Goal: Task Accomplishment & Management: Use online tool/utility

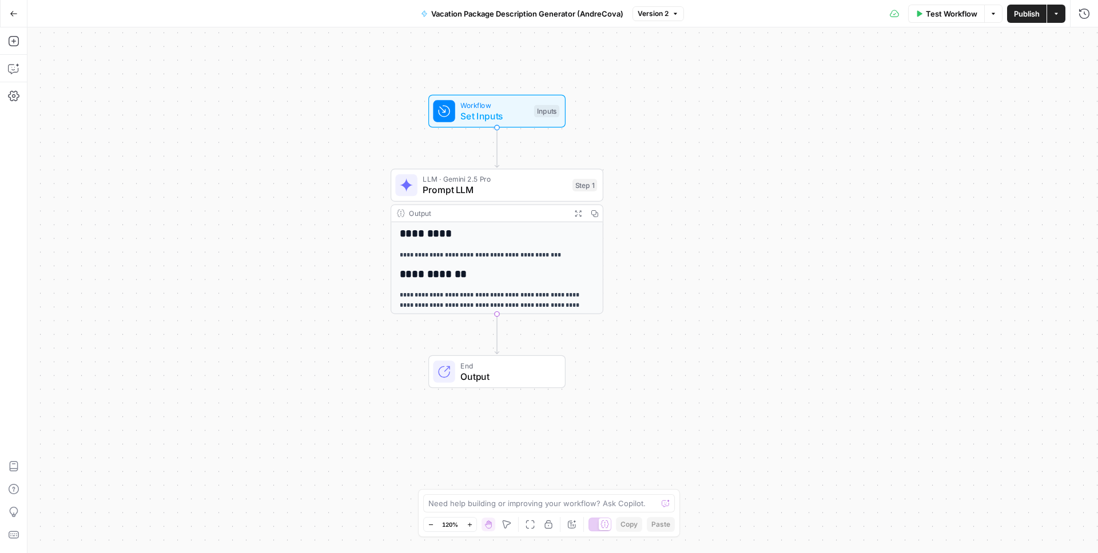
click at [670, 121] on div "**********" at bounding box center [562, 290] width 1070 height 526
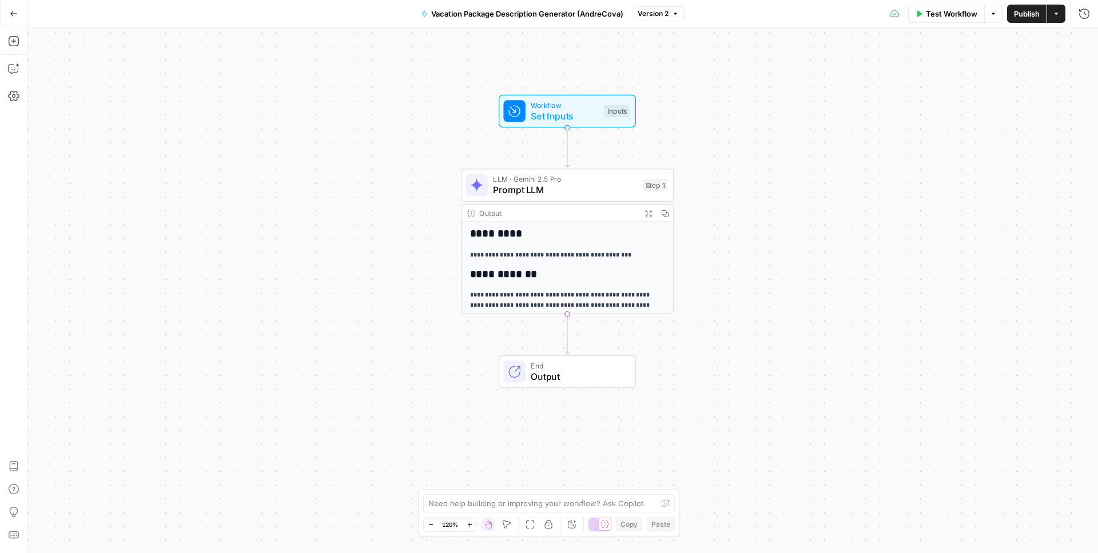
drag, startPoint x: 642, startPoint y: 129, endPoint x: 715, endPoint y: 129, distance: 73.2
click at [715, 129] on div "**********" at bounding box center [562, 290] width 1070 height 526
click at [17, 12] on icon "button" at bounding box center [14, 14] width 8 height 8
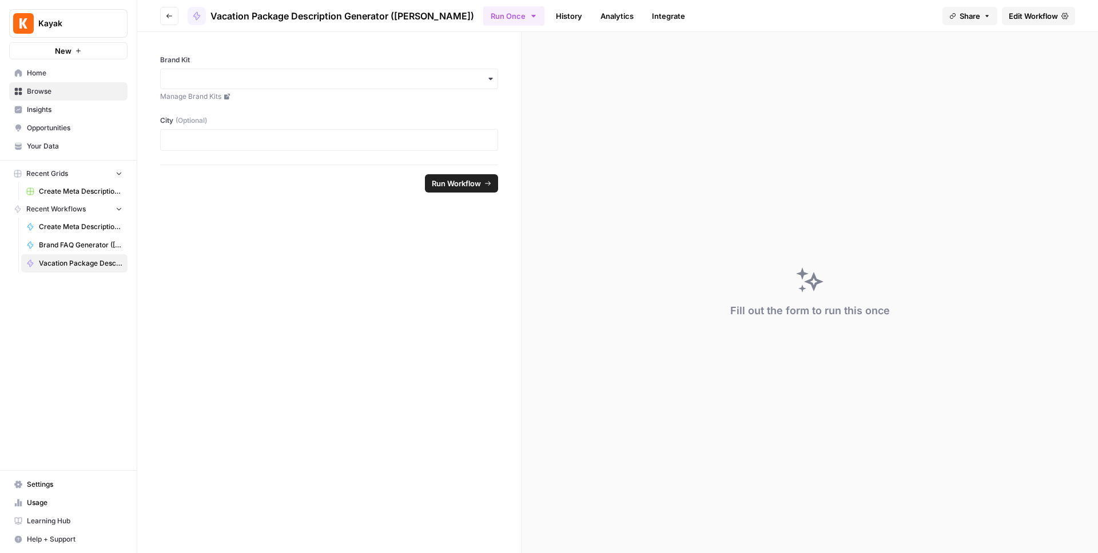
click at [169, 16] on icon "button" at bounding box center [169, 16] width 7 height 7
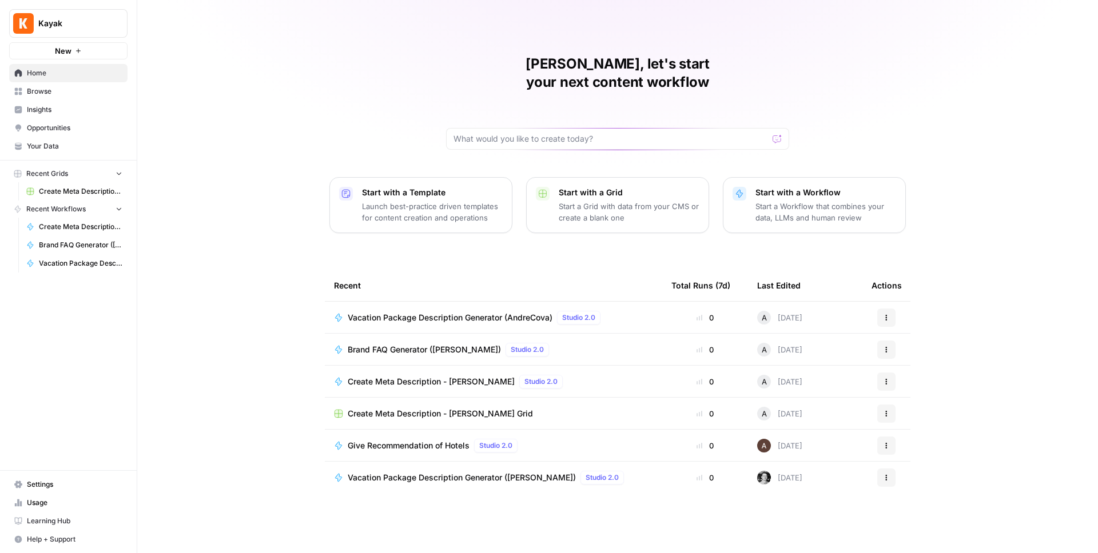
click at [886, 319] on icon "button" at bounding box center [887, 320] width 2 height 2
click at [986, 196] on div "Andrea, let's start your next content workflow Start with a Template Launch bes…" at bounding box center [617, 276] width 961 height 553
click at [41, 149] on span "Your Data" at bounding box center [74, 146] width 95 height 10
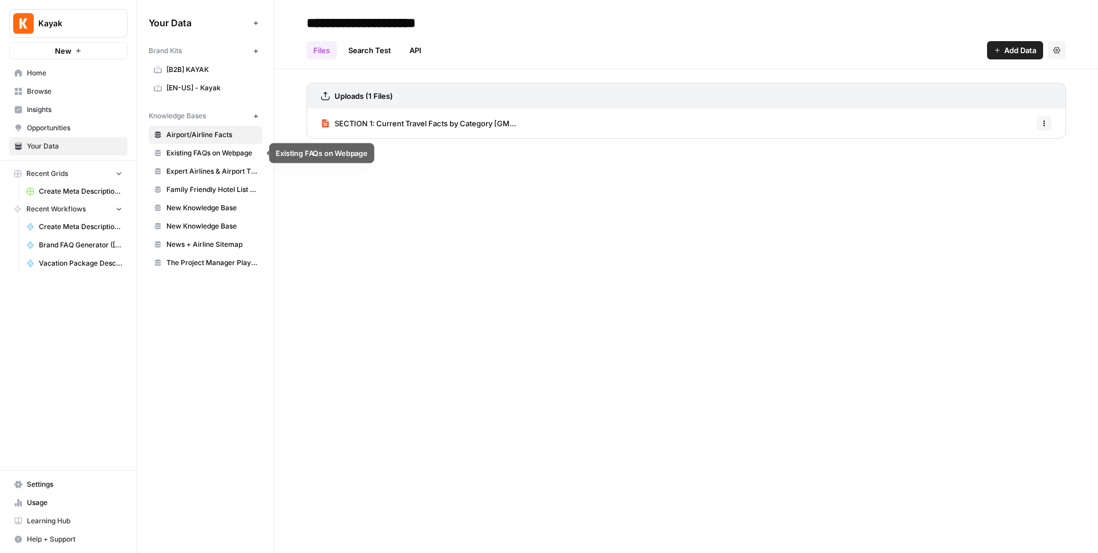
click at [197, 158] on link "Existing FAQs on Webpage" at bounding box center [206, 153] width 114 height 18
click at [429, 129] on link "Kayka - FAQs on Webpage.pdf" at bounding box center [381, 124] width 121 height 30
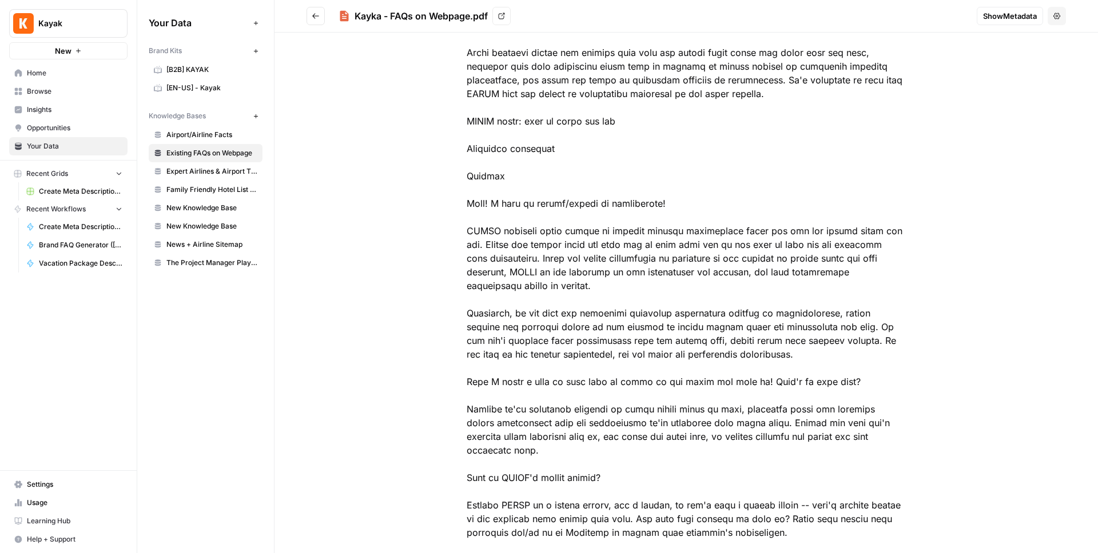
scroll to position [107, 0]
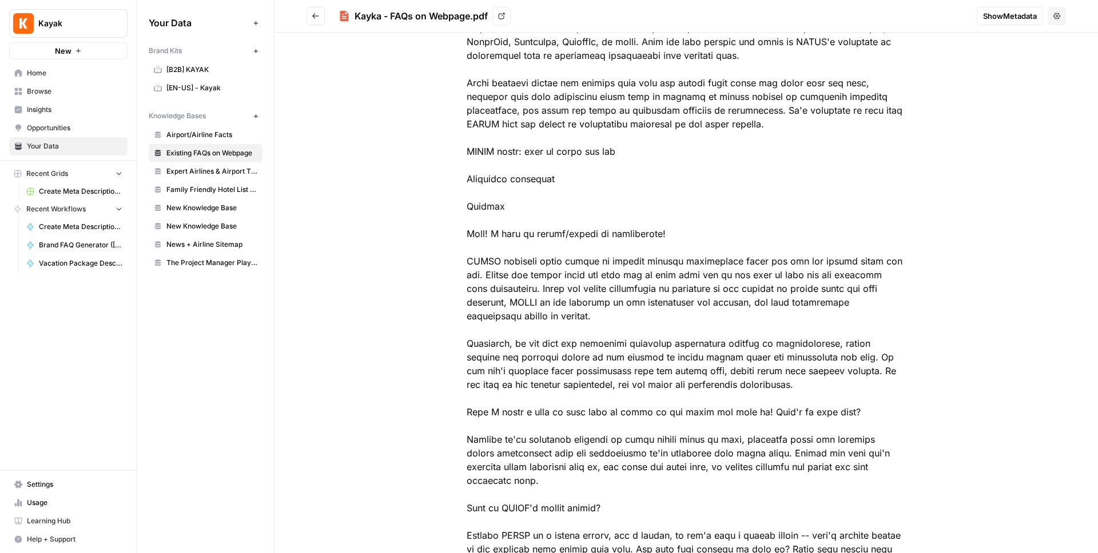
click at [317, 21] on button "Go back" at bounding box center [315, 16] width 18 height 18
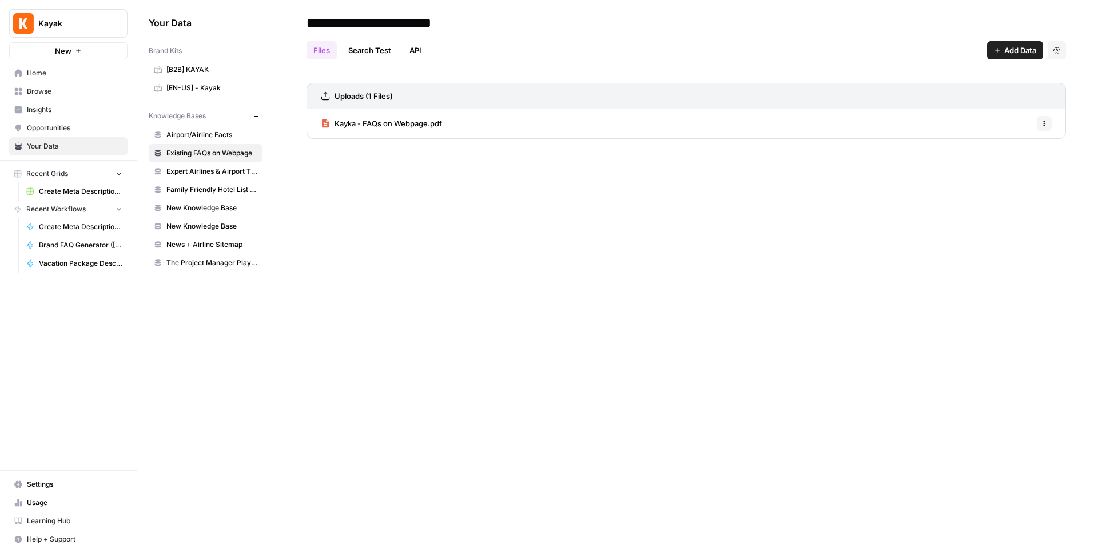
click at [402, 274] on div "**********" at bounding box center [685, 276] width 823 height 553
click at [184, 326] on div "Your Data Add Data Brand Kits New [B2B] KAYAK [EN-US] - Kayak Knowledge Bases N…" at bounding box center [205, 276] width 137 height 553
click at [220, 247] on span "News + Airline Sitemap" at bounding box center [211, 245] width 91 height 10
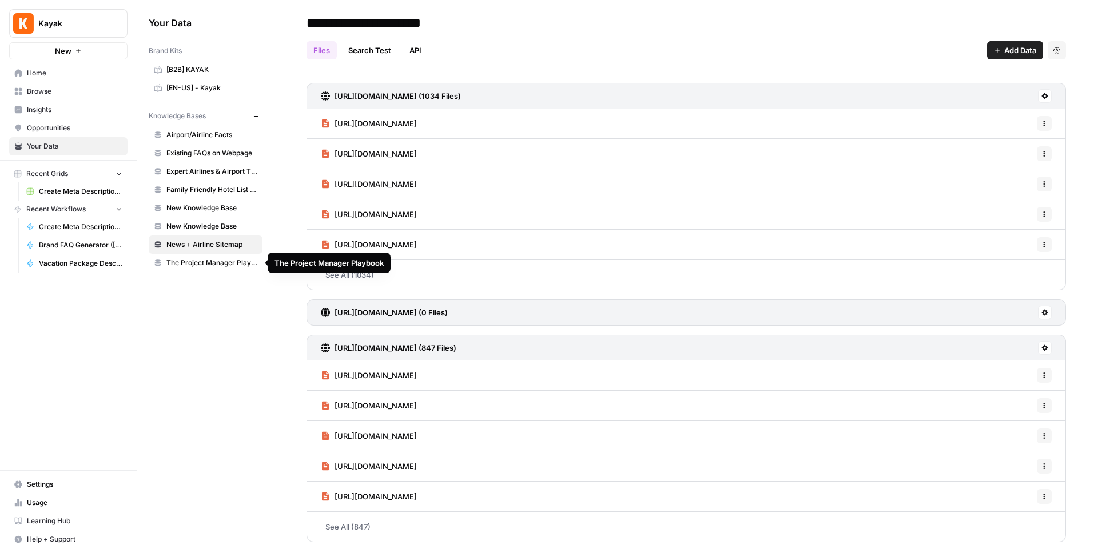
click at [216, 265] on span "The Project Manager Playbook" at bounding box center [211, 263] width 91 height 10
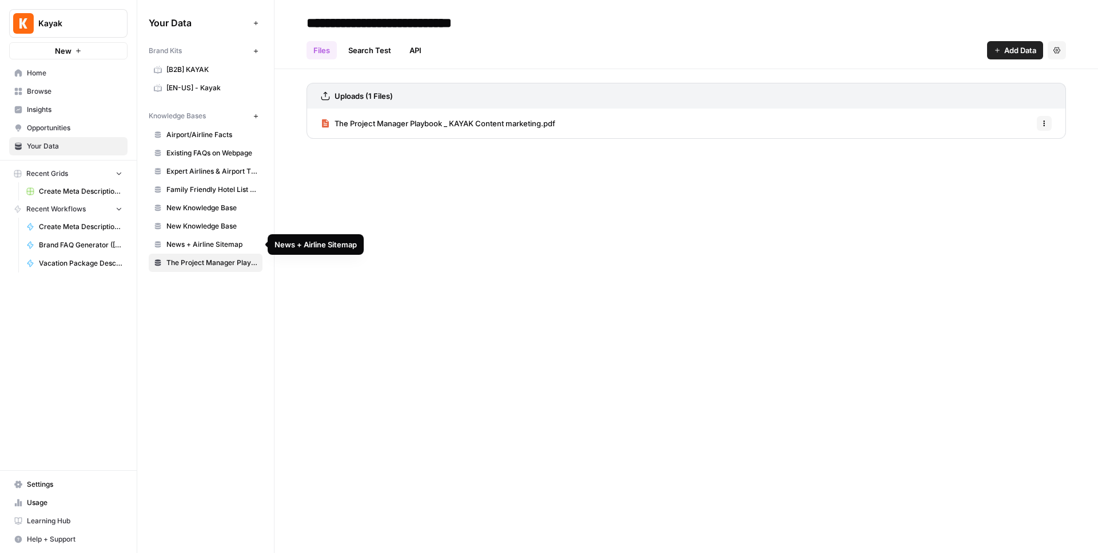
click at [225, 246] on span "News + Airline Sitemap" at bounding box center [211, 245] width 91 height 10
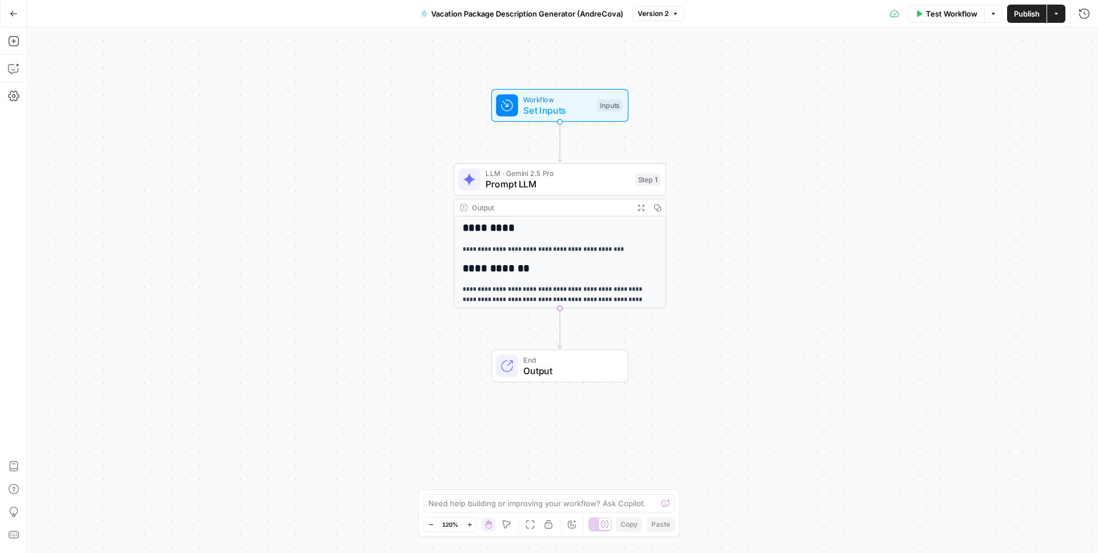
click at [553, 186] on span "Prompt LLM" at bounding box center [557, 185] width 144 height 14
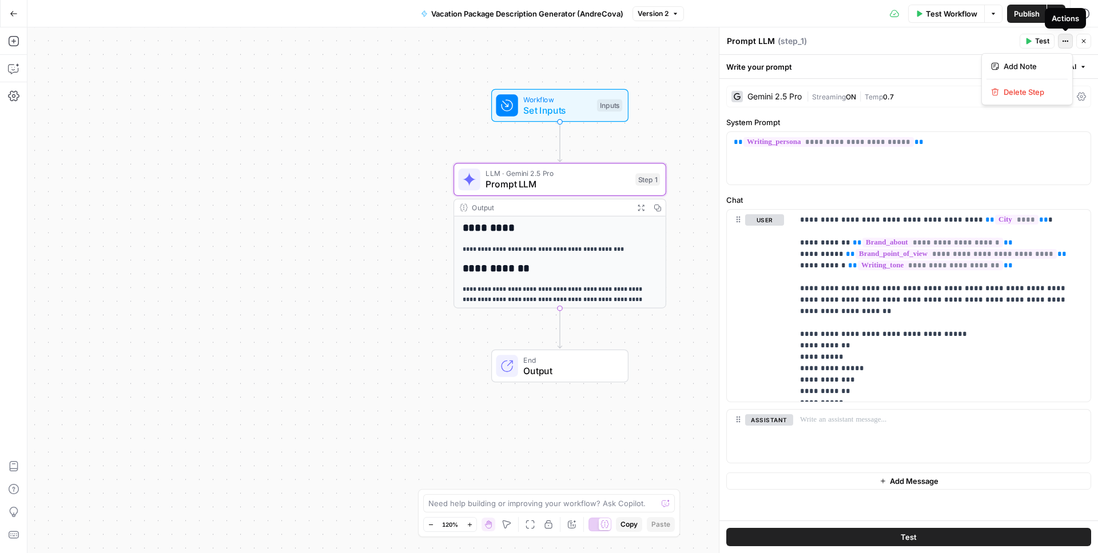
click at [1062, 42] on icon "button" at bounding box center [1065, 41] width 7 height 7
click at [979, 38] on div "Prompt LLM Prompt LLM ( step_1 )" at bounding box center [871, 41] width 290 height 13
click at [1065, 42] on icon "button" at bounding box center [1065, 41] width 7 height 7
click at [950, 41] on div "Prompt LLM Prompt LLM ( step_1 )" at bounding box center [871, 41] width 290 height 13
click at [564, 241] on div "**********" at bounding box center [560, 323] width 212 height 212
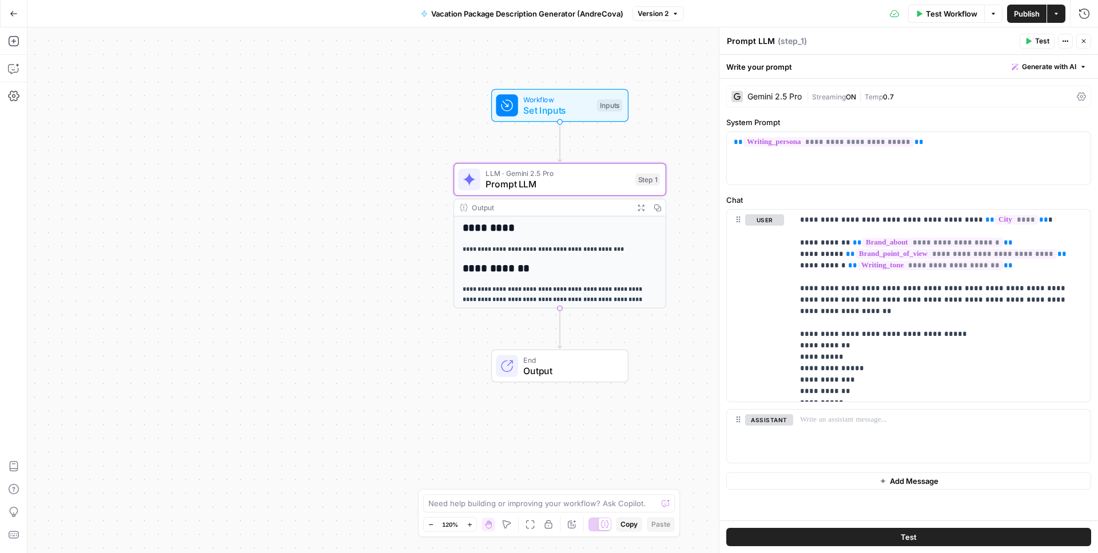
click at [564, 241] on div "**********" at bounding box center [560, 323] width 212 height 212
click at [560, 212] on div "Output" at bounding box center [550, 207] width 157 height 11
click at [703, 134] on div "**********" at bounding box center [562, 290] width 1070 height 526
click at [1084, 39] on icon "button" at bounding box center [1083, 41] width 7 height 7
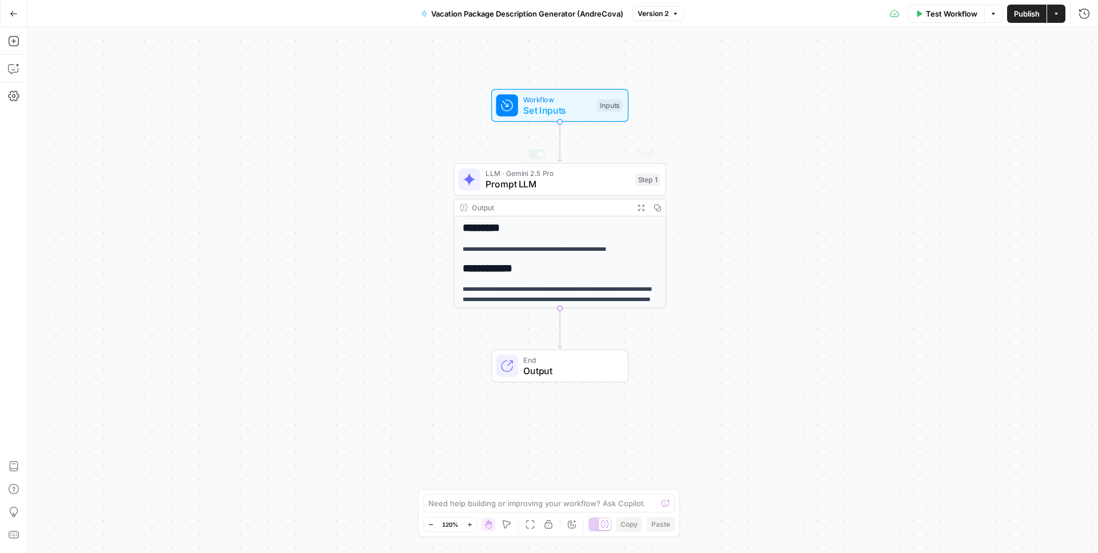
click at [548, 213] on div "Output Expand Output Copy" at bounding box center [560, 208] width 212 height 17
click at [535, 242] on div "**********" at bounding box center [560, 323] width 212 height 212
click at [644, 208] on span "Expand Output" at bounding box center [644, 208] width 1 height 1
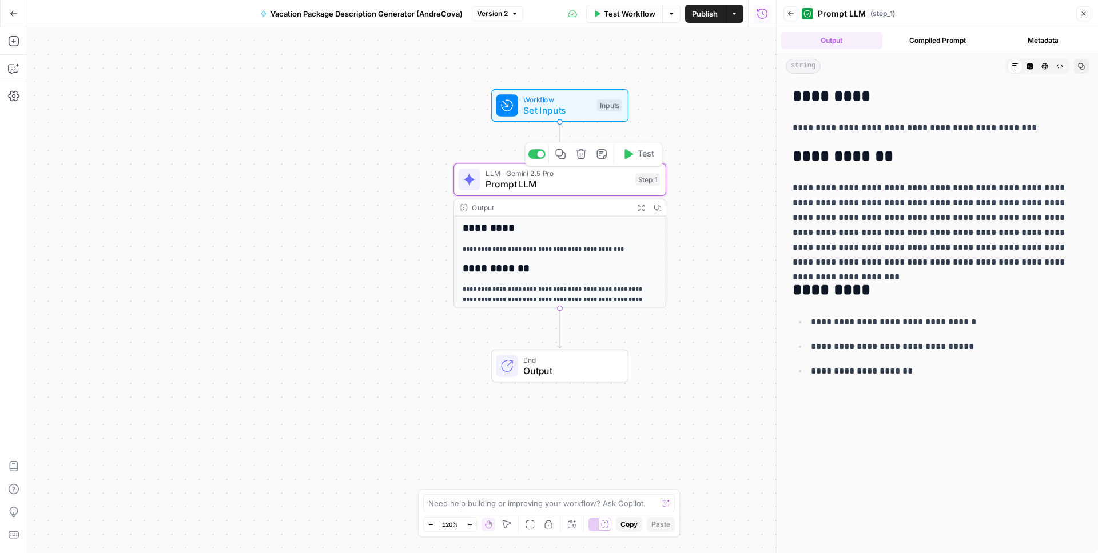
click at [533, 180] on span "Prompt LLM" at bounding box center [557, 185] width 144 height 14
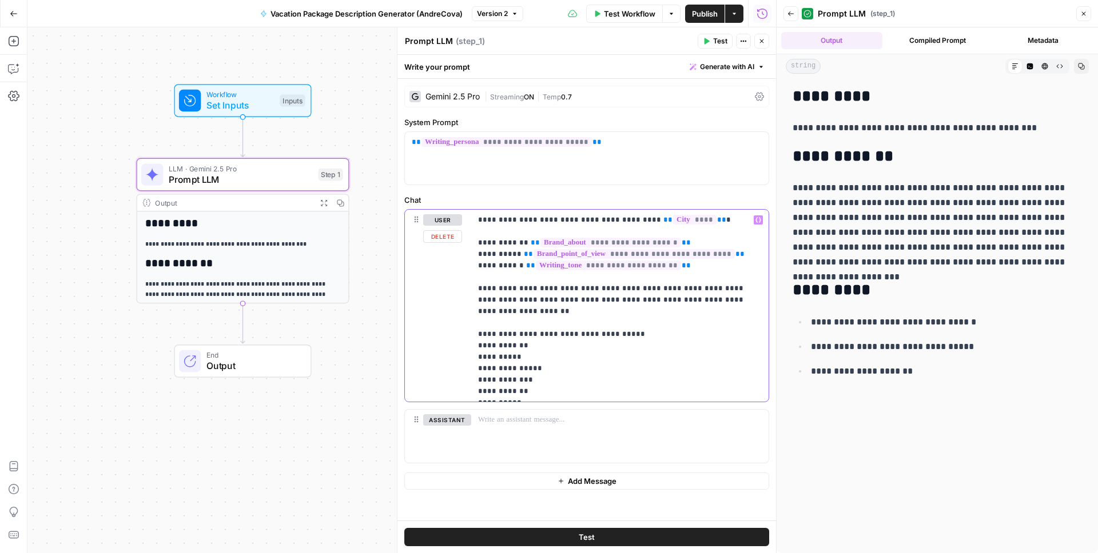
click at [749, 300] on p "**********" at bounding box center [620, 305] width 284 height 183
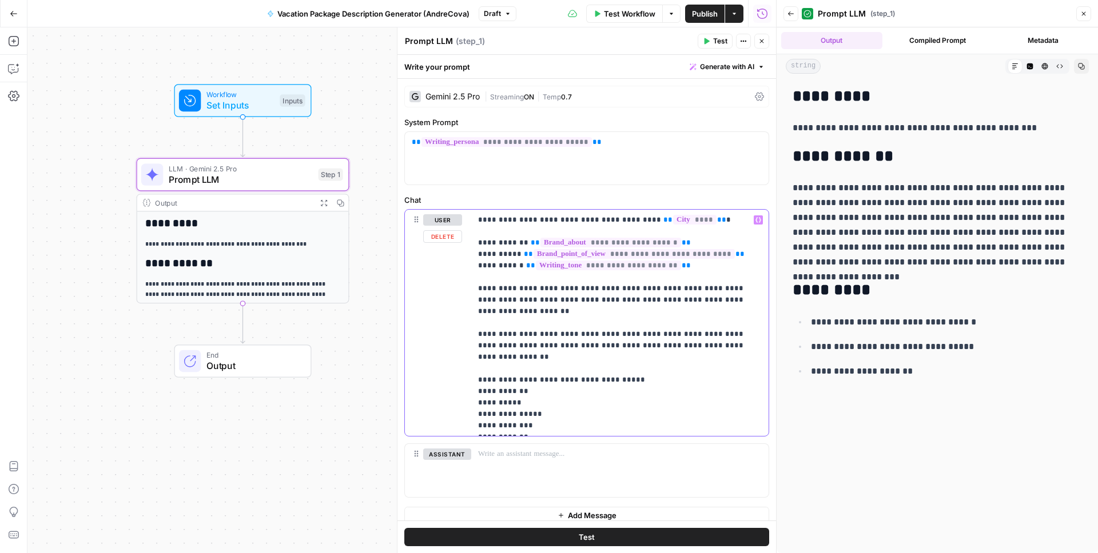
click at [523, 336] on p "**********" at bounding box center [620, 322] width 284 height 217
click at [536, 333] on p "**********" at bounding box center [620, 322] width 284 height 217
click at [525, 334] on p "**********" at bounding box center [620, 322] width 284 height 217
click at [576, 335] on p "**********" at bounding box center [620, 322] width 284 height 217
click at [716, 42] on span "Test" at bounding box center [720, 41] width 14 height 10
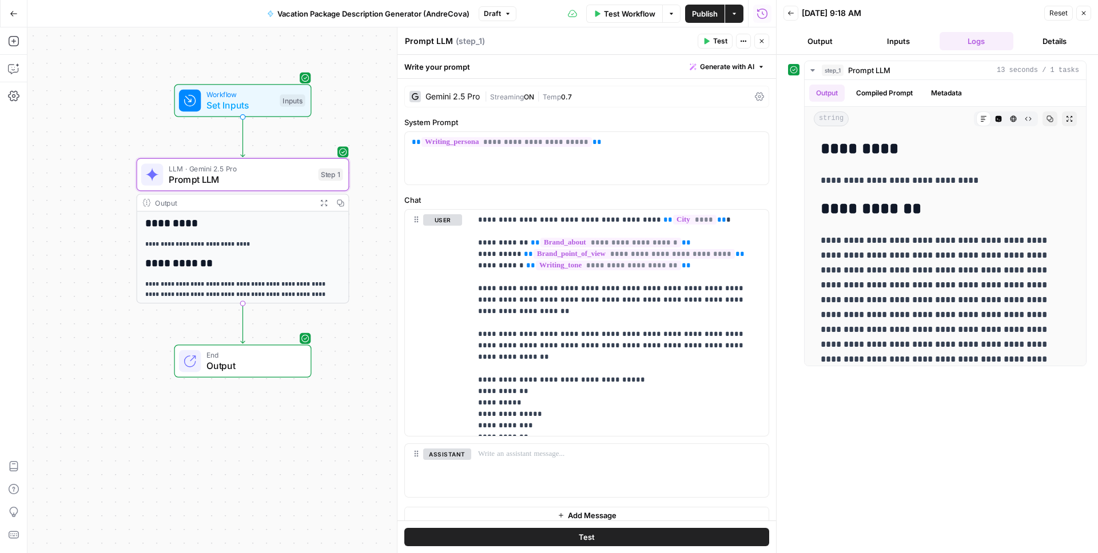
scroll to position [10, 0]
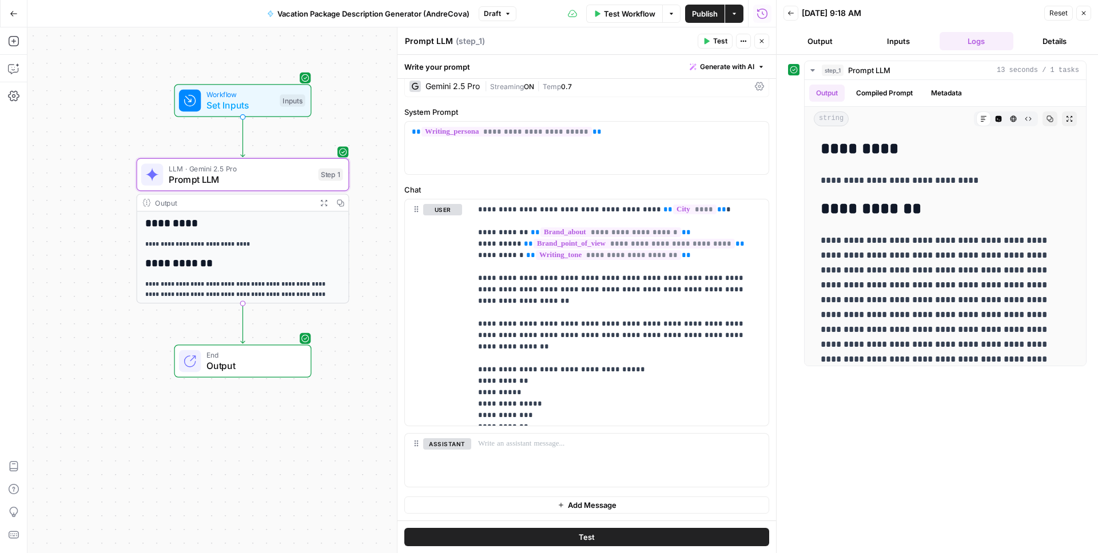
click at [1084, 17] on button "Close" at bounding box center [1083, 13] width 15 height 15
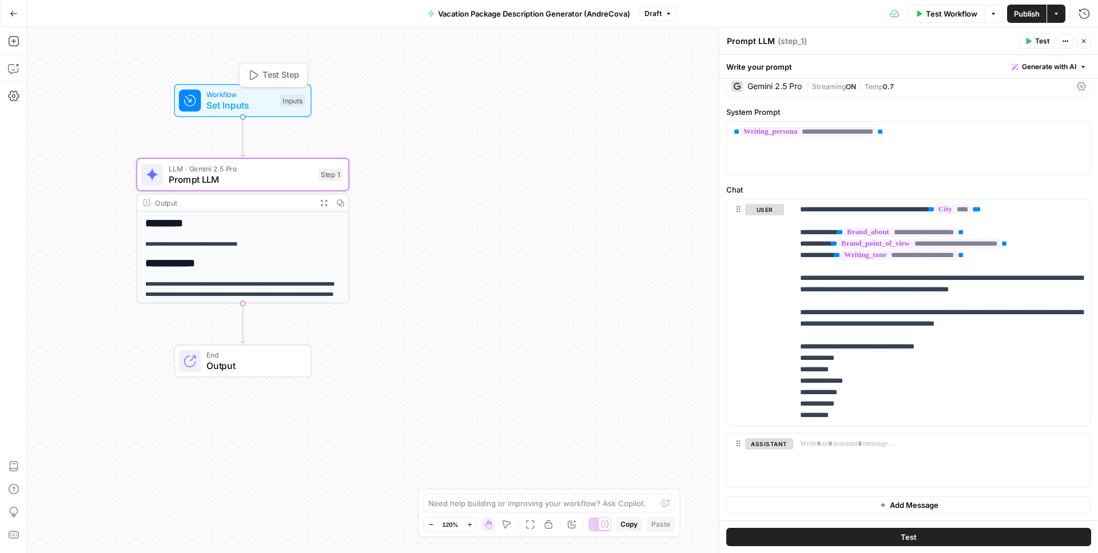
click at [239, 94] on span "Workflow" at bounding box center [240, 94] width 68 height 11
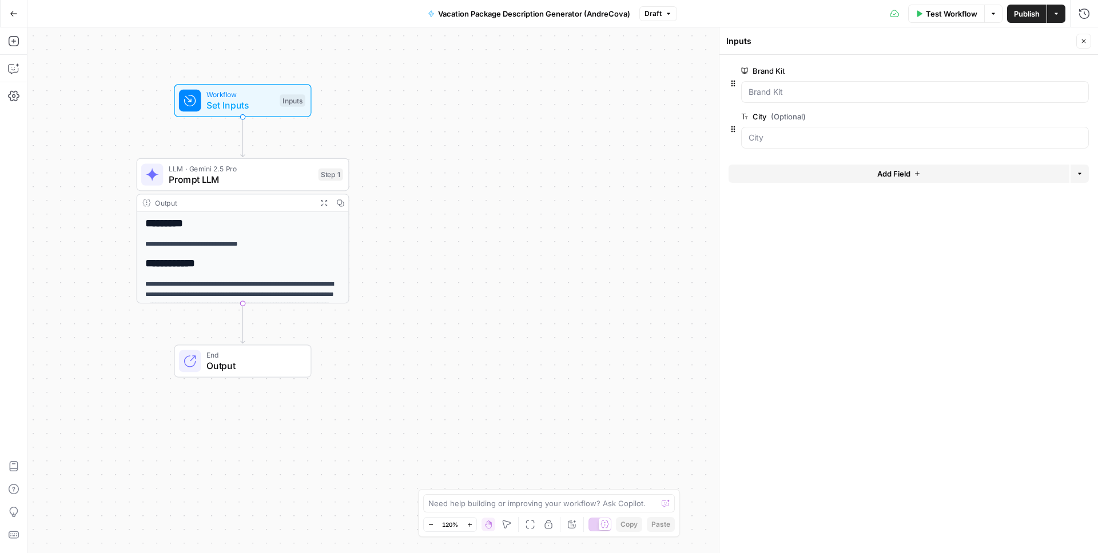
click at [893, 177] on span "Add Field" at bounding box center [893, 173] width 33 height 11
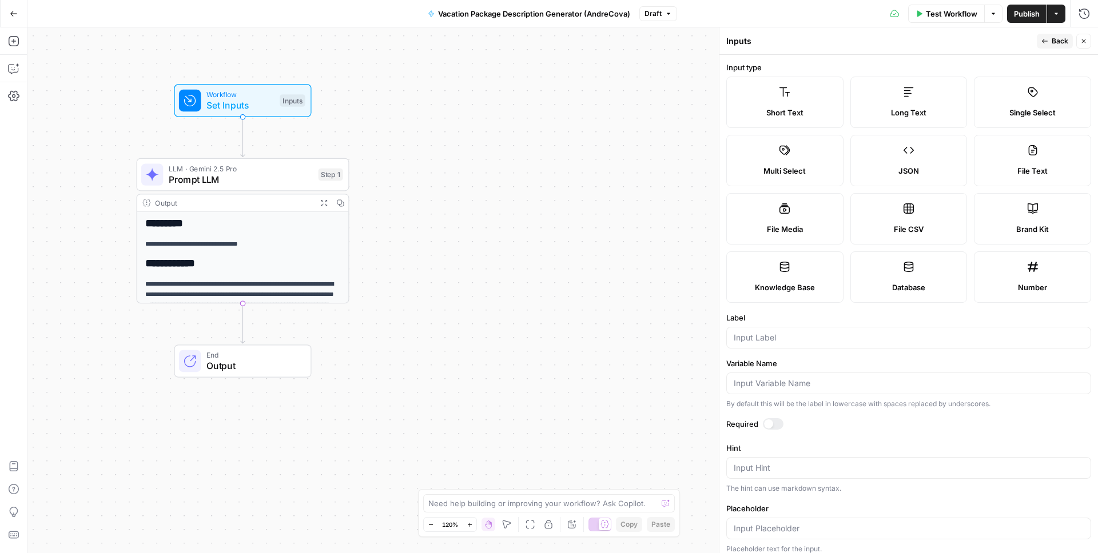
click at [1057, 110] on div "Single Select" at bounding box center [1032, 112] width 98 height 11
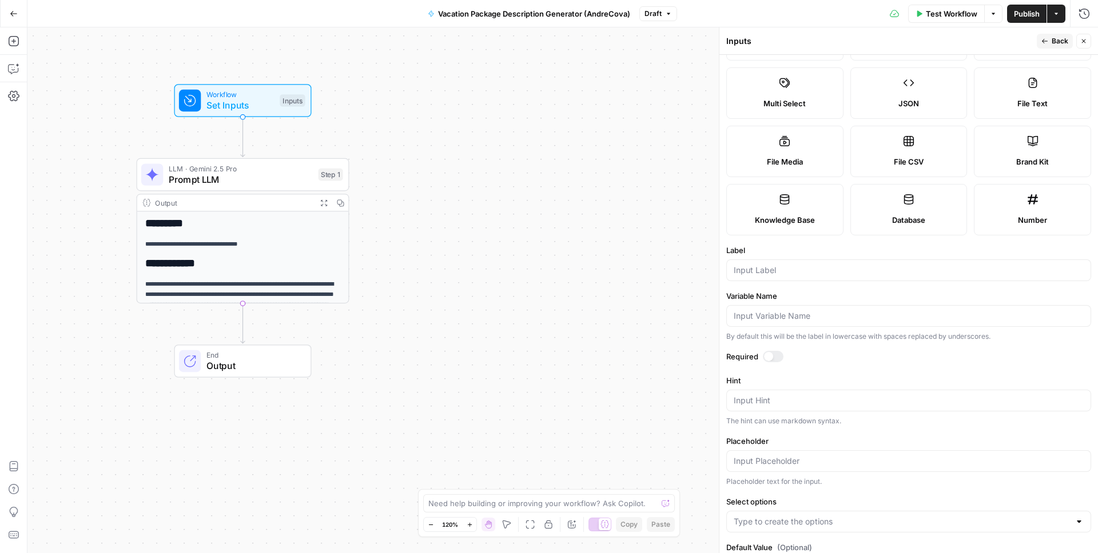
scroll to position [115, 0]
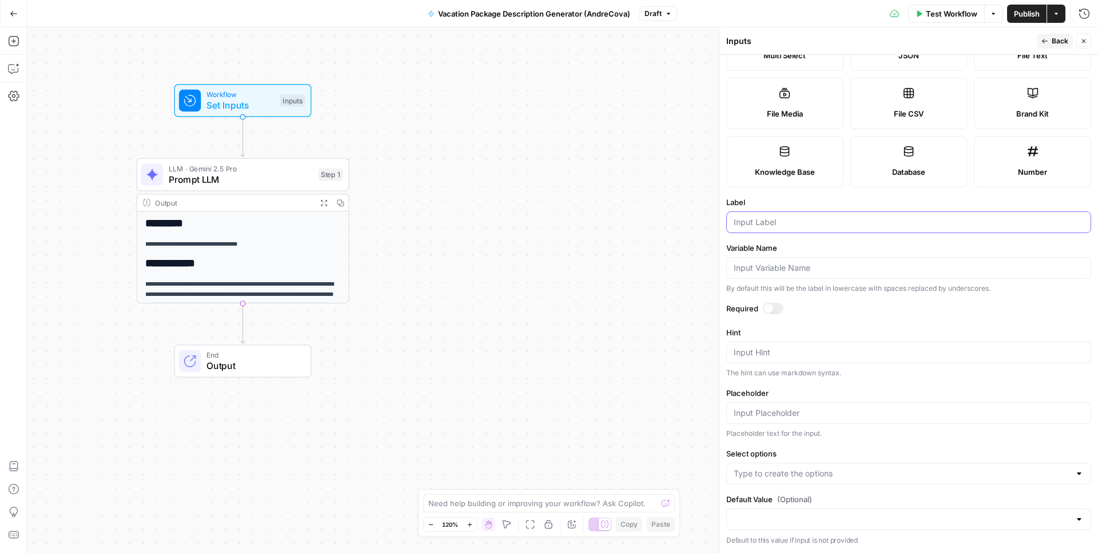
click at [799, 223] on input "Label" at bounding box center [909, 222] width 350 height 11
type input "t"
type input "Target Audience"
click at [773, 475] on input "Select options" at bounding box center [902, 473] width 336 height 11
type input "Millenial travelers"
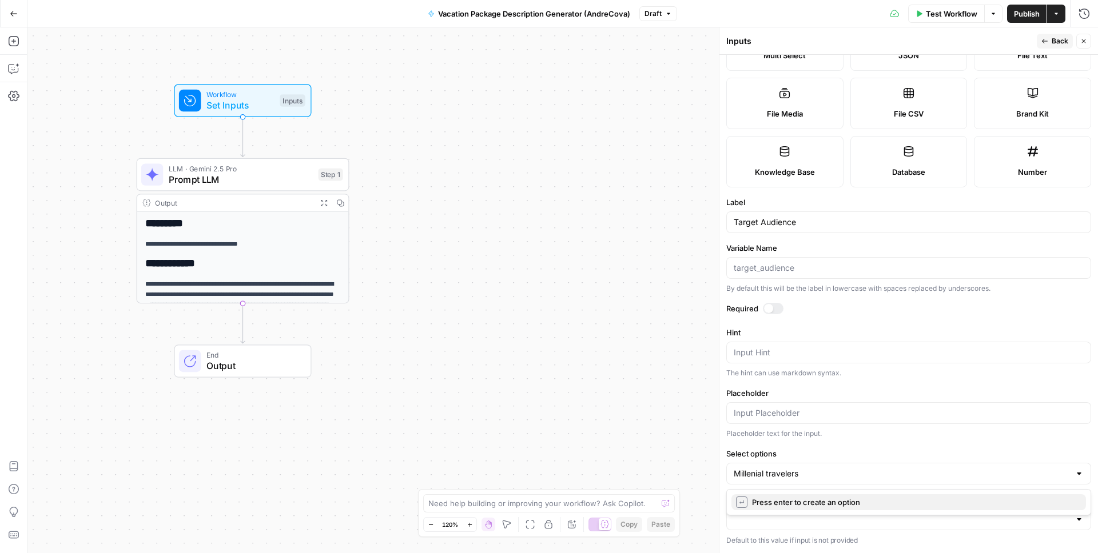
click at [806, 504] on span "Press enter to create an option" at bounding box center [914, 502] width 325 height 11
click at [1053, 45] on span "Back" at bounding box center [1059, 41] width 17 height 10
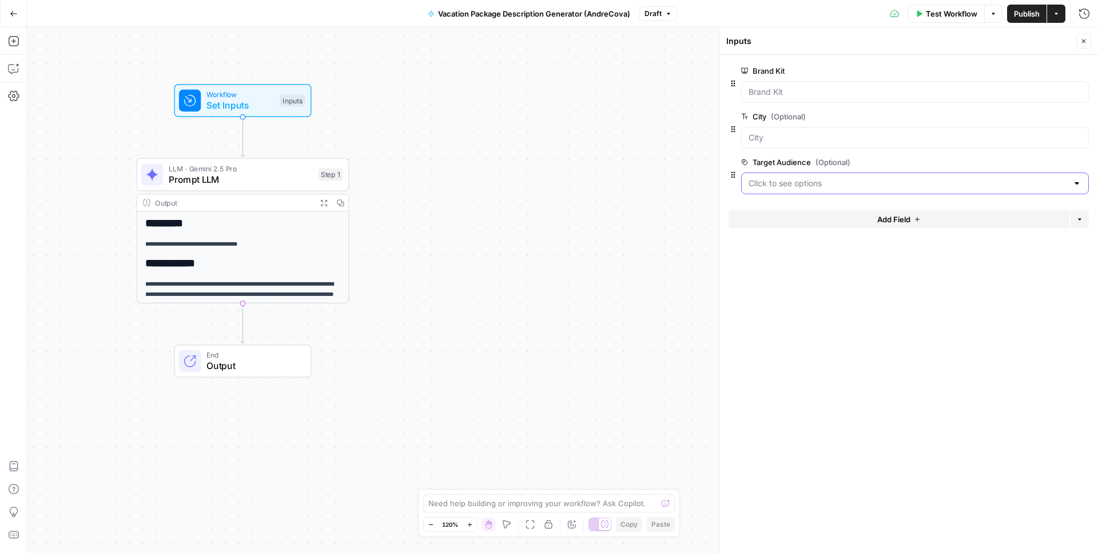
click at [822, 184] on Audience "Target Audience (Optional)" at bounding box center [907, 183] width 319 height 11
click at [806, 214] on span "Millenial travelers" at bounding box center [913, 211] width 324 height 11
click at [842, 308] on form "Brand Kit edit field Delete group City (Optional) edit field Delete group Targe…" at bounding box center [908, 304] width 379 height 499
click at [570, 242] on div "**********" at bounding box center [562, 290] width 1070 height 526
click at [779, 161] on label "Target Audience (Optional)" at bounding box center [882, 162] width 283 height 11
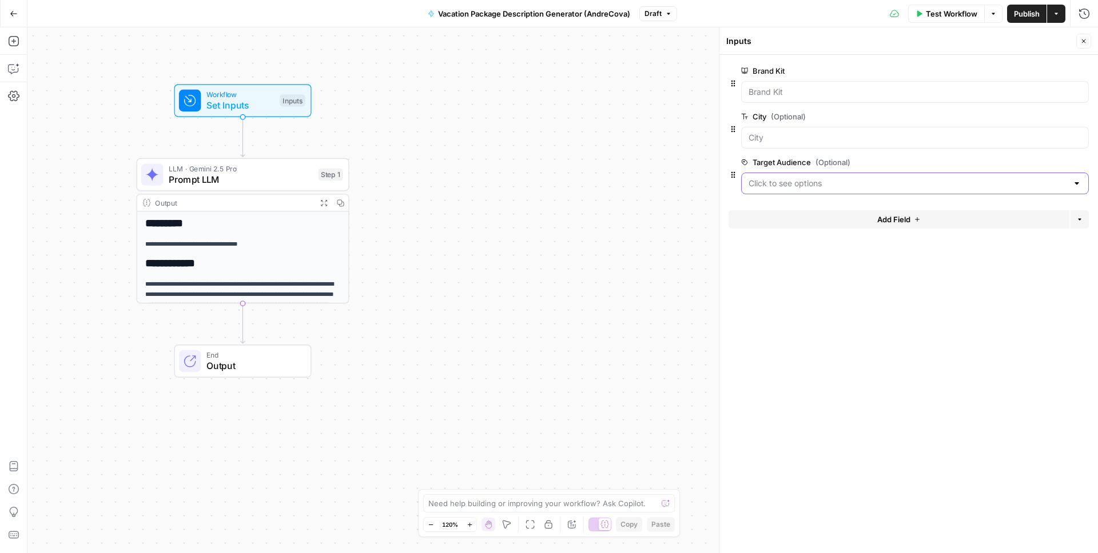
click at [779, 178] on Audience "Target Audience (Optional)" at bounding box center [907, 183] width 319 height 11
click at [799, 208] on span "Millenial travelers" at bounding box center [913, 211] width 324 height 11
click at [915, 170] on div "Target Audience (Optional) edit field Delete group" at bounding box center [915, 175] width 348 height 39
click at [1058, 165] on button "edit field" at bounding box center [1051, 163] width 44 height 14
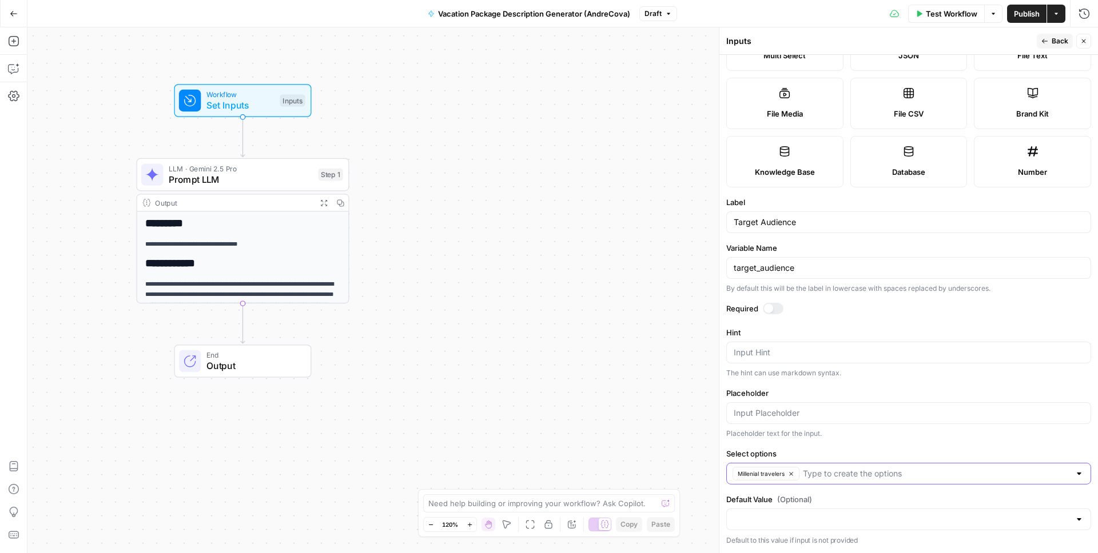
click at [848, 477] on input "Select options" at bounding box center [936, 473] width 267 height 11
type input "retirees"
click at [862, 500] on span "Press enter to create an option" at bounding box center [914, 502] width 325 height 11
click at [875, 475] on input "Select options" at bounding box center [958, 473] width 224 height 11
type input "family with young kids"
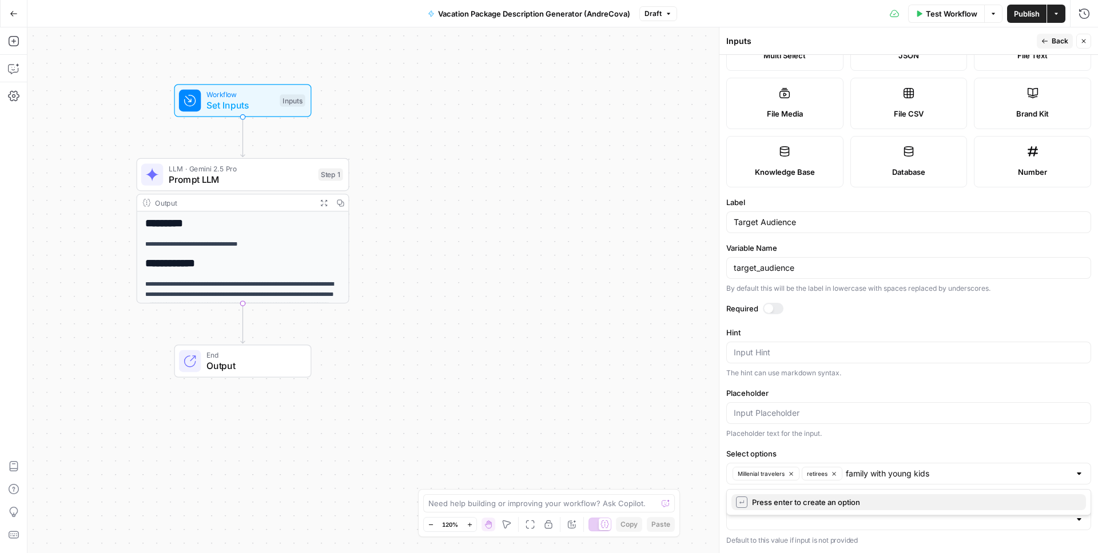
click at [873, 500] on span "Press enter to create an option" at bounding box center [914, 502] width 325 height 11
click at [989, 475] on input "Select options" at bounding box center [999, 473] width 142 height 11
type input "solo traveler"
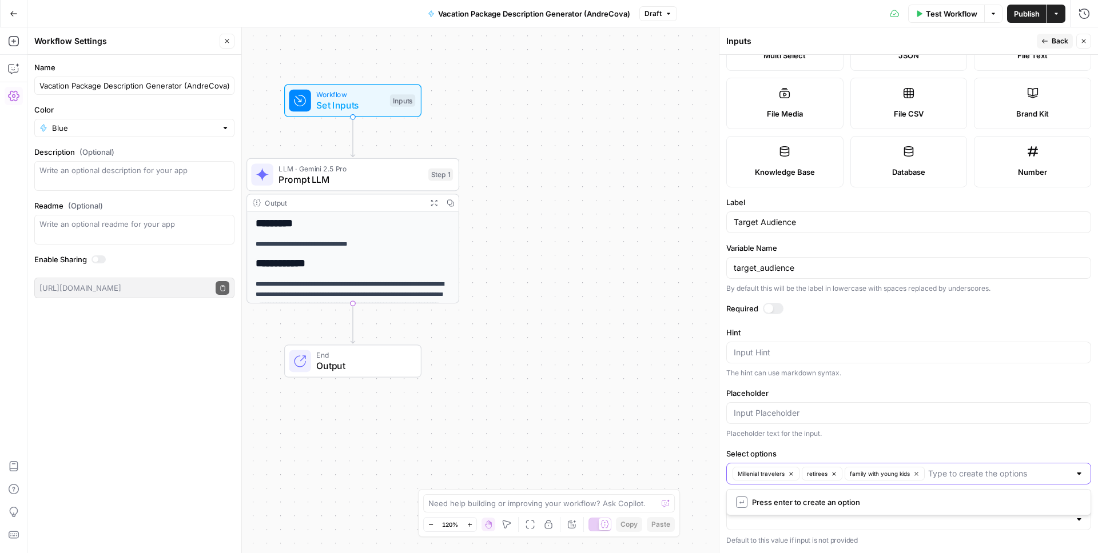
click at [1017, 474] on input "Select options" at bounding box center [999, 473] width 142 height 11
type input "solo travelers"
click at [978, 498] on span "Press enter to create an option" at bounding box center [914, 502] width 325 height 11
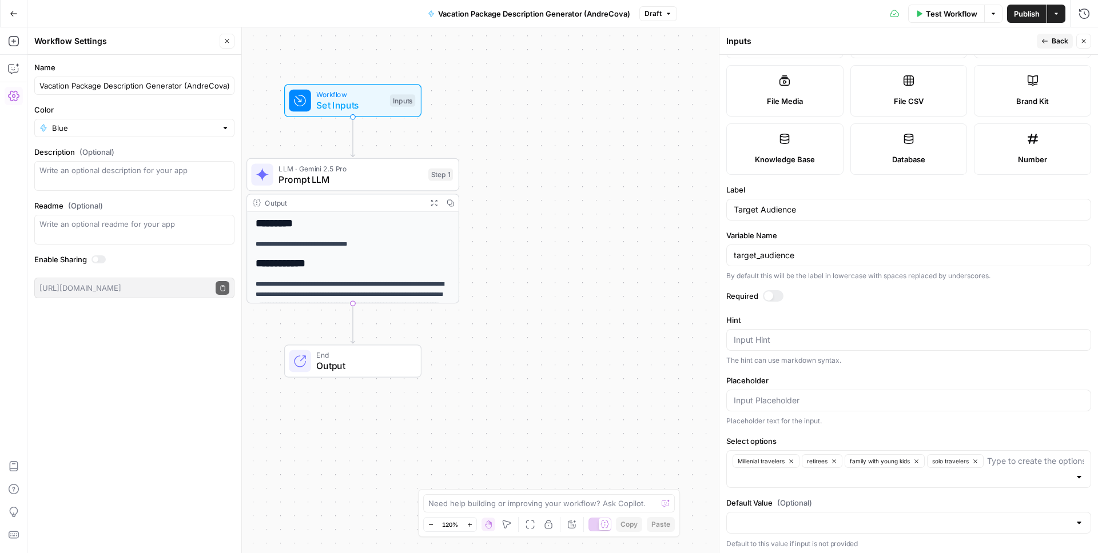
scroll to position [132, 0]
click at [1053, 42] on span "Back" at bounding box center [1059, 41] width 17 height 10
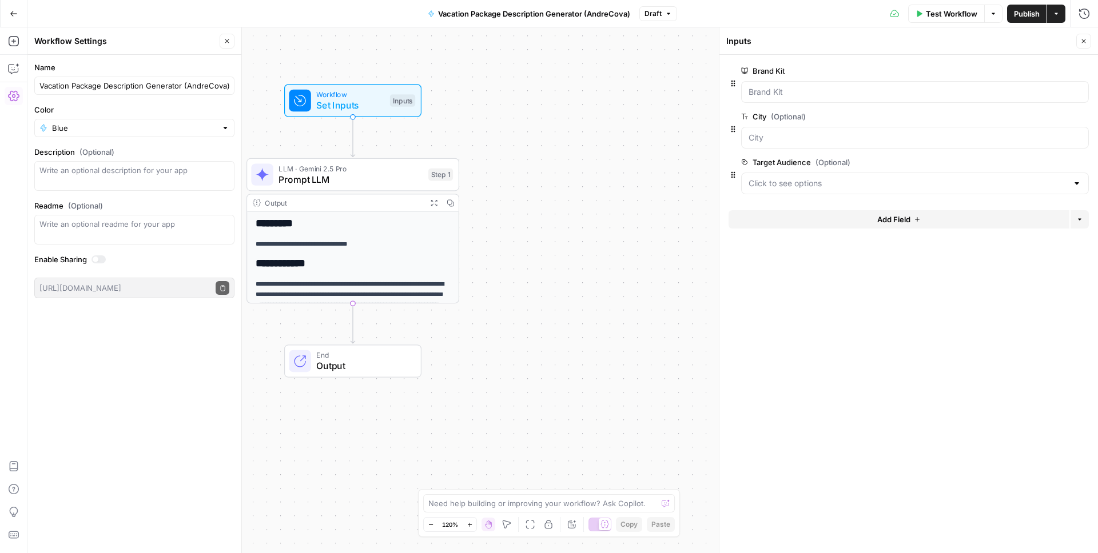
click at [1081, 36] on button "Close" at bounding box center [1083, 41] width 15 height 15
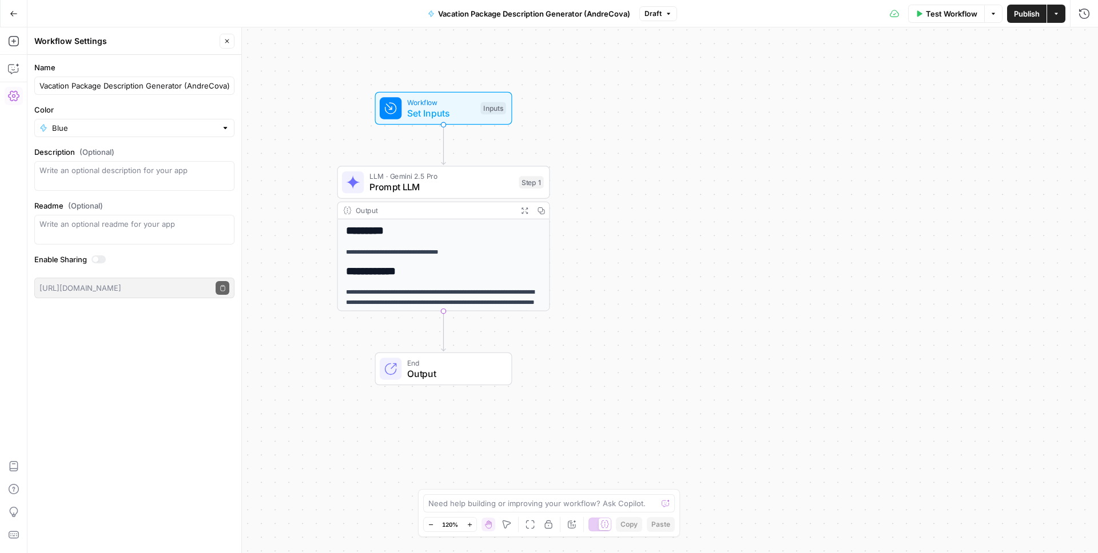
drag, startPoint x: 511, startPoint y: 213, endPoint x: 597, endPoint y: 222, distance: 87.3
click at [597, 222] on div "**********" at bounding box center [562, 290] width 1070 height 526
click at [421, 183] on span "Prompt LLM" at bounding box center [441, 188] width 144 height 14
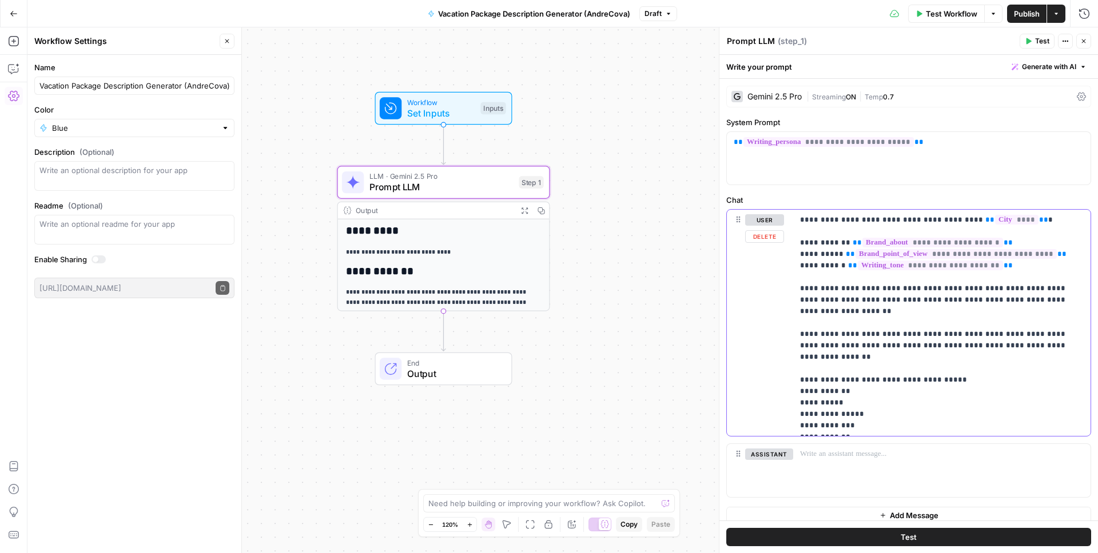
click at [895, 341] on p "**********" at bounding box center [942, 322] width 284 height 217
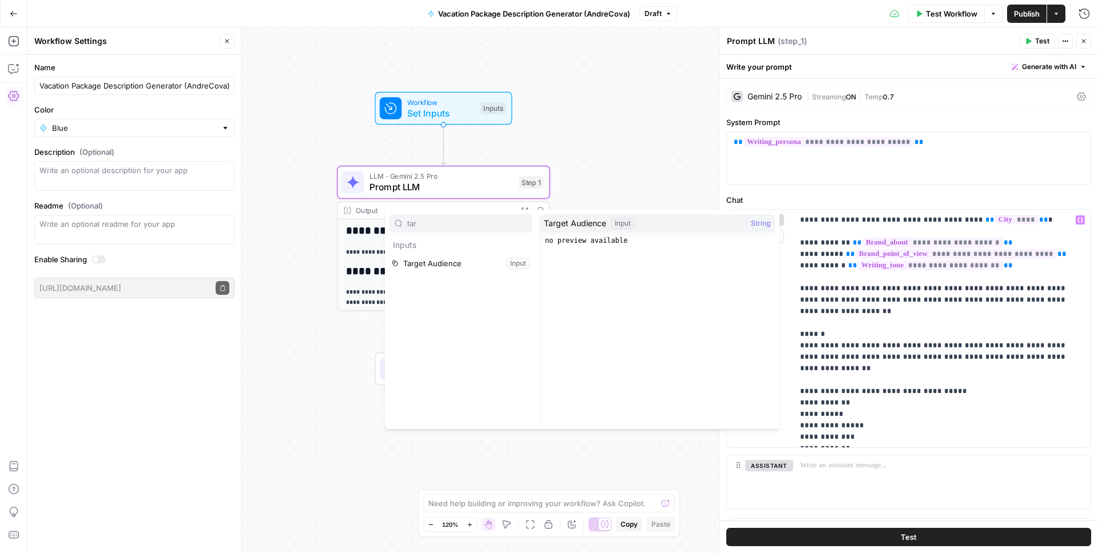
type input "tar"
click at [425, 272] on button "Select variable Target Audience" at bounding box center [460, 263] width 143 height 18
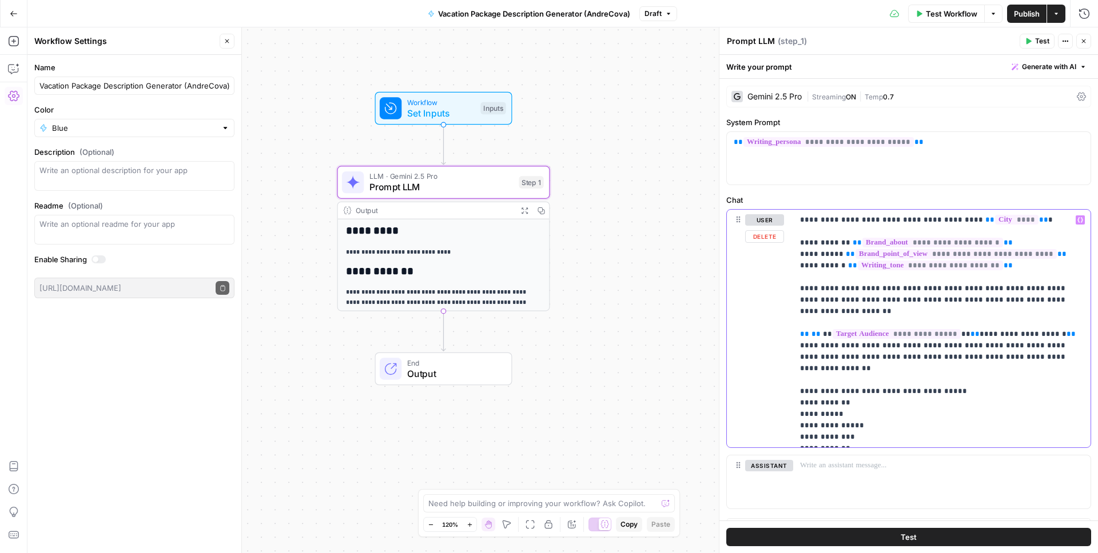
click at [1056, 320] on p "**********" at bounding box center [942, 328] width 284 height 229
drag, startPoint x: 1062, startPoint y: 321, endPoint x: 785, endPoint y: 322, distance: 277.3
click at [785, 322] on div "**********" at bounding box center [909, 329] width 364 height 238
copy p "**********"
click at [877, 363] on p "**********" at bounding box center [942, 328] width 284 height 229
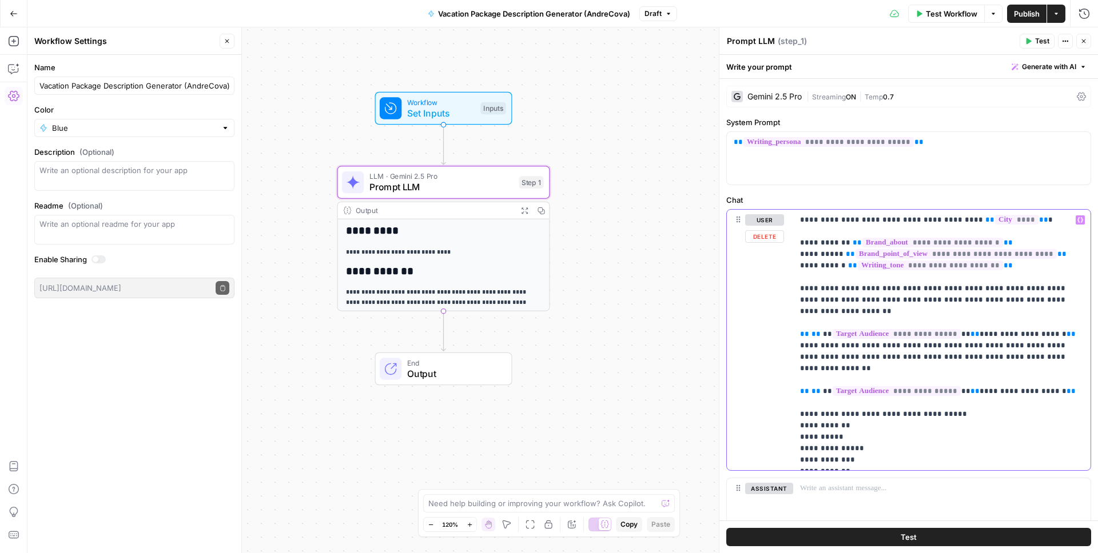
click at [812, 388] on span "**" at bounding box center [815, 391] width 9 height 7
drag, startPoint x: 988, startPoint y: 370, endPoint x: 1045, endPoint y: 371, distance: 57.2
click at [1045, 388] on span "**********" at bounding box center [939, 397] width 278 height 19
click at [1041, 379] on p "**********" at bounding box center [942, 340] width 284 height 252
click at [1035, 365] on p "**********" at bounding box center [942, 340] width 284 height 252
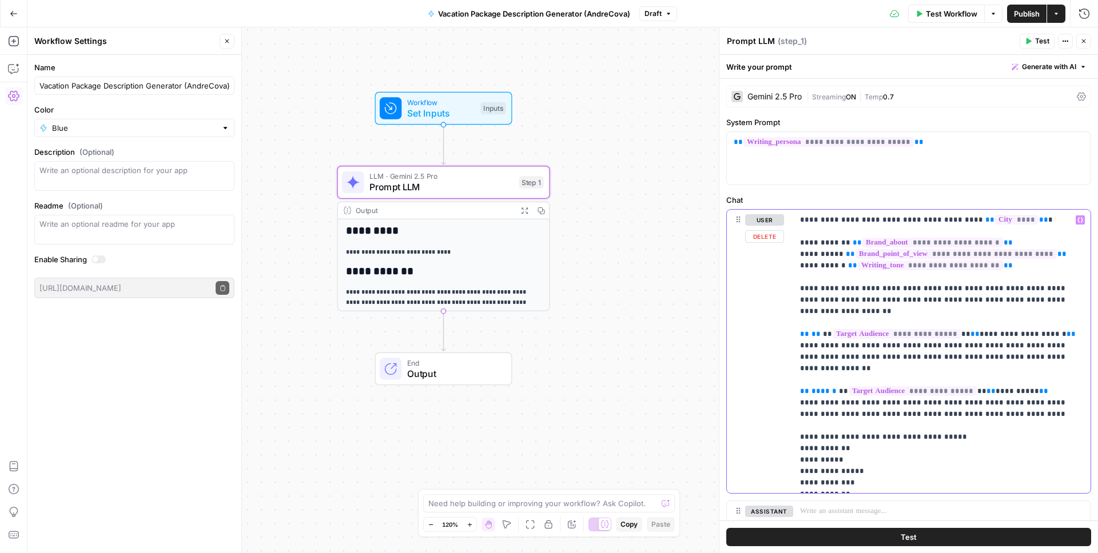
drag, startPoint x: 1042, startPoint y: 368, endPoint x: 786, endPoint y: 368, distance: 255.6
click at [786, 368] on div "**********" at bounding box center [909, 352] width 364 height 284
copy p "**********"
click at [999, 393] on p "**********" at bounding box center [942, 351] width 284 height 274
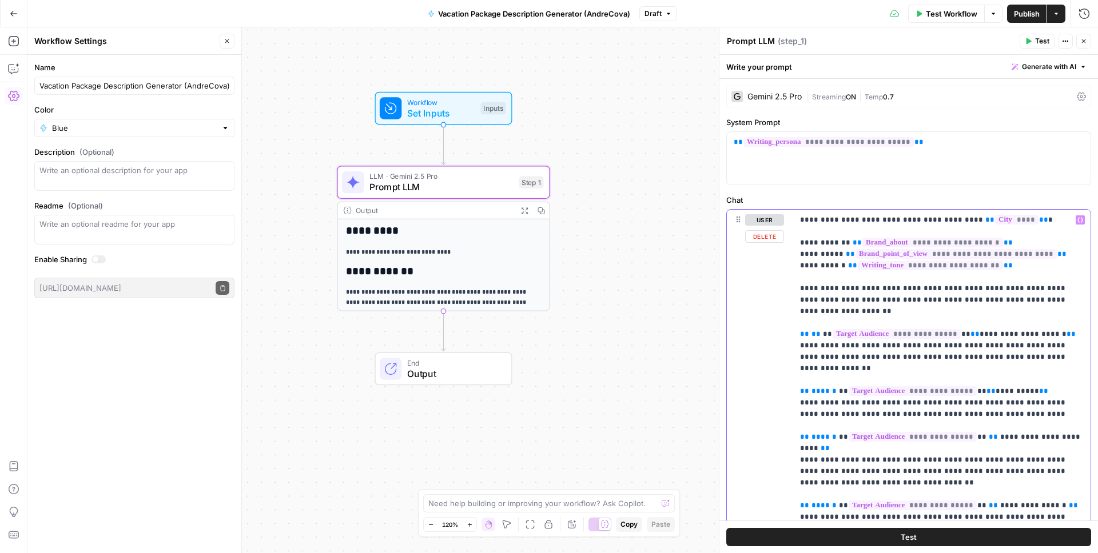
scroll to position [94, 0]
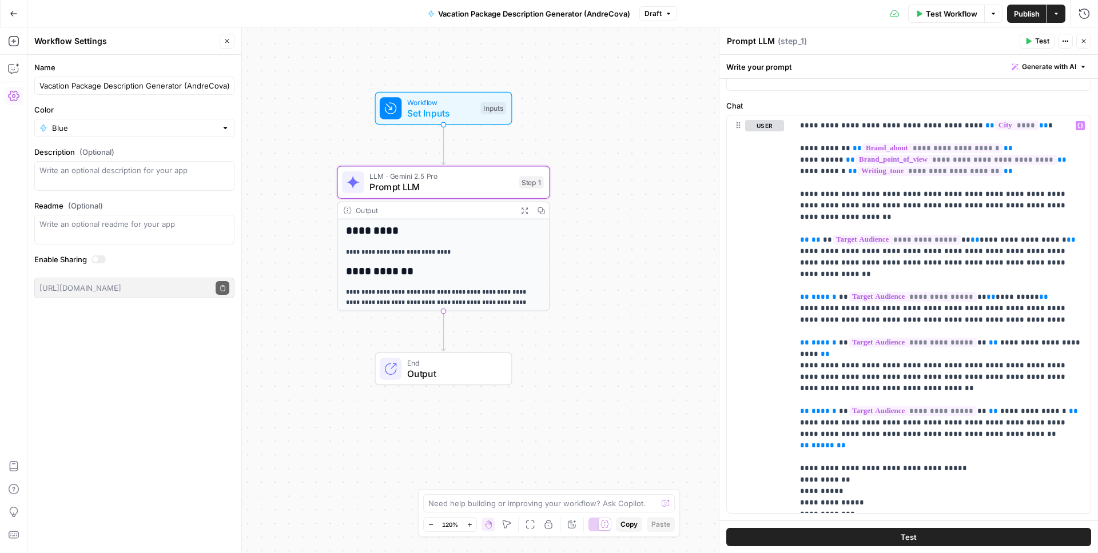
click at [901, 540] on span "Test" at bounding box center [909, 537] width 16 height 11
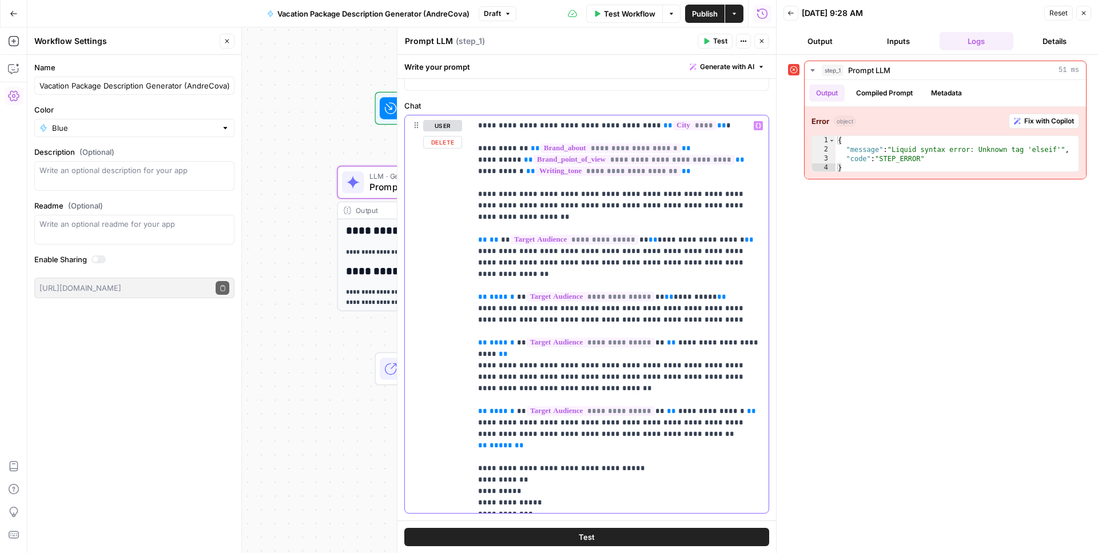
click at [503, 339] on span "******" at bounding box center [501, 342] width 25 height 7
click at [504, 408] on span "******" at bounding box center [501, 411] width 25 height 7
click at [504, 293] on span "******" at bounding box center [501, 296] width 25 height 7
click at [521, 300] on p "**********" at bounding box center [620, 314] width 284 height 389
click at [586, 529] on button "Test" at bounding box center [586, 537] width 365 height 18
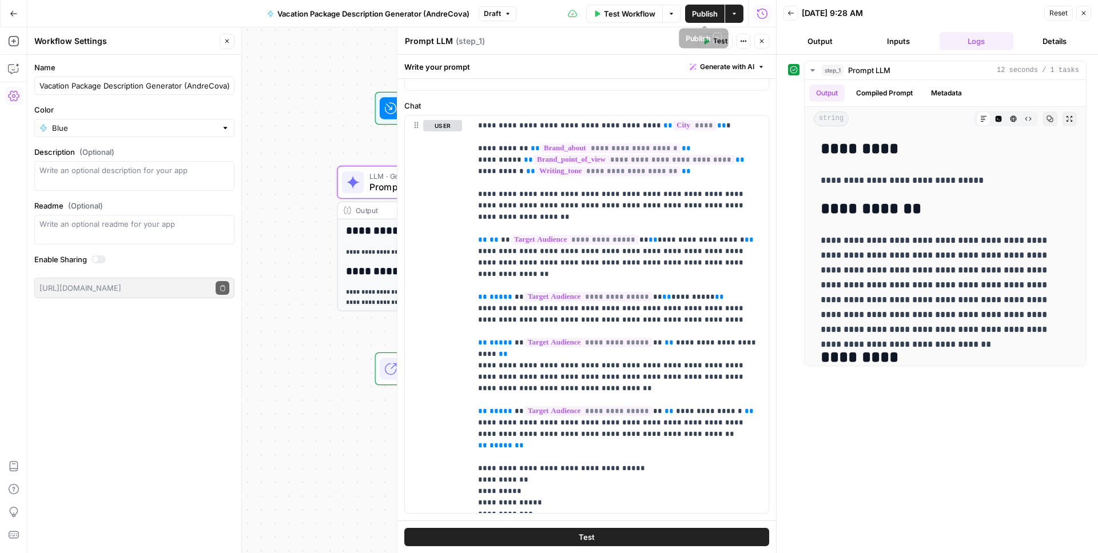
click at [696, 10] on span "Publish" at bounding box center [705, 13] width 26 height 11
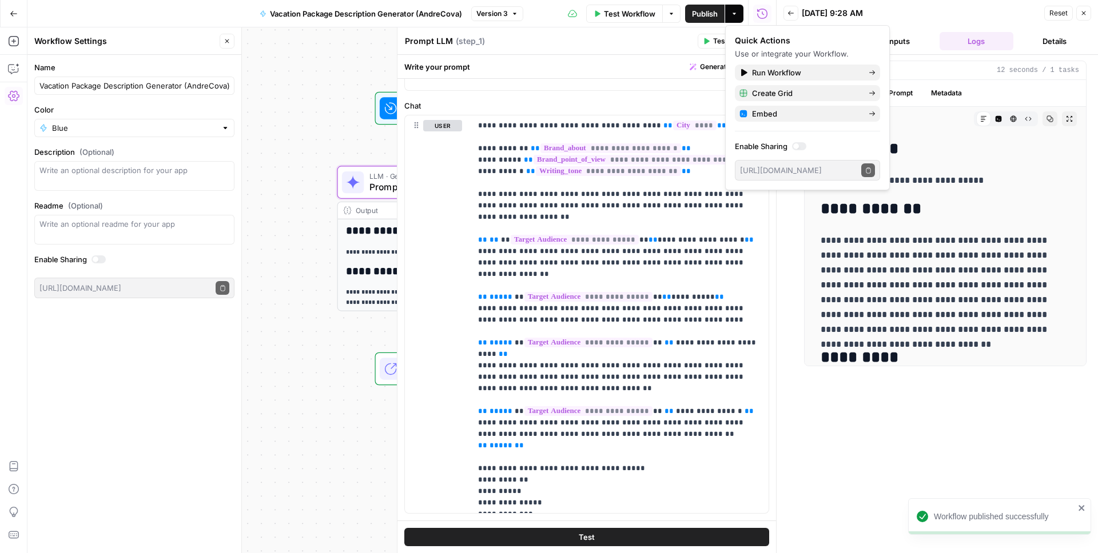
click at [626, 8] on span "Test Workflow" at bounding box center [629, 13] width 51 height 11
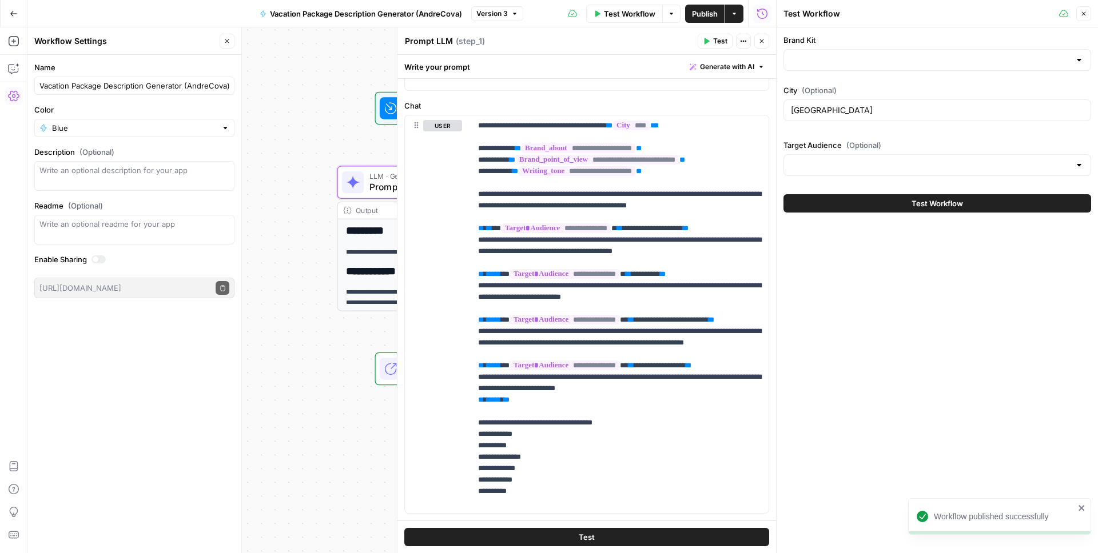
type input "[B2B] KAYAK"
click at [837, 160] on input "Target Audience (Optional)" at bounding box center [930, 165] width 279 height 11
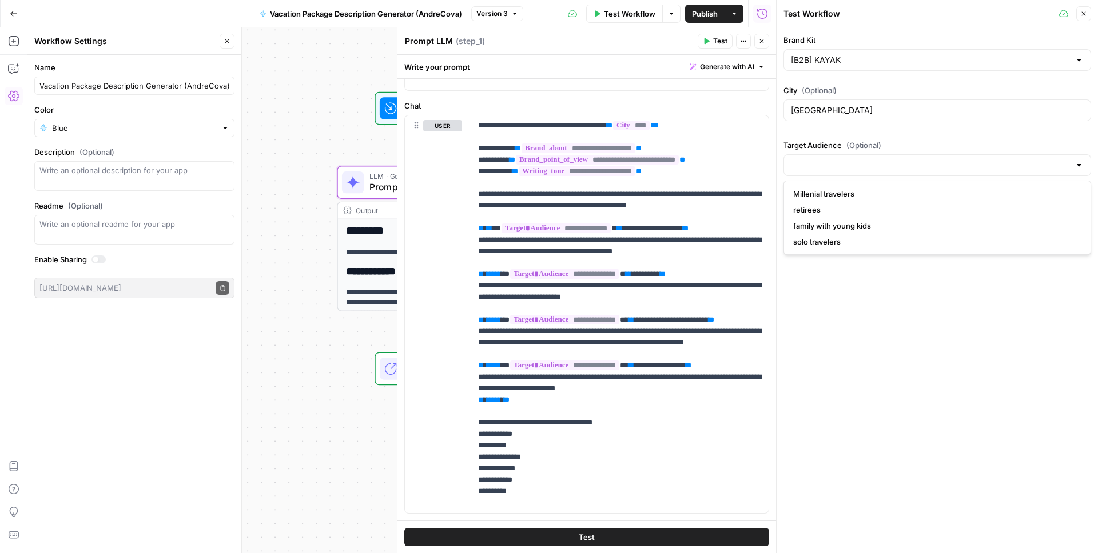
click at [836, 296] on div "Brand Kit [B2B] KAYAK City (Optional) Barcelona Target Audience (Optional) Test…" at bounding box center [936, 290] width 321 height 526
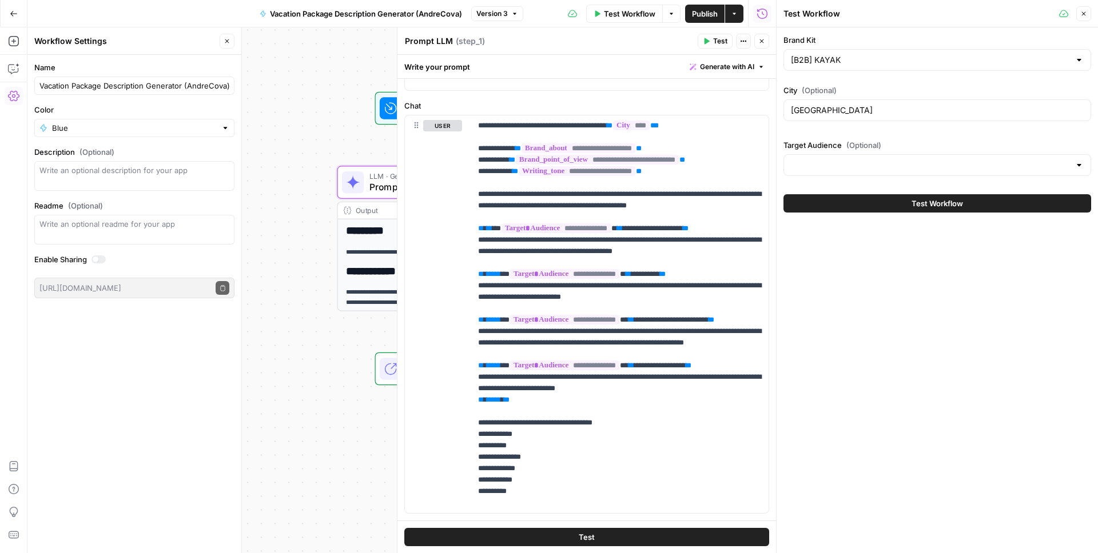
click at [857, 172] on div at bounding box center [937, 165] width 308 height 22
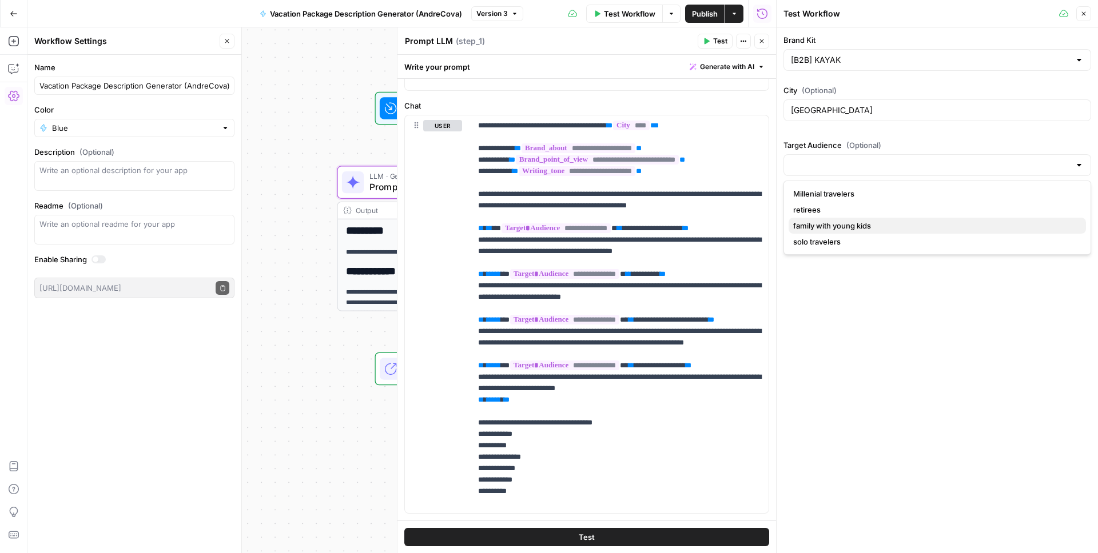
click at [853, 229] on span "family with young kids" at bounding box center [935, 225] width 284 height 11
type input "family with young kids"
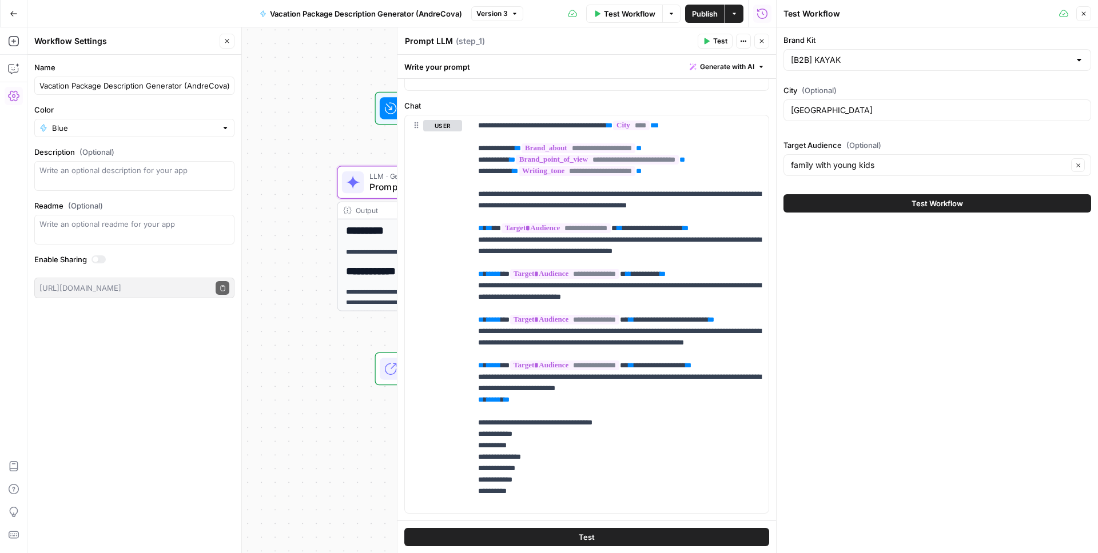
click at [929, 295] on div "Brand Kit [B2B] KAYAK City (Optional) Barcelona Target Audience (Optional) fami…" at bounding box center [936, 290] width 321 height 526
click at [1088, 17] on button "Close" at bounding box center [1083, 13] width 15 height 15
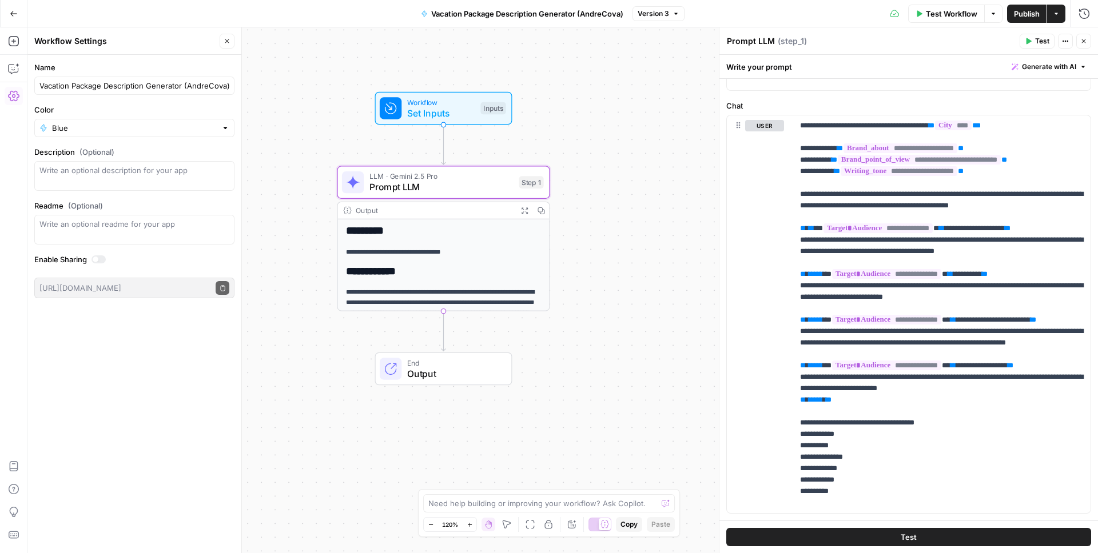
click at [1033, 41] on button "Test" at bounding box center [1036, 41] width 35 height 15
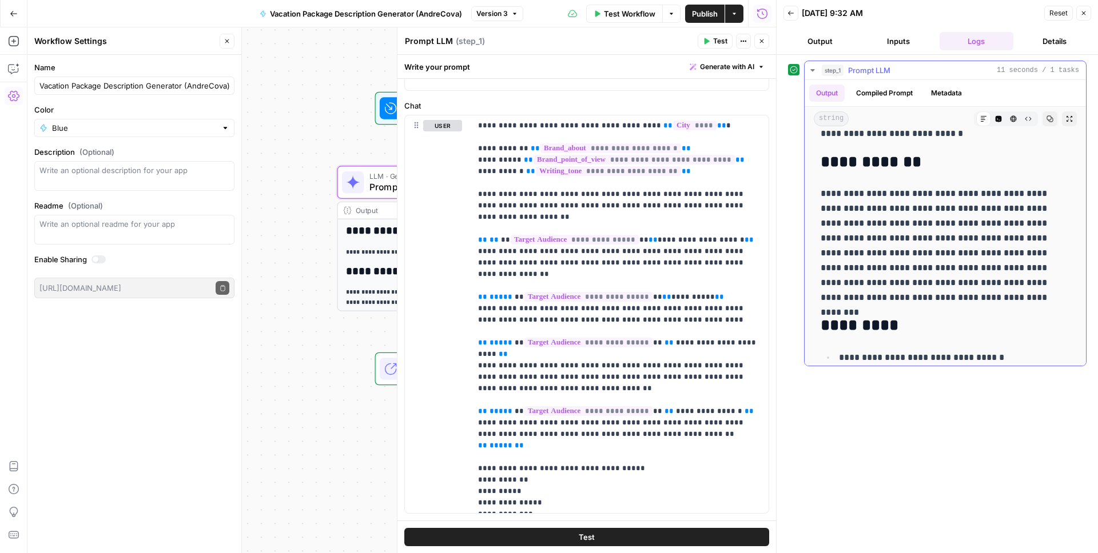
scroll to position [54, 0]
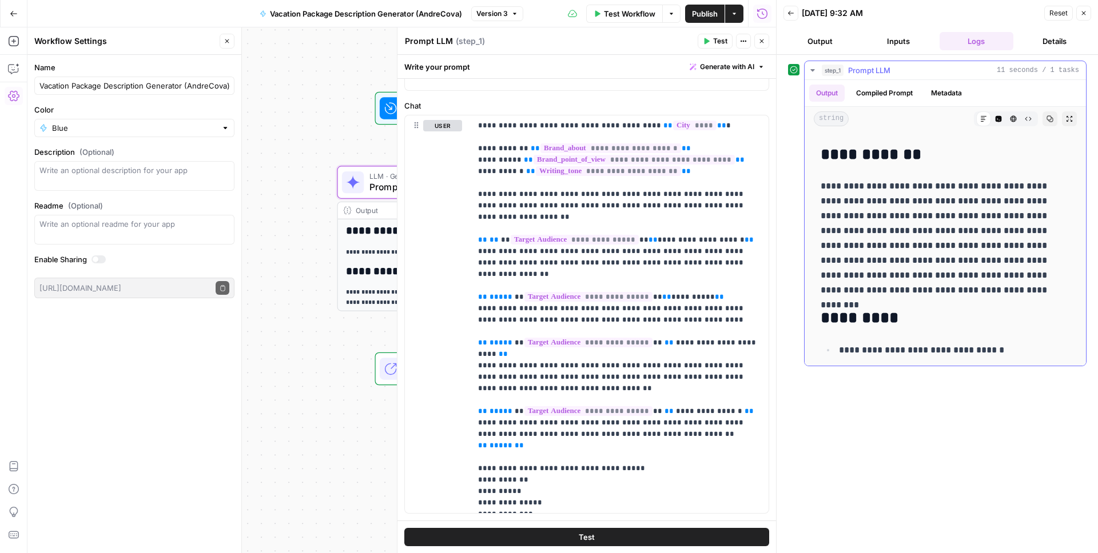
click at [901, 90] on button "Compiled Prompt" at bounding box center [884, 93] width 70 height 17
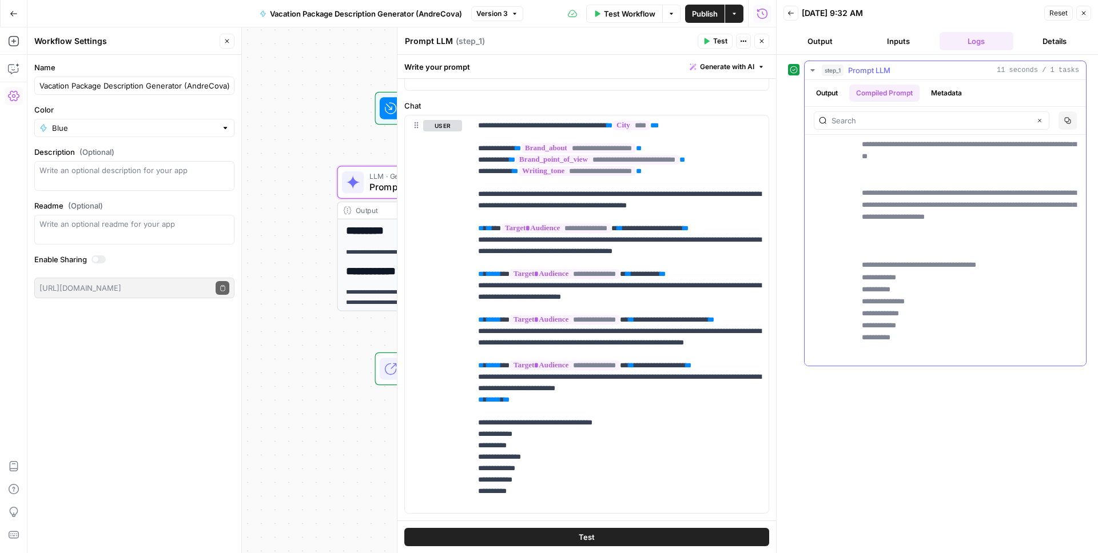
scroll to position [342, 0]
click at [706, 17] on span "Publish" at bounding box center [705, 13] width 26 height 11
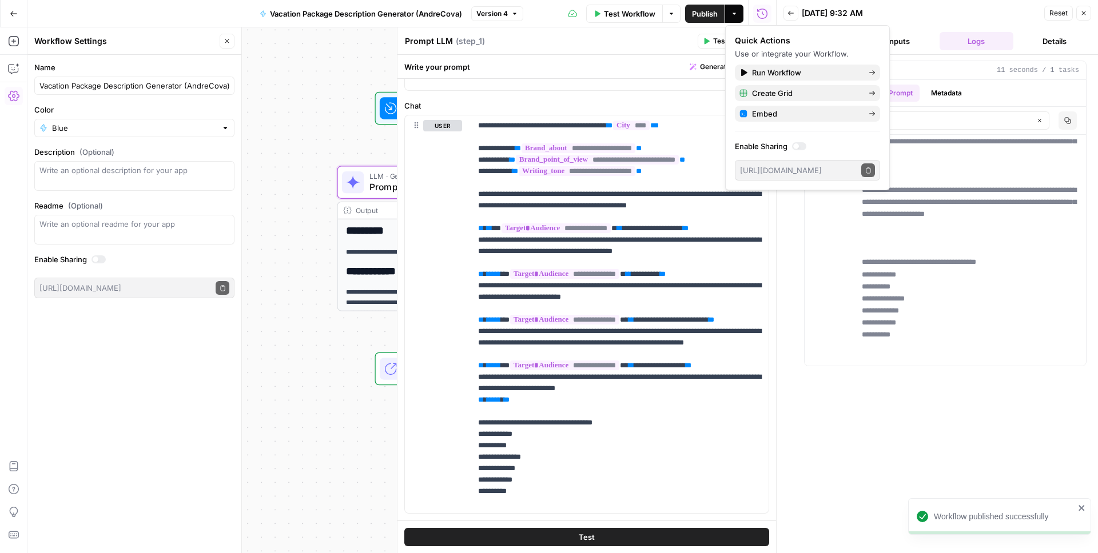
click at [1086, 14] on icon "button" at bounding box center [1083, 13] width 7 height 7
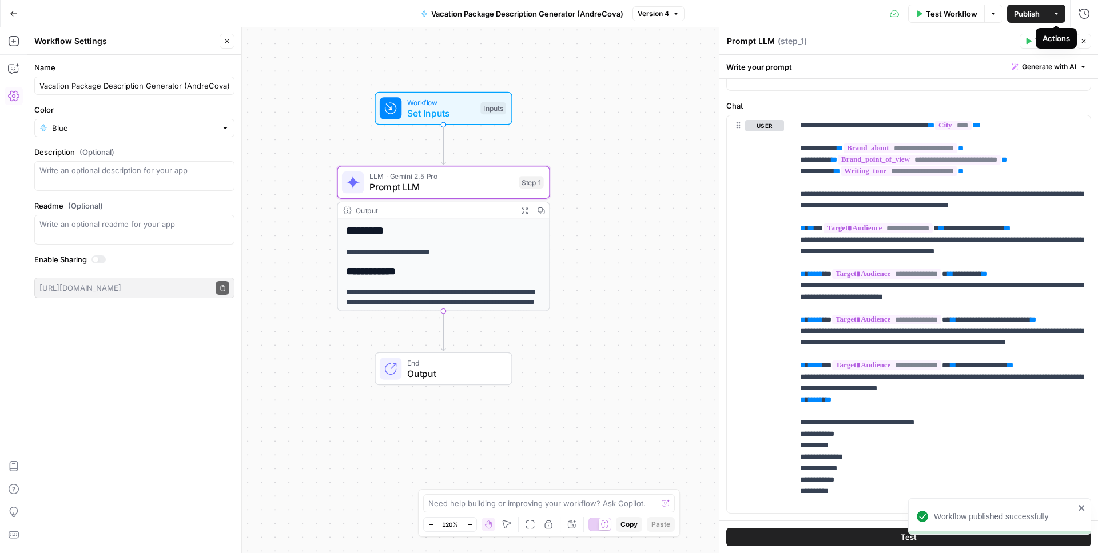
click at [1059, 15] on button "Actions" at bounding box center [1056, 14] width 18 height 18
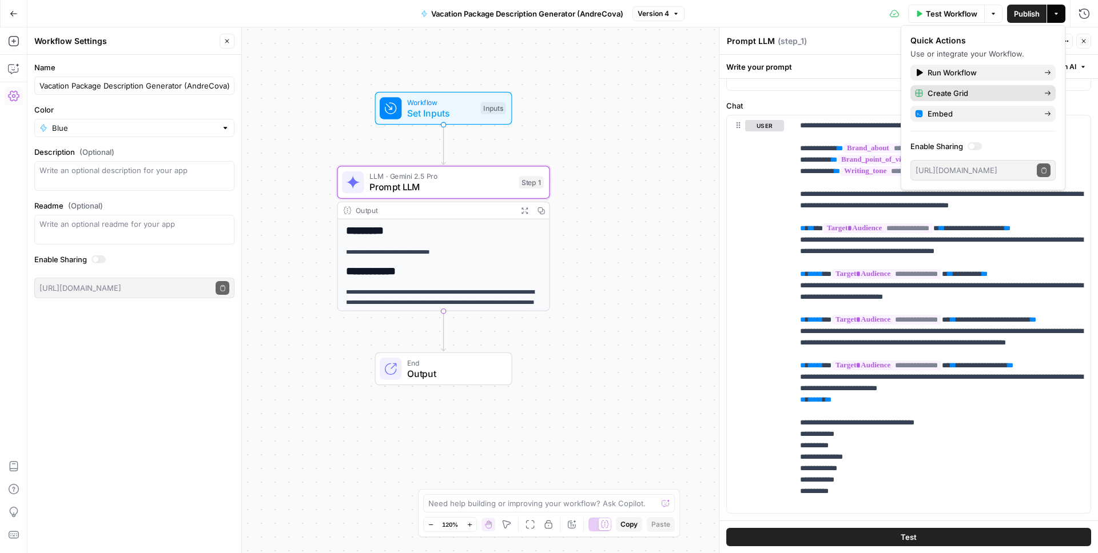
click at [1041, 97] on div "Create Grid" at bounding box center [983, 92] width 136 height 11
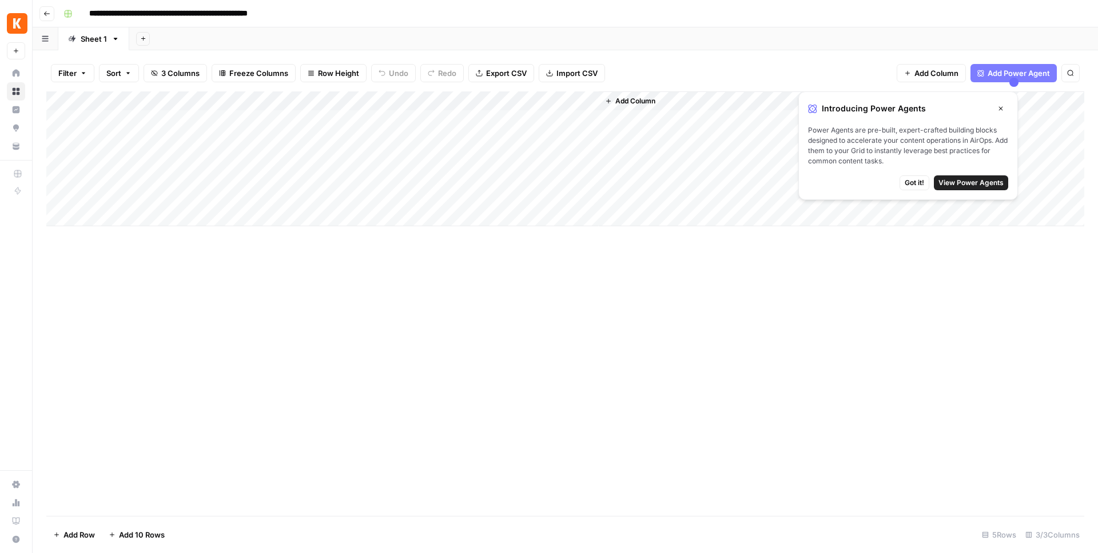
click at [641, 330] on div "Add Column" at bounding box center [565, 303] width 1038 height 425
click at [1005, 105] on button "Close" at bounding box center [1000, 108] width 15 height 15
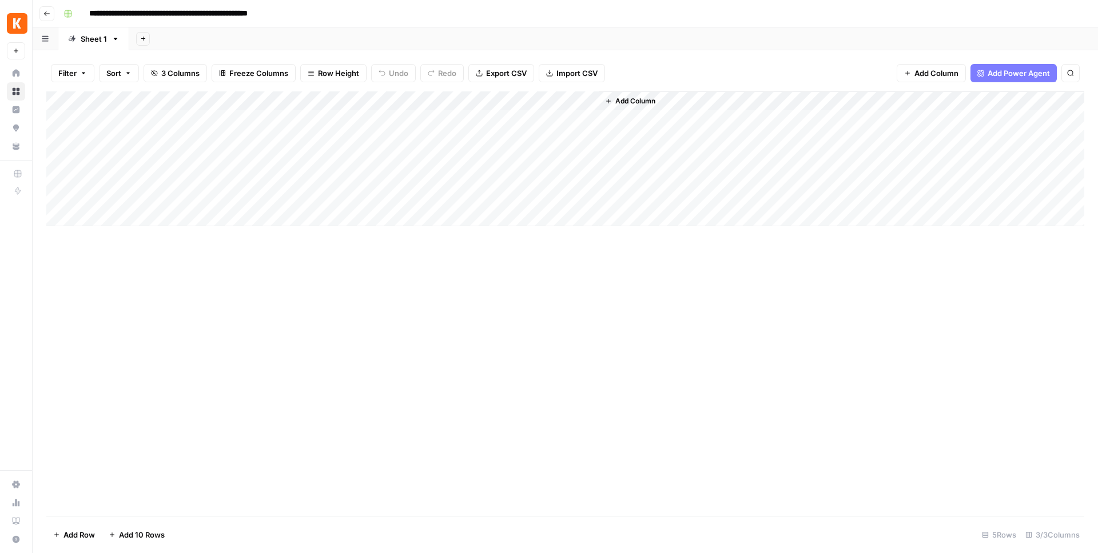
click at [261, 102] on div "Add Column" at bounding box center [565, 158] width 1038 height 135
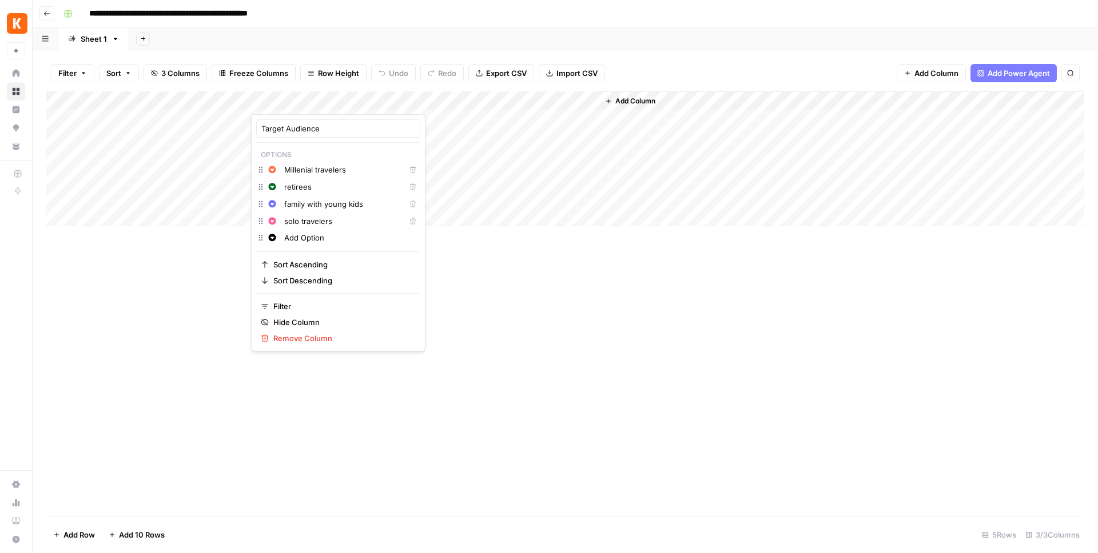
click at [508, 343] on div "Add Column" at bounding box center [565, 303] width 1038 height 425
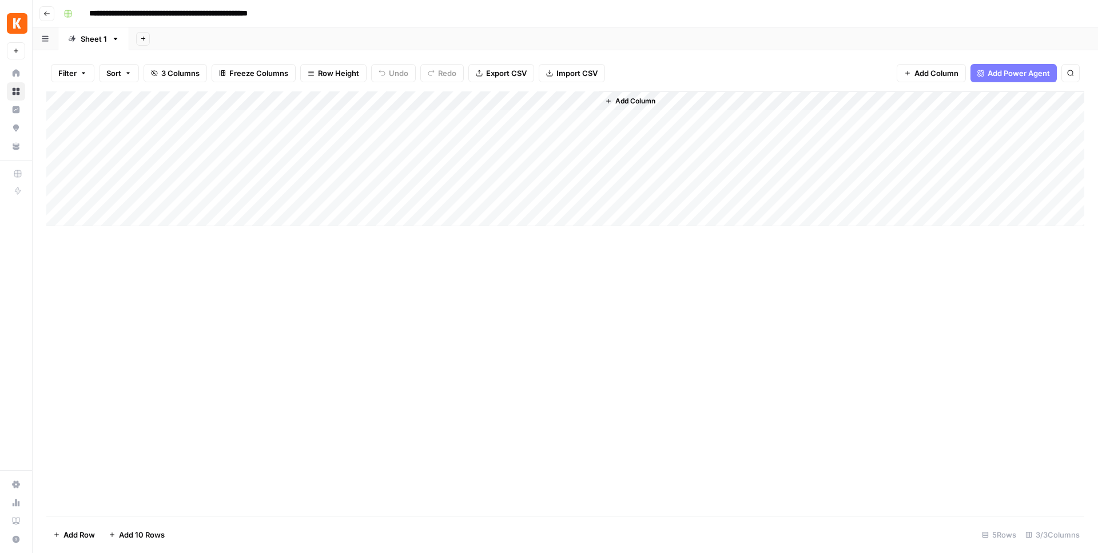
click at [148, 117] on div "Add Column" at bounding box center [565, 158] width 1038 height 135
click at [105, 120] on div "Add Column" at bounding box center [565, 158] width 1038 height 135
type textarea "*********"
click at [316, 116] on div "Add Column" at bounding box center [565, 158] width 1038 height 135
click at [270, 120] on div "Add Column" at bounding box center [565, 158] width 1038 height 135
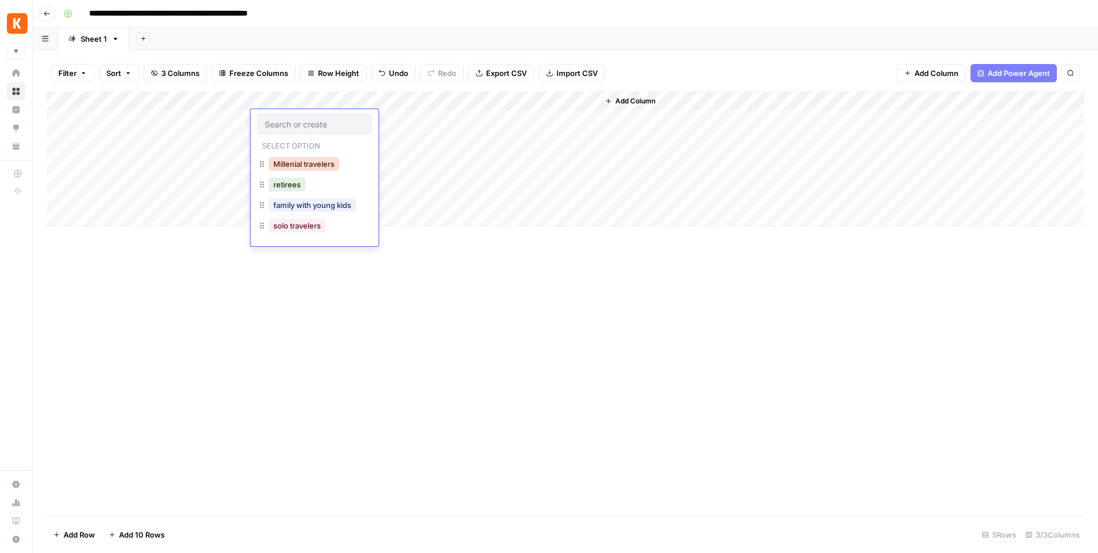
click at [307, 167] on button "Millenial travelers" at bounding box center [304, 164] width 70 height 14
click at [118, 134] on div "Add Column" at bounding box center [565, 158] width 1038 height 135
click at [92, 143] on div "Add Column" at bounding box center [565, 158] width 1038 height 135
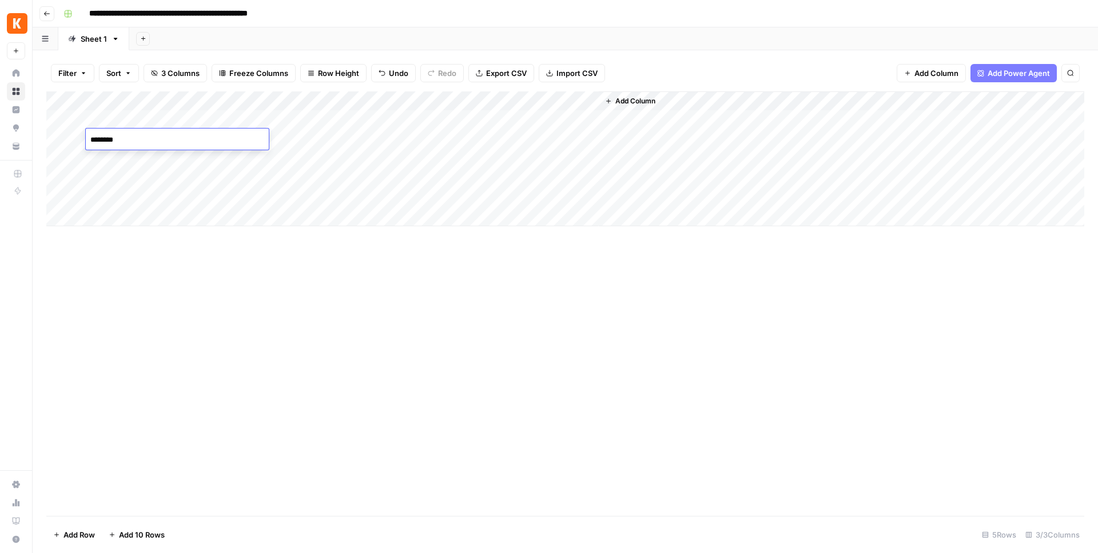
type textarea "*********"
click at [246, 305] on div "Add Column" at bounding box center [565, 303] width 1038 height 425
click at [269, 140] on div "Add Column" at bounding box center [565, 158] width 1038 height 135
click at [265, 140] on div "Add Column" at bounding box center [565, 158] width 1038 height 135
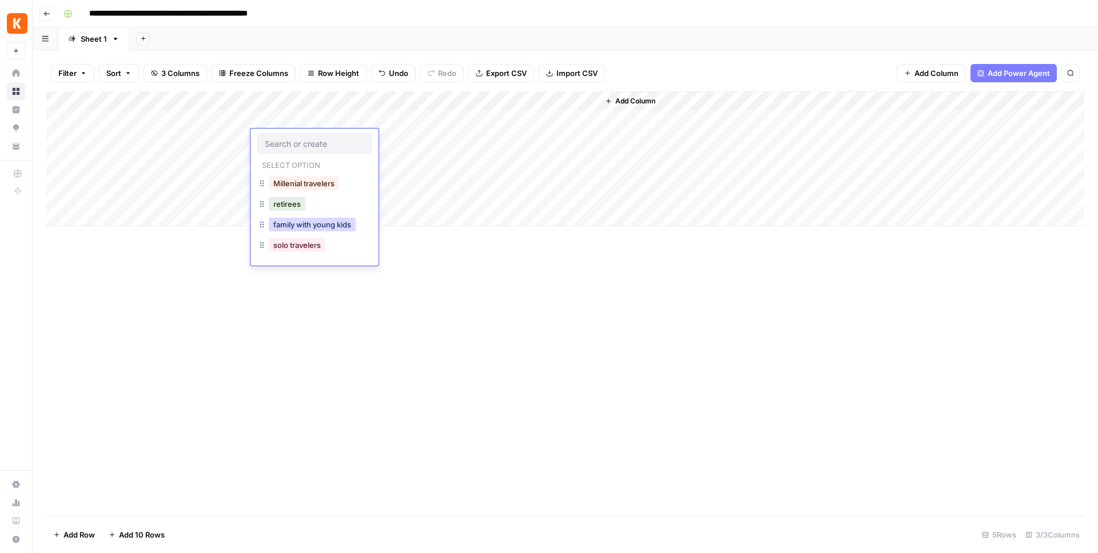
click at [308, 230] on button "family with young kids" at bounding box center [312, 225] width 87 height 14
click at [380, 305] on div "Add Column" at bounding box center [565, 303] width 1038 height 425
click at [520, 103] on div "Add Column" at bounding box center [565, 158] width 1038 height 135
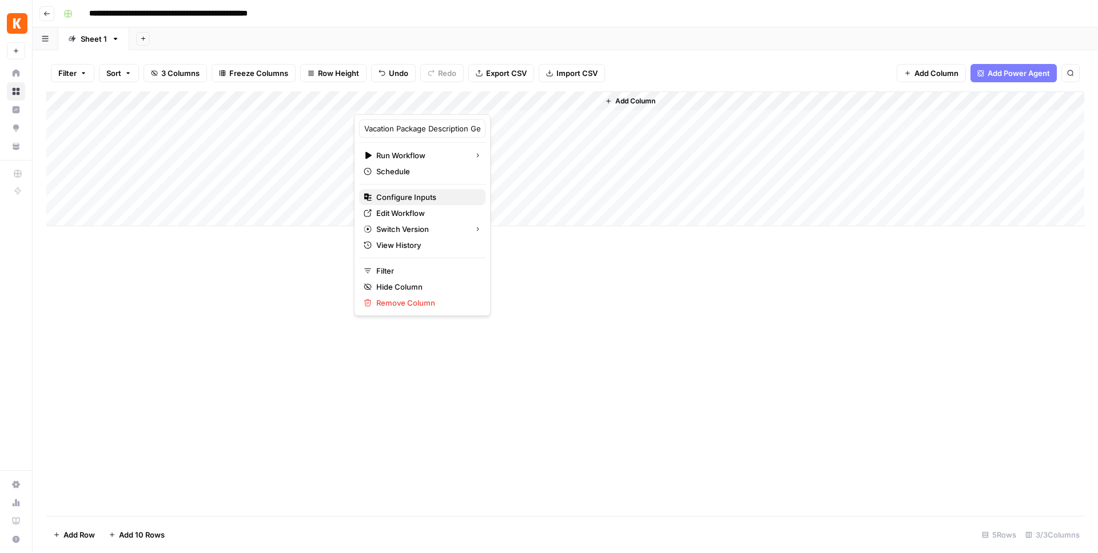
click at [427, 196] on span "Configure Inputs" at bounding box center [426, 197] width 100 height 11
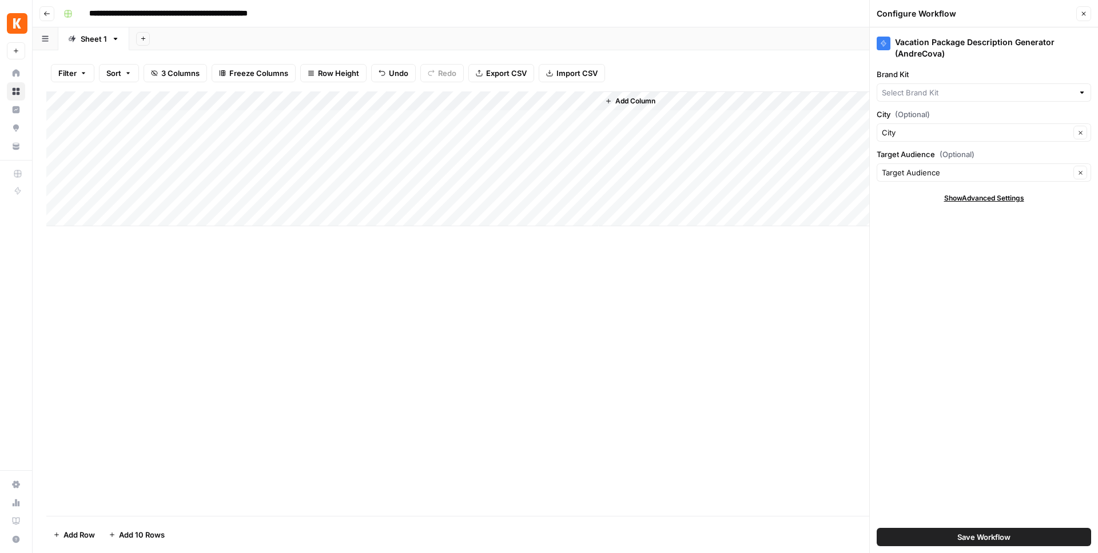
click at [976, 85] on div at bounding box center [984, 92] width 214 height 18
click at [920, 134] on span "[EN-US] - Kayak" at bounding box center [981, 135] width 190 height 11
type input "[EN-US] - Kayak"
click at [973, 312] on div "Vacation Package Description Generator (AndreCova) Brand Kit [EN-US] - Kayak Cl…" at bounding box center [984, 290] width 228 height 526
click at [967, 536] on span "Save Workflow" at bounding box center [983, 537] width 53 height 11
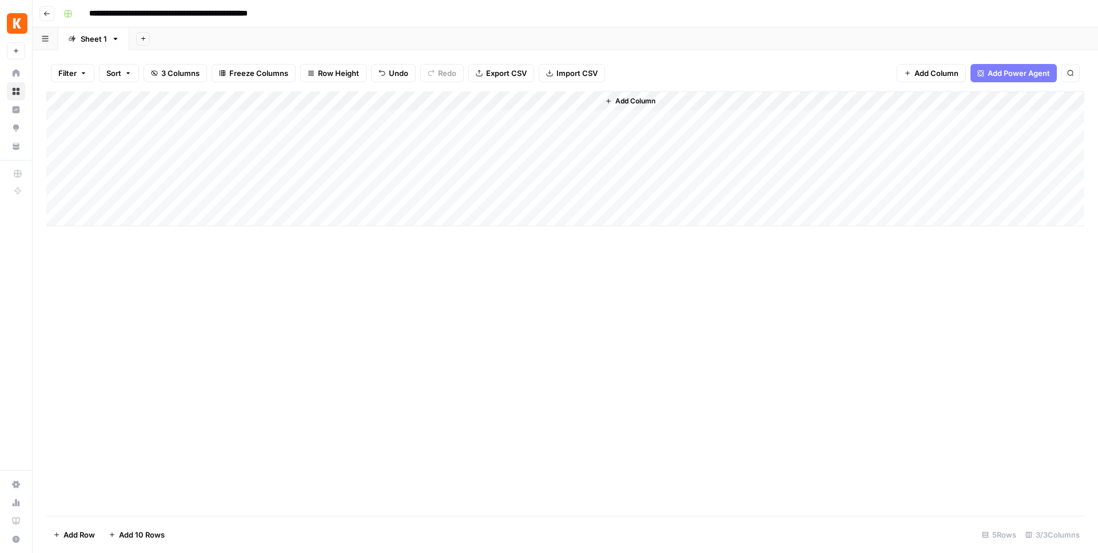
click at [468, 119] on div "Add Column" at bounding box center [565, 158] width 1038 height 135
click at [472, 140] on div "Add Column" at bounding box center [565, 158] width 1038 height 135
drag, startPoint x: 699, startPoint y: 99, endPoint x: 784, endPoint y: 101, distance: 84.6
click at [784, 101] on div "Add Column" at bounding box center [565, 158] width 1038 height 135
click at [691, 101] on div "Add Column" at bounding box center [565, 158] width 1038 height 135
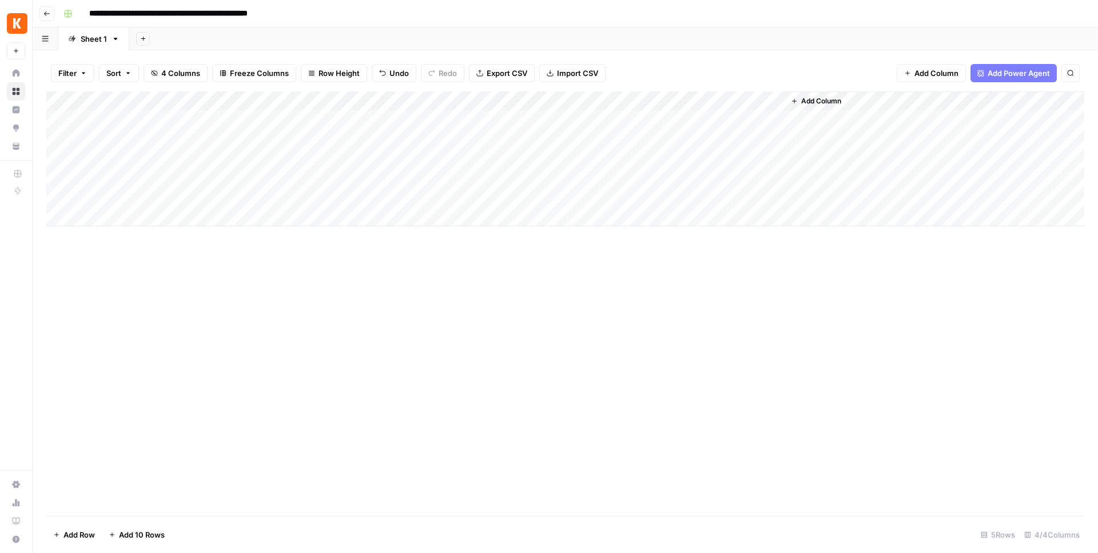
click at [597, 320] on div "Add Column" at bounding box center [565, 303] width 1038 height 425
click at [708, 115] on div "Add Column" at bounding box center [565, 158] width 1038 height 135
click at [635, 161] on div "Add Column" at bounding box center [565, 158] width 1038 height 135
click at [666, 122] on div "Add Column" at bounding box center [565, 158] width 1038 height 135
click at [772, 121] on div "Add Column" at bounding box center [565, 158] width 1038 height 135
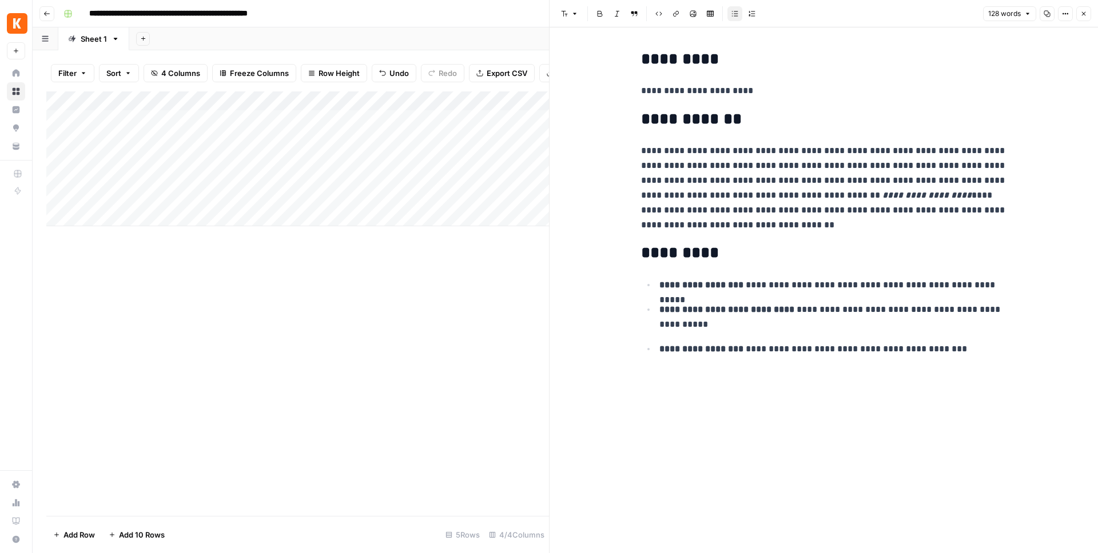
click at [501, 312] on div "Add Column" at bounding box center [297, 303] width 503 height 425
click at [527, 137] on div "Add Column" at bounding box center [297, 158] width 503 height 135
click at [1081, 17] on icon "button" at bounding box center [1083, 13] width 7 height 7
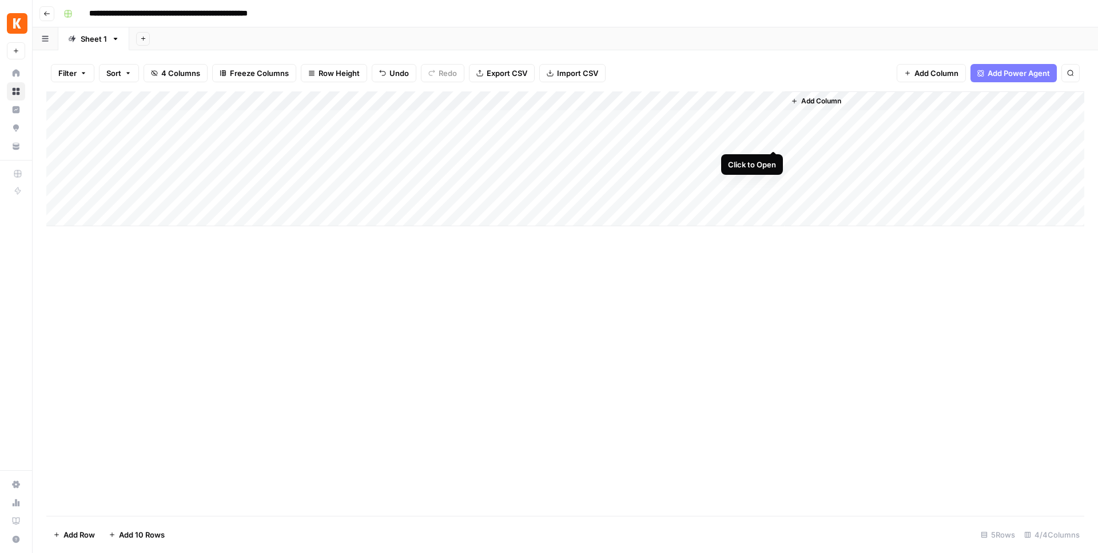
click at [770, 138] on div "Add Column" at bounding box center [565, 158] width 1038 height 135
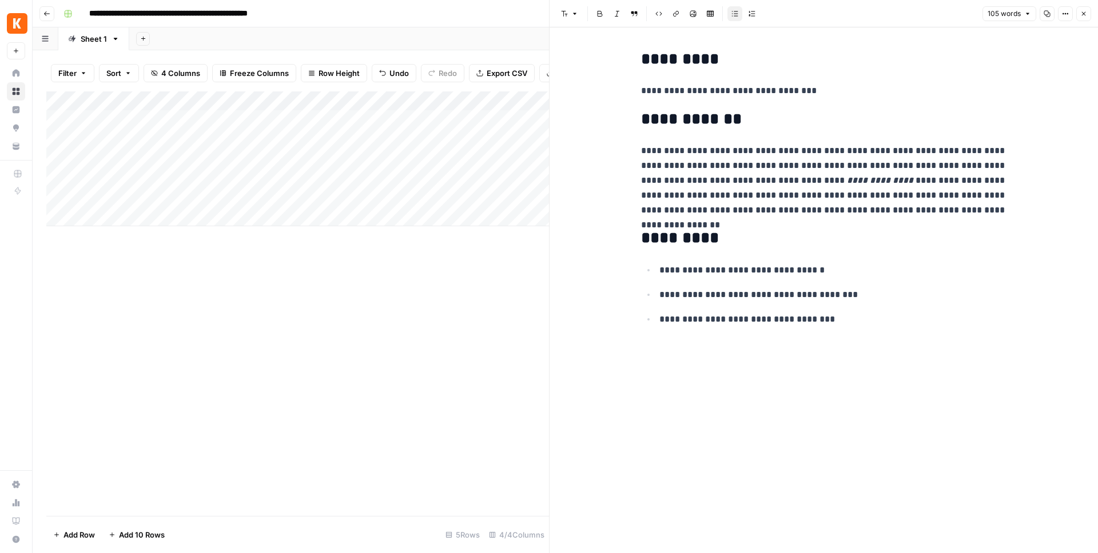
click at [1084, 15] on icon "button" at bounding box center [1083, 13] width 7 height 7
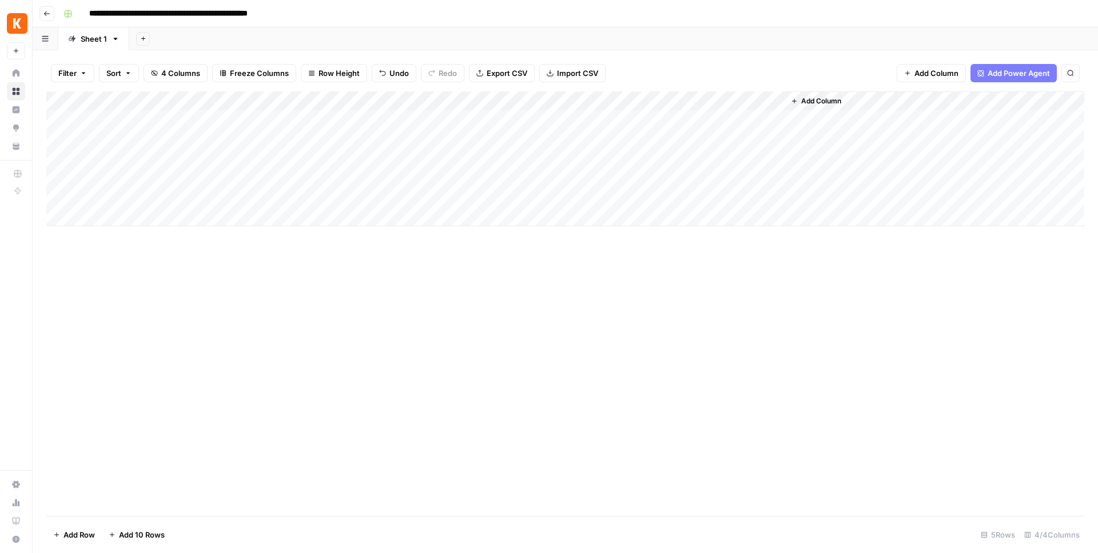
click at [722, 400] on div "Add Column" at bounding box center [565, 303] width 1038 height 425
click at [671, 381] on div "Add Column" at bounding box center [565, 303] width 1038 height 425
click at [711, 67] on div "Filter Sort 4 Columns Freeze Columns Row Height Undo Redo Export CSV Import CSV…" at bounding box center [565, 73] width 1038 height 37
click at [493, 293] on div "Add Column" at bounding box center [565, 303] width 1038 height 425
click at [542, 361] on div "Add Column" at bounding box center [565, 303] width 1038 height 425
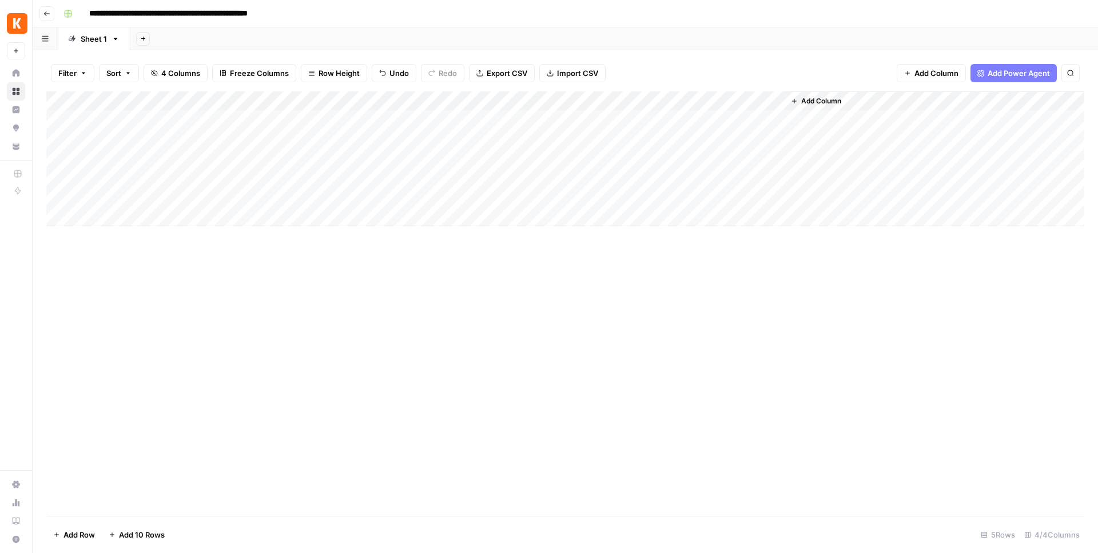
click at [929, 34] on div "Add Sheet" at bounding box center [613, 38] width 969 height 23
click at [79, 43] on div "Sheet 1" at bounding box center [87, 38] width 39 height 11
click at [114, 40] on icon "button" at bounding box center [115, 39] width 8 height 8
click at [234, 31] on div "Add Sheet" at bounding box center [613, 38] width 969 height 23
click at [48, 39] on icon "button" at bounding box center [45, 38] width 7 height 6
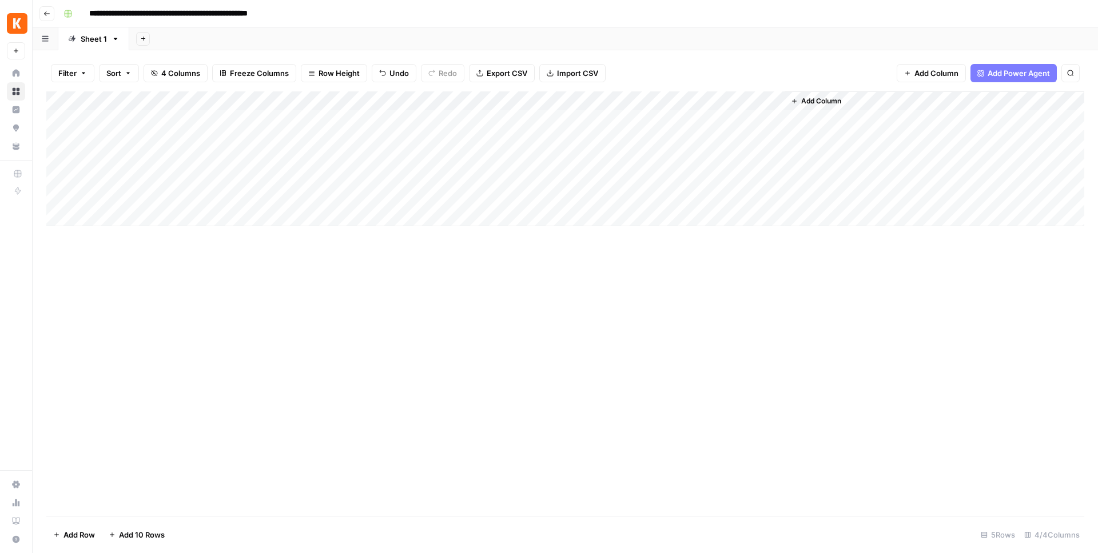
click at [44, 18] on button "Go back" at bounding box center [46, 13] width 15 height 15
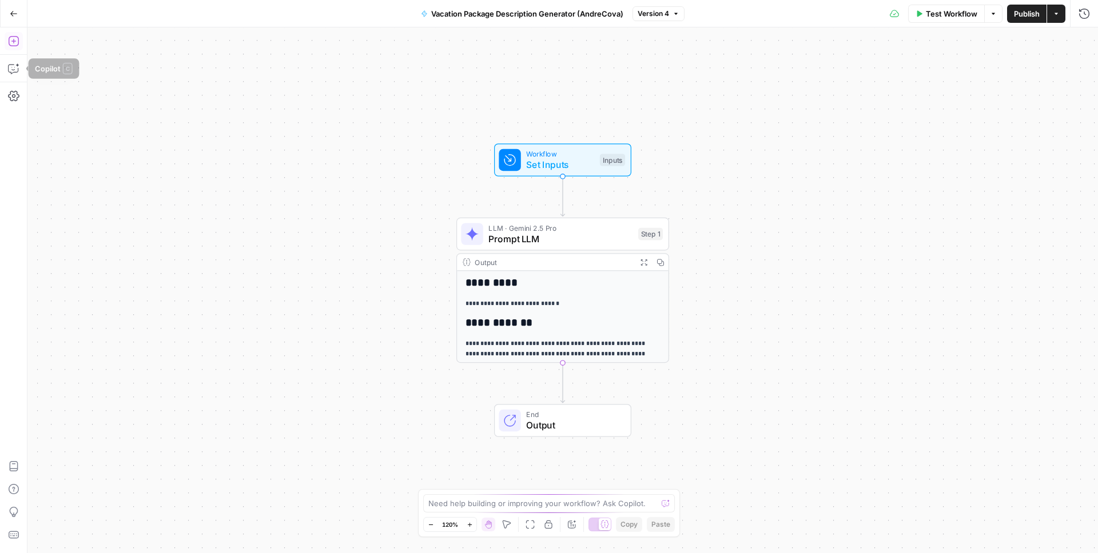
click at [18, 43] on icon "button" at bounding box center [13, 41] width 10 height 10
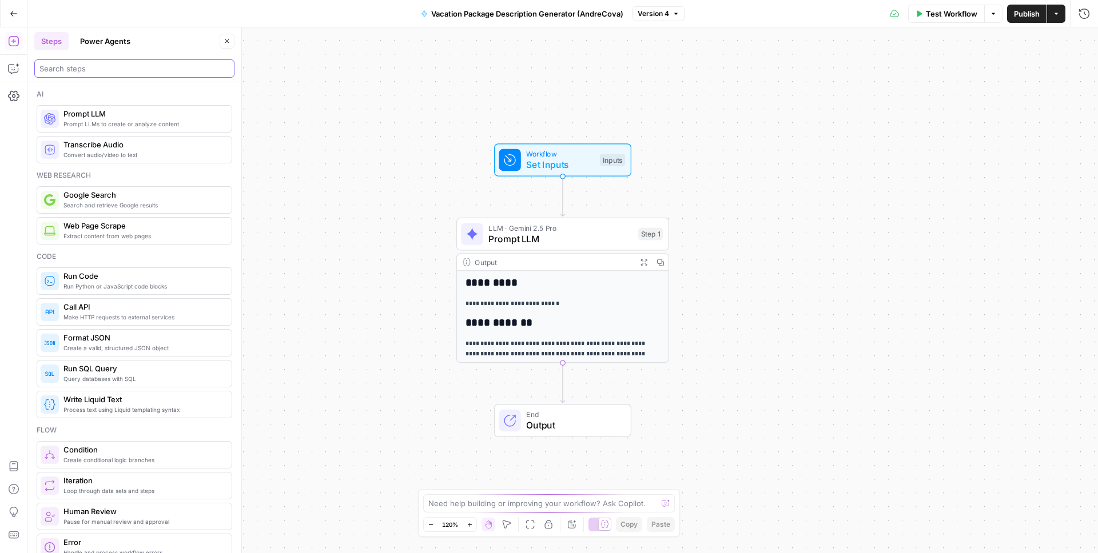
click at [110, 65] on input "search" at bounding box center [134, 68] width 190 height 11
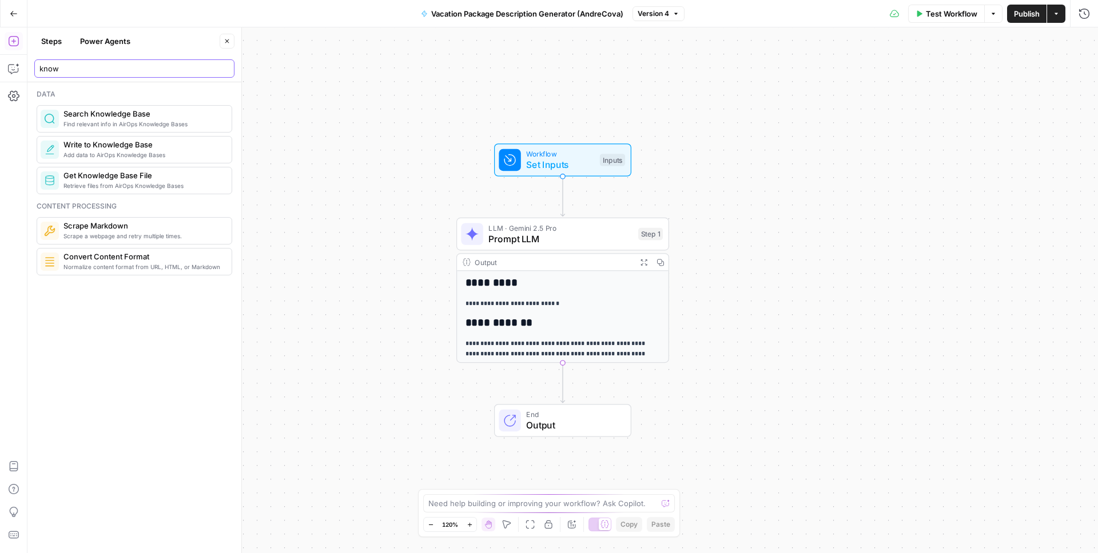
type input "know"
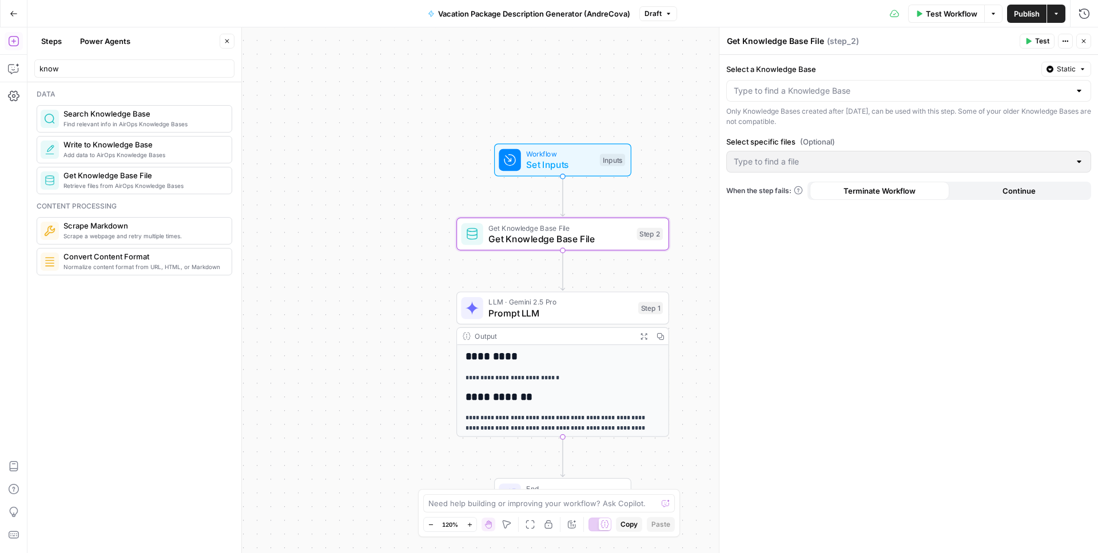
click at [809, 37] on textarea "Get Knowledge Base File" at bounding box center [775, 40] width 97 height 11
type textarea "Fetch Existing FAQs"
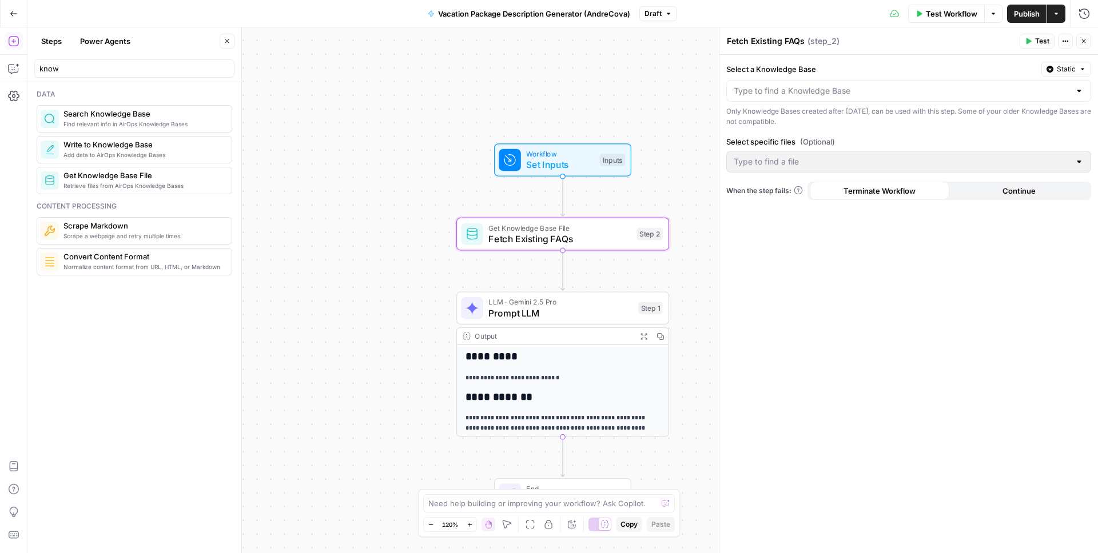
click at [860, 244] on div "Select a Knowledge Base Static Only Knowledge Bases created after [DATE], can b…" at bounding box center [908, 304] width 379 height 499
click at [836, 87] on input "Select a Knowledge Base" at bounding box center [902, 90] width 336 height 11
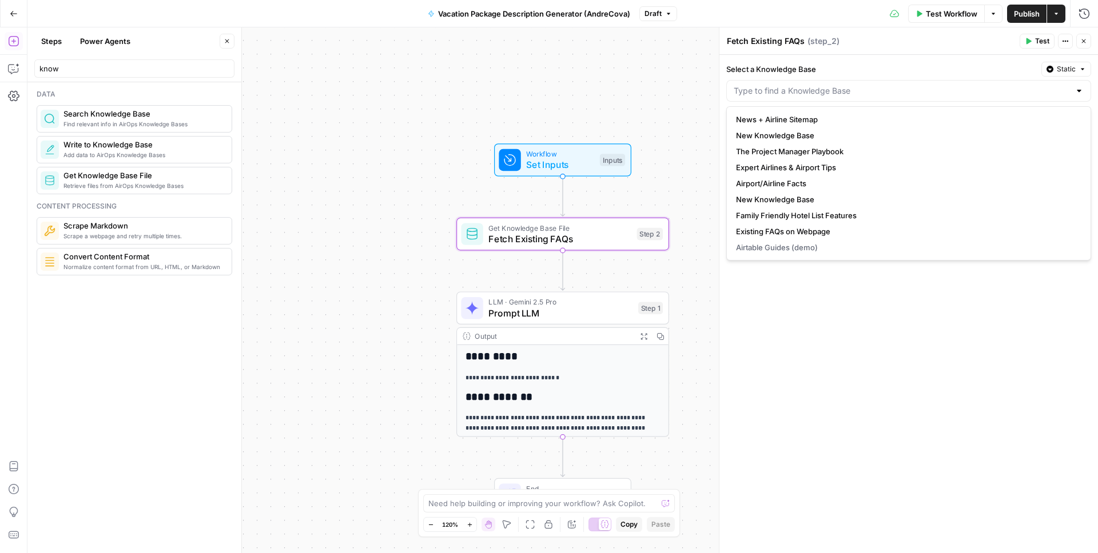
click at [826, 341] on div "Select a Knowledge Base Static Only Knowledge Bases created after [DATE], can b…" at bounding box center [908, 304] width 379 height 499
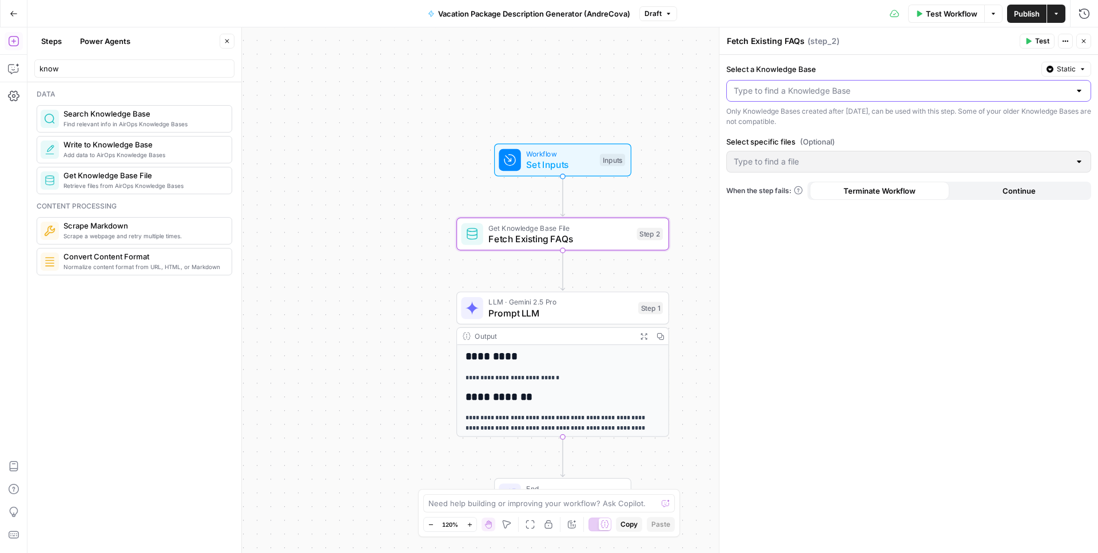
click at [791, 91] on input "Select a Knowledge Base" at bounding box center [902, 90] width 336 height 11
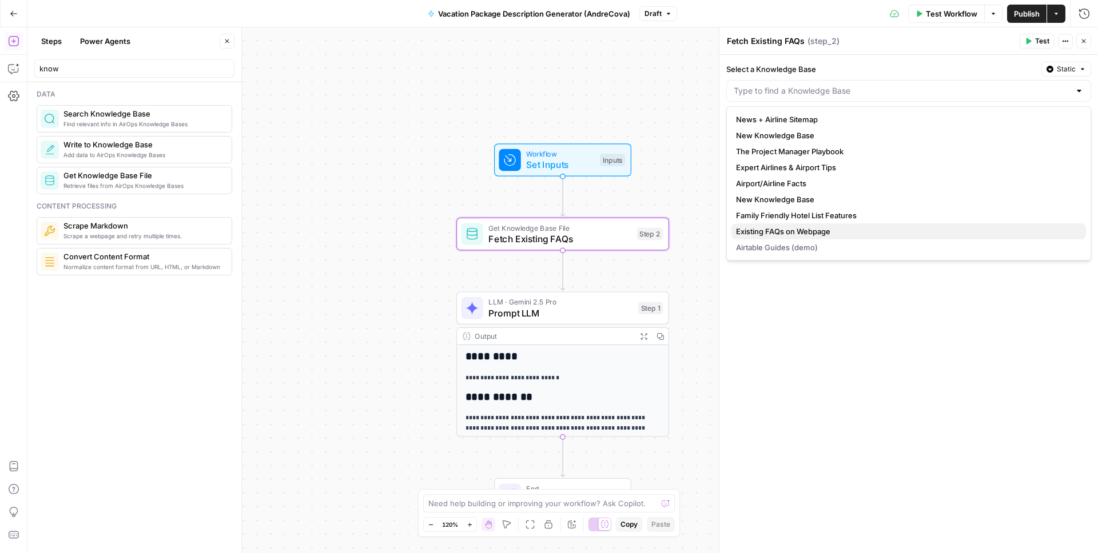
click at [832, 229] on span "Existing FAQs on Webpage" at bounding box center [906, 231] width 341 height 11
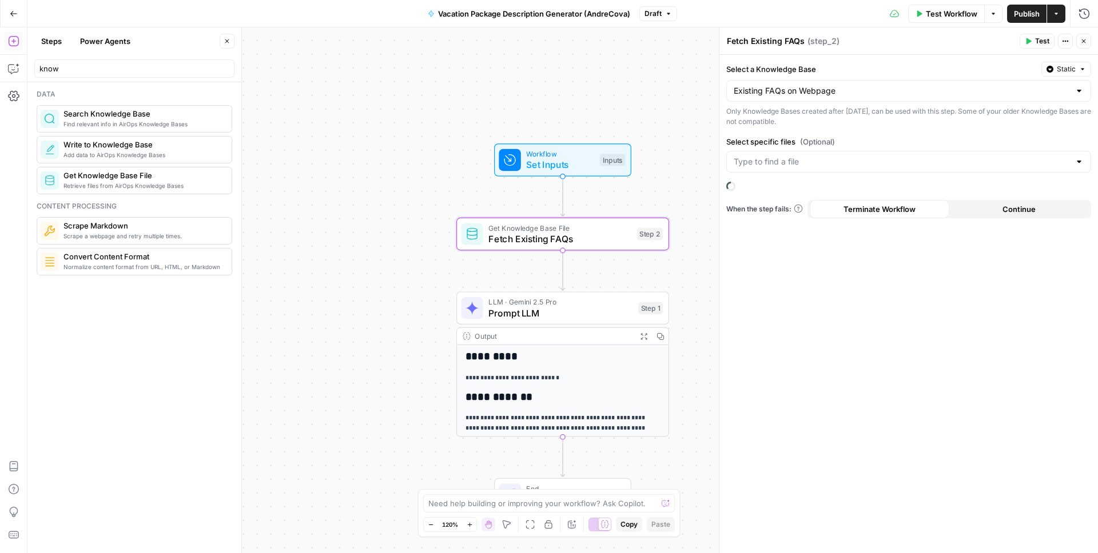
type input "Existing FAQs on Webpage"
click at [772, 157] on input "Select specific files (Optional)" at bounding box center [902, 161] width 336 height 11
click at [782, 193] on span "Kayka - FAQs on Webpage.pdf" at bounding box center [906, 190] width 341 height 11
click at [917, 350] on div "Select a Knowledge Base Static Existing FAQs on Webpage Only Knowledge Bases cr…" at bounding box center [908, 304] width 379 height 499
click at [1084, 44] on icon "button" at bounding box center [1083, 41] width 7 height 7
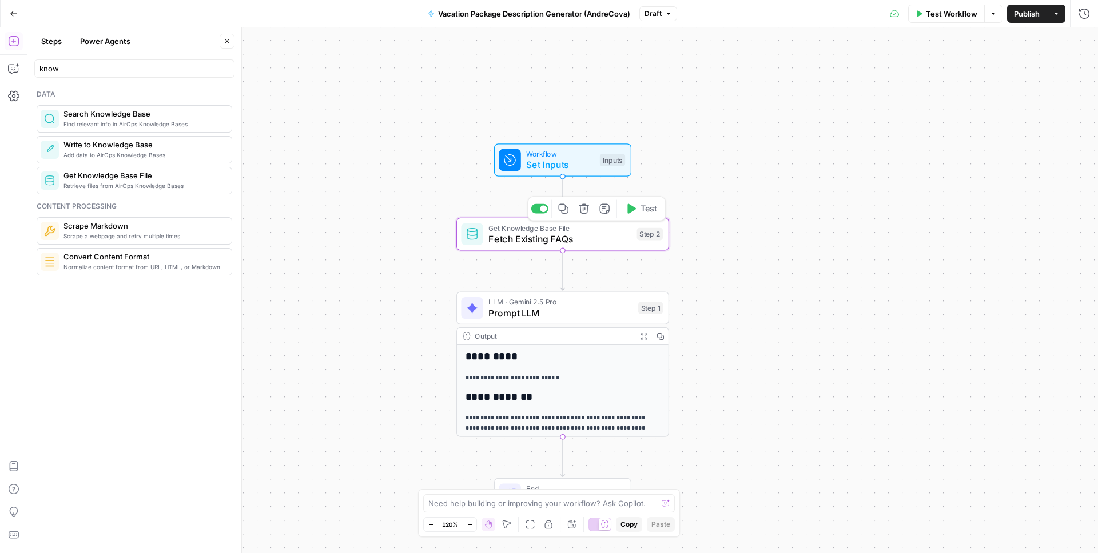
click at [648, 205] on span "Test" at bounding box center [648, 208] width 17 height 13
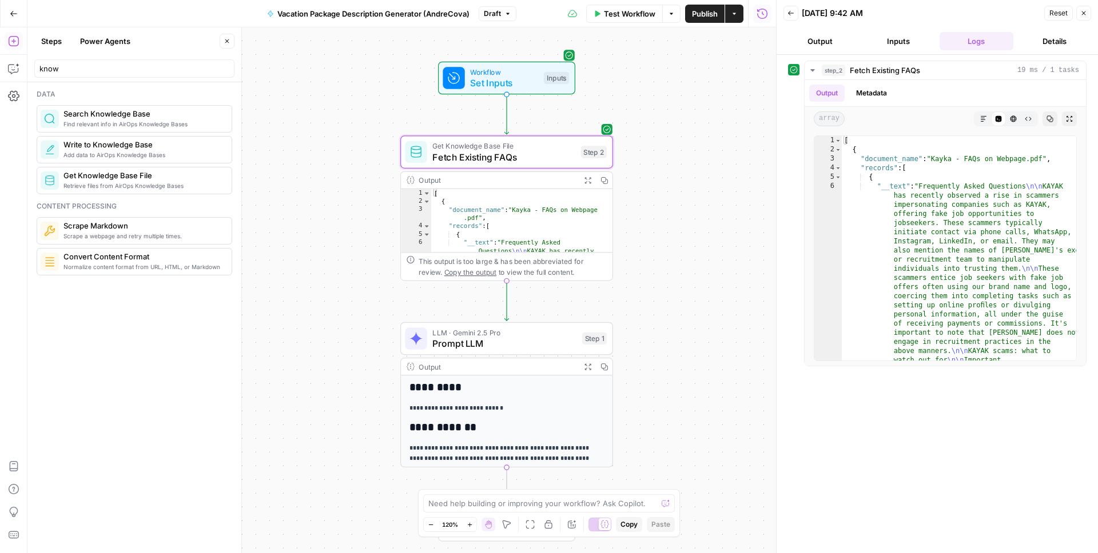
click at [790, 15] on icon "button" at bounding box center [790, 13] width 7 height 7
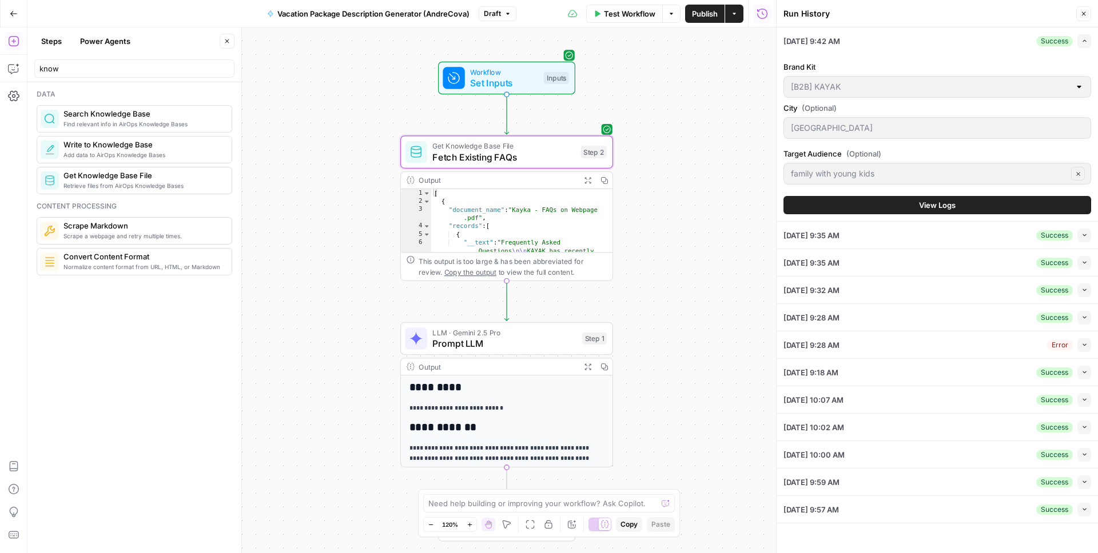
click at [728, 223] on div "Workflow Set Inputs Inputs Get Knowledge Base File Fetch Existing FAQs Step 2 O…" at bounding box center [401, 290] width 748 height 526
click at [686, 193] on div "Workflow Set Inputs Inputs Get Knowledge Base File Fetch Existing FAQs Step 2 O…" at bounding box center [401, 290] width 748 height 526
click at [761, 20] on button "Run History" at bounding box center [762, 14] width 18 height 18
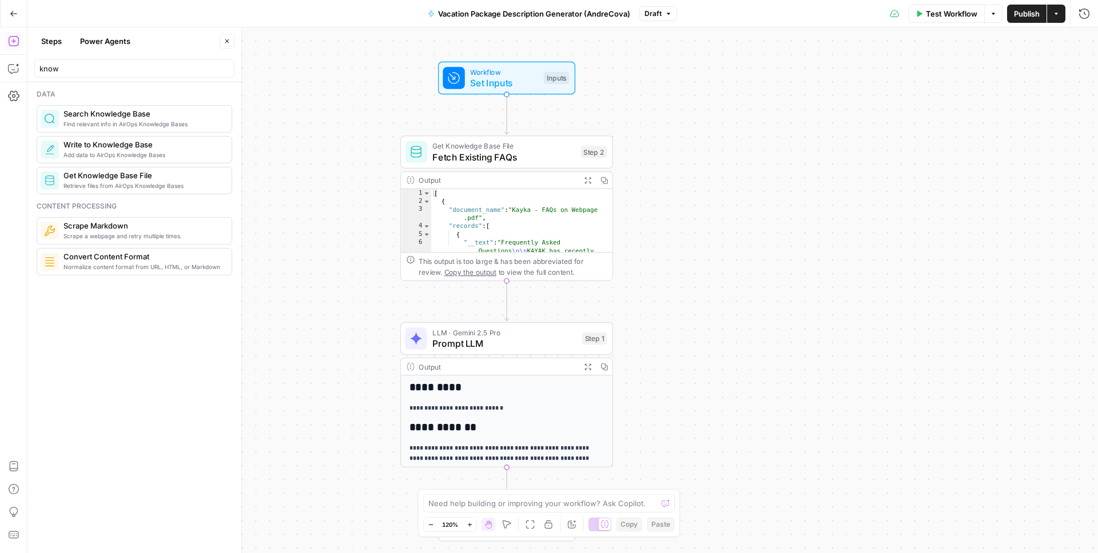
click at [234, 46] on button "Close" at bounding box center [227, 41] width 15 height 15
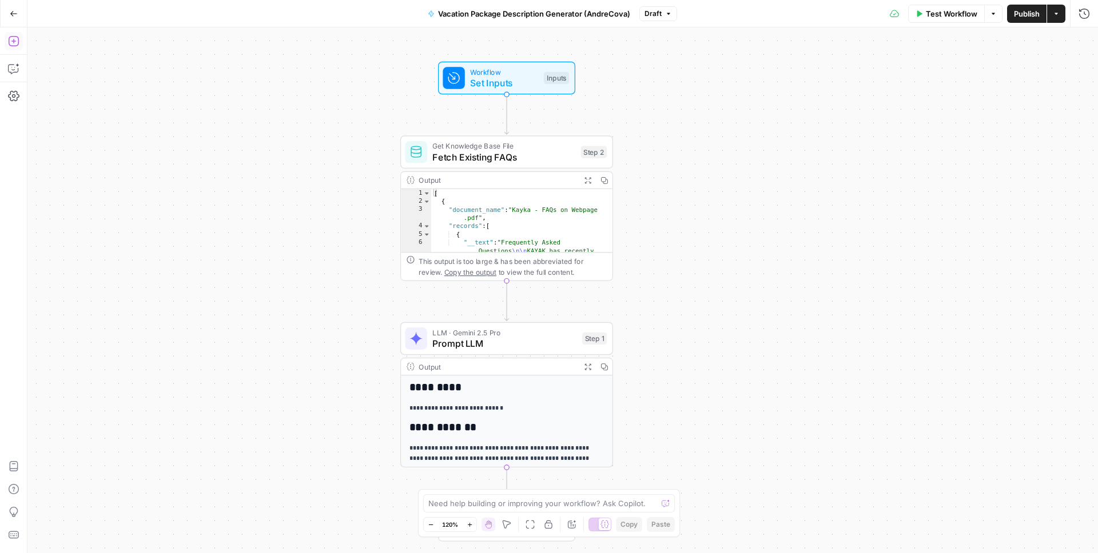
click at [14, 39] on icon "button" at bounding box center [13, 41] width 10 height 10
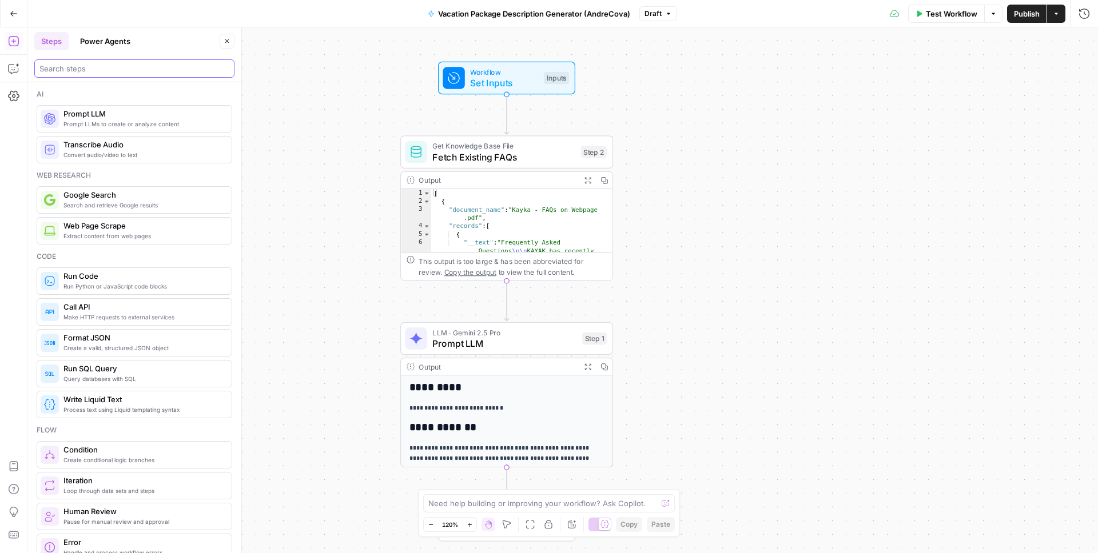
click at [99, 68] on input "search" at bounding box center [134, 68] width 190 height 11
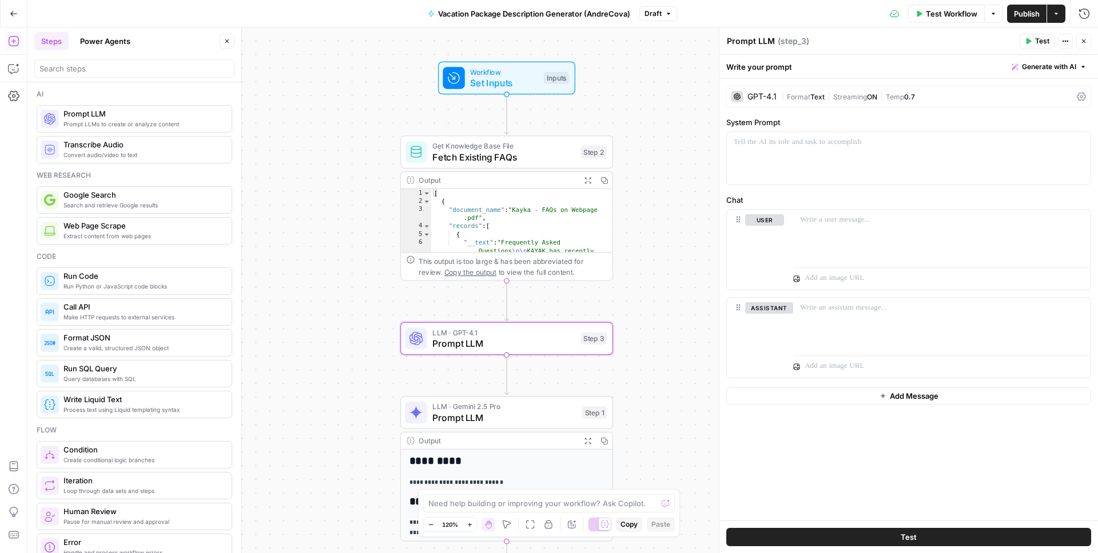
click at [763, 42] on textarea "Prompt LLM" at bounding box center [751, 40] width 48 height 11
type textarea "Extract Key Insights"
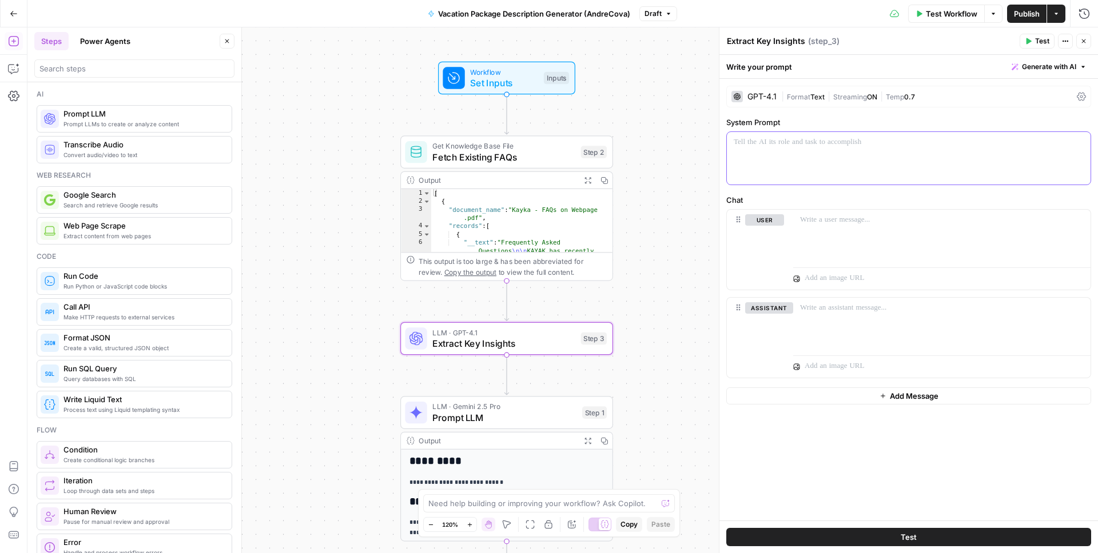
click at [783, 153] on div at bounding box center [909, 158] width 364 height 53
click at [1077, 72] on button "Generate with AI" at bounding box center [1049, 66] width 84 height 15
click at [1049, 91] on span "Generate" at bounding box center [1032, 91] width 83 height 11
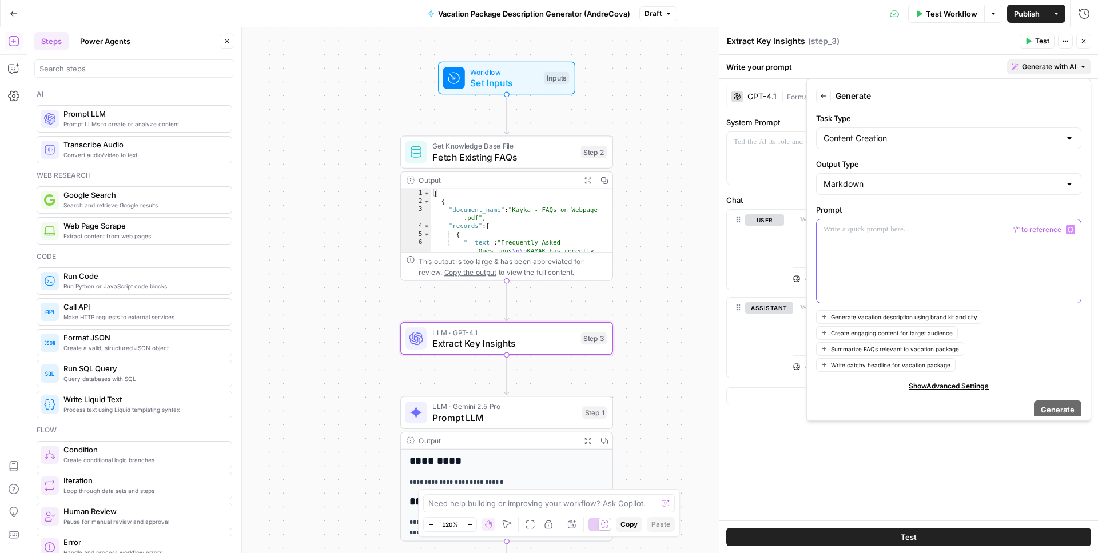
click at [899, 246] on div at bounding box center [948, 261] width 264 height 83
click at [921, 179] on input "Output Type" at bounding box center [941, 183] width 237 height 11
click at [917, 181] on input "Output Type" at bounding box center [941, 183] width 237 height 11
type input "Markdown"
click at [875, 168] on label "Output Type" at bounding box center [948, 163] width 265 height 11
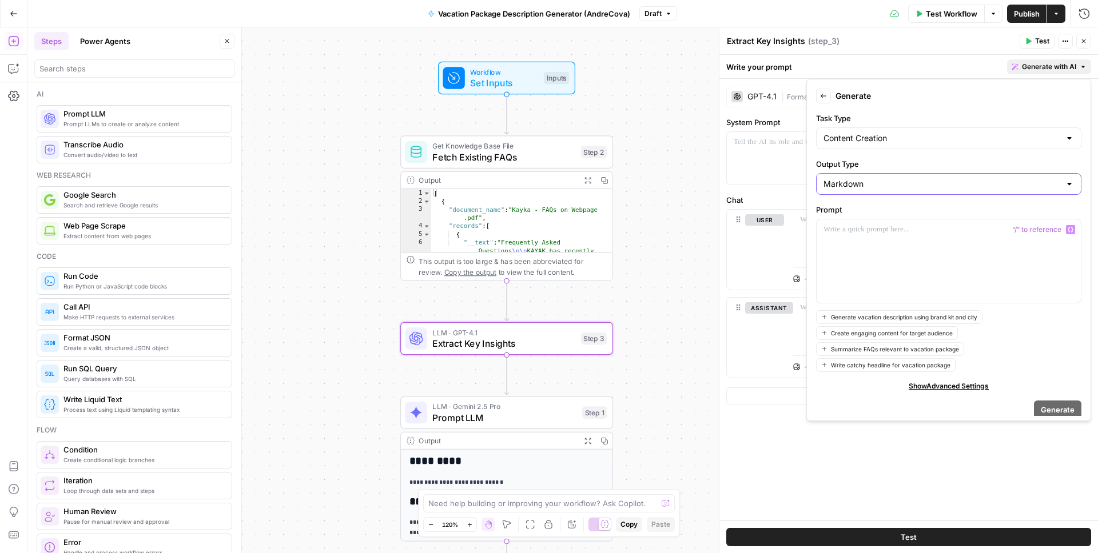
click at [875, 178] on input "Markdown" at bounding box center [941, 183] width 237 height 11
type input "Markdown"
click at [871, 169] on label "Output Type" at bounding box center [948, 163] width 265 height 11
click at [871, 178] on input "Markdown" at bounding box center [941, 183] width 237 height 11
type input "Markdown"
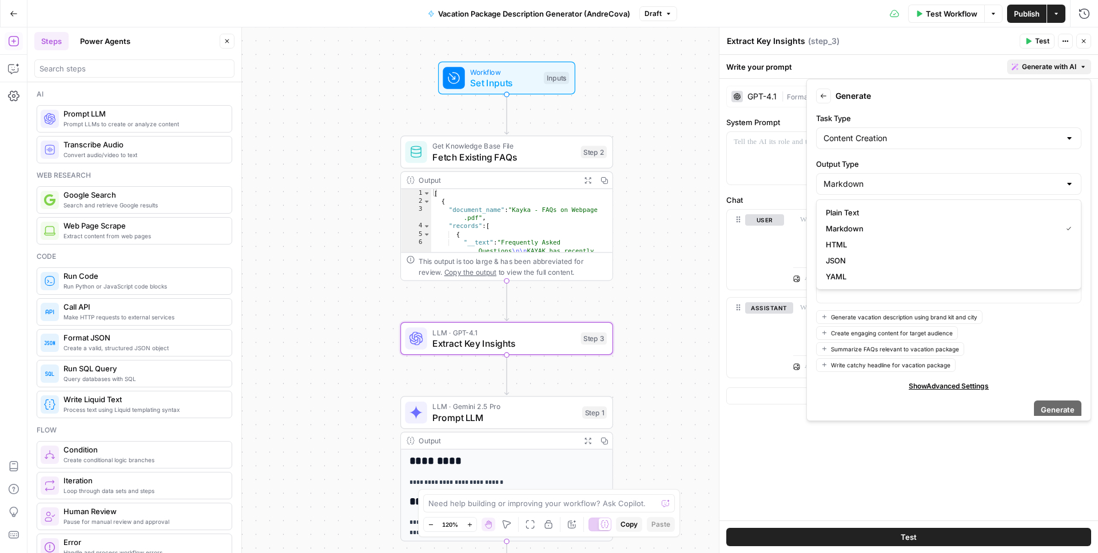
click at [920, 111] on form "Back Generate Task Type Content Creation Output Type Markdown Prompt Generate v…" at bounding box center [948, 250] width 274 height 332
click at [862, 275] on div at bounding box center [948, 261] width 264 height 83
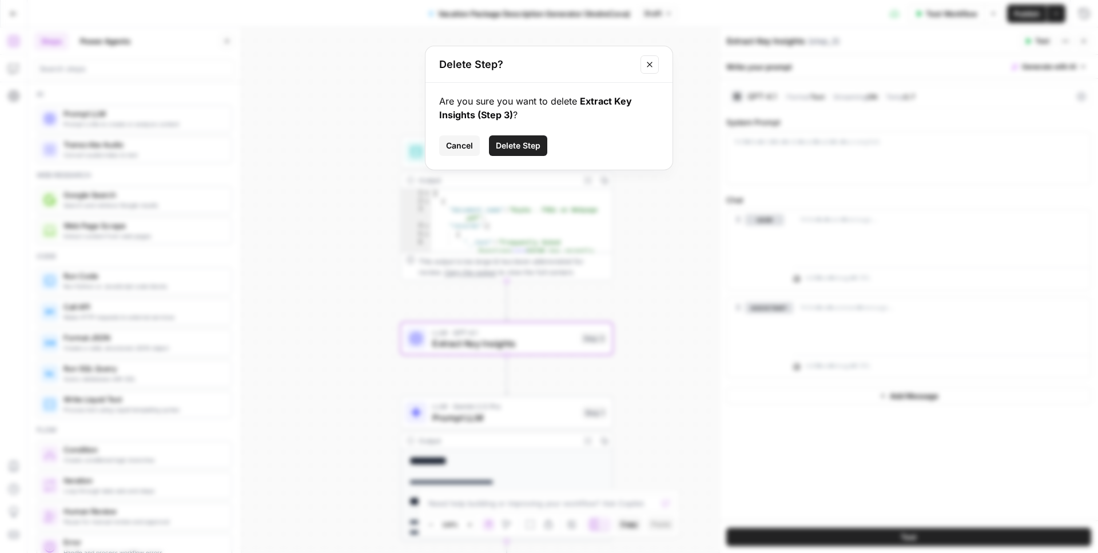
click at [464, 148] on span "Cancel" at bounding box center [459, 145] width 27 height 11
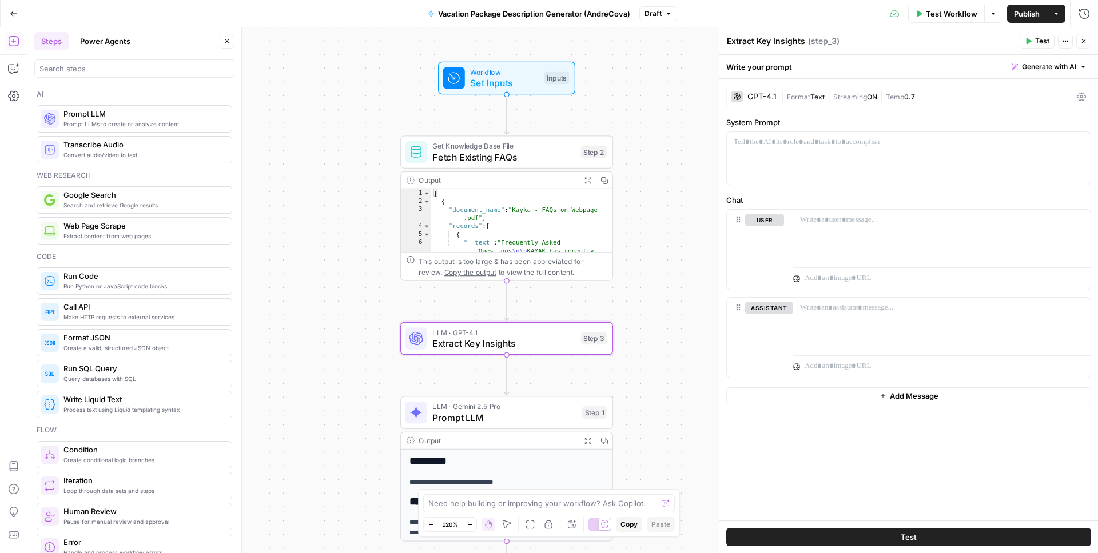
click at [1063, 65] on span "Generate with AI" at bounding box center [1049, 67] width 54 height 10
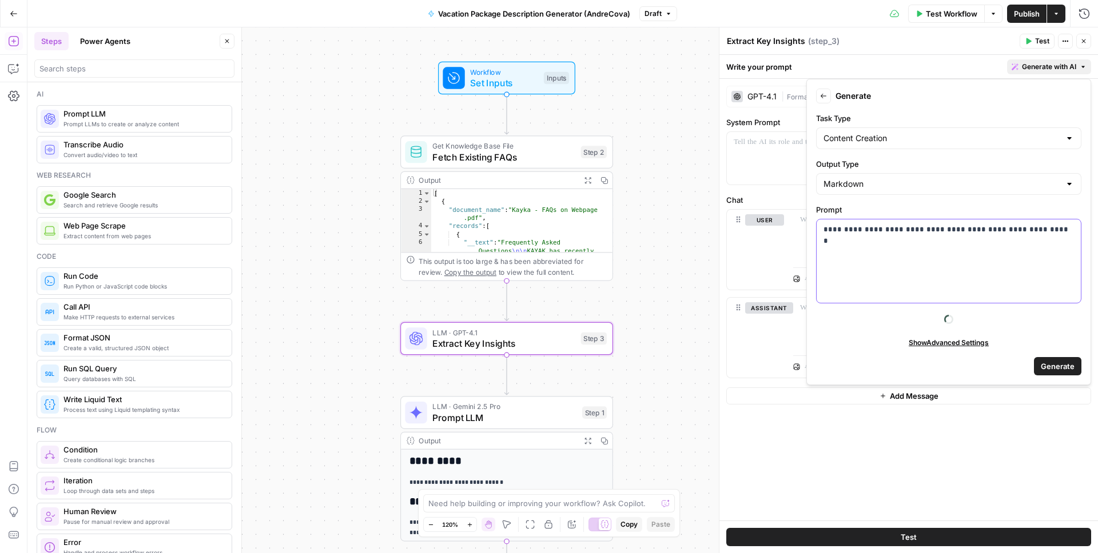
click at [977, 241] on div "**********" at bounding box center [948, 261] width 264 height 83
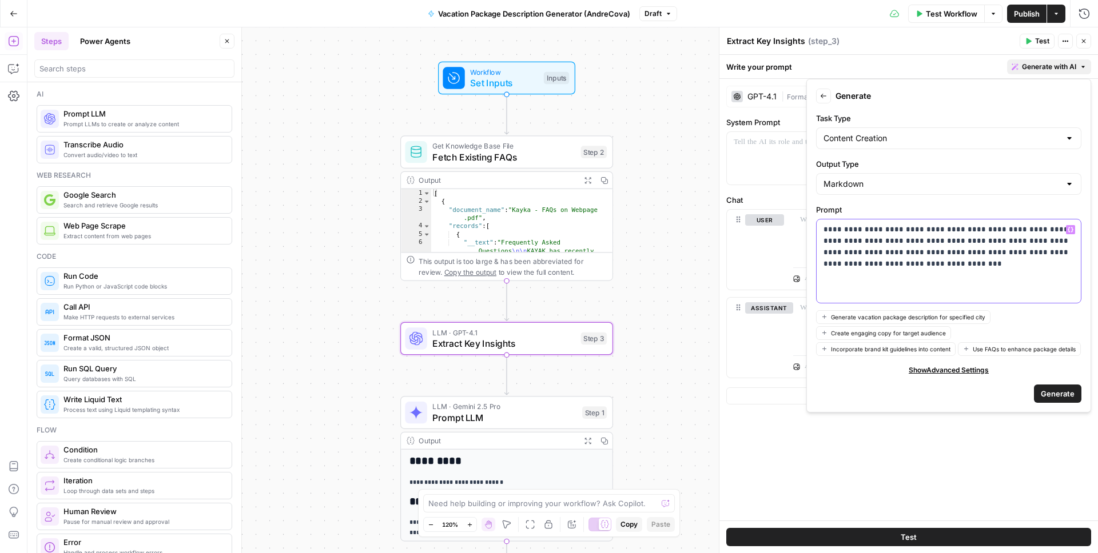
click at [1003, 232] on p "**********" at bounding box center [948, 247] width 250 height 46
click at [1002, 282] on div "**********" at bounding box center [948, 261] width 264 height 83
click at [1054, 396] on span "Generate" at bounding box center [1058, 393] width 34 height 11
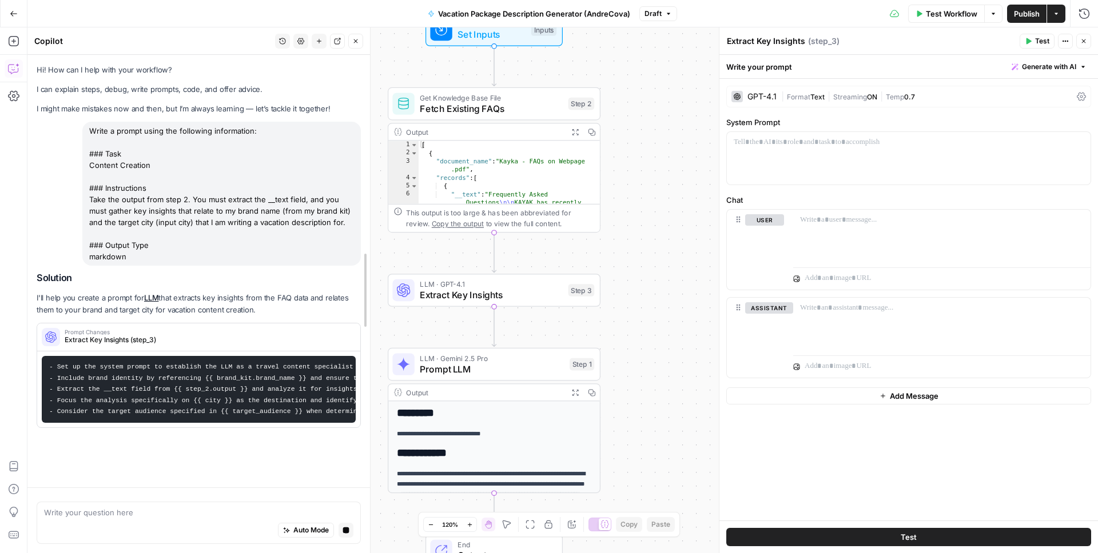
drag, startPoint x: 239, startPoint y: 249, endPoint x: 382, endPoint y: 250, distance: 142.9
click at [382, 250] on body "Kayak New Home Browse Insights Opportunities Your Data Recent Grids Create Meta…" at bounding box center [549, 276] width 1098 height 553
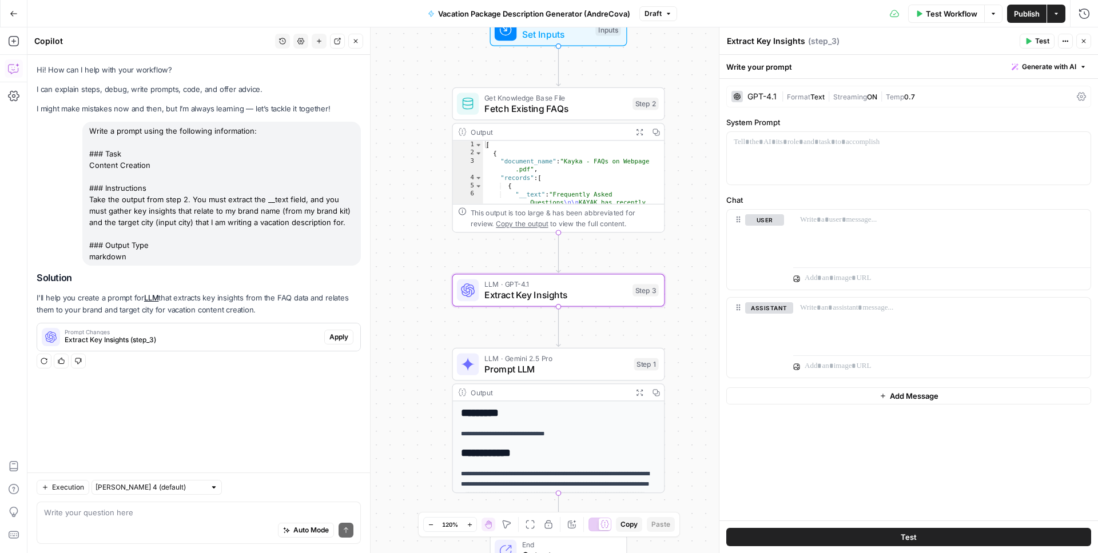
click at [340, 334] on span "Apply" at bounding box center [338, 337] width 19 height 10
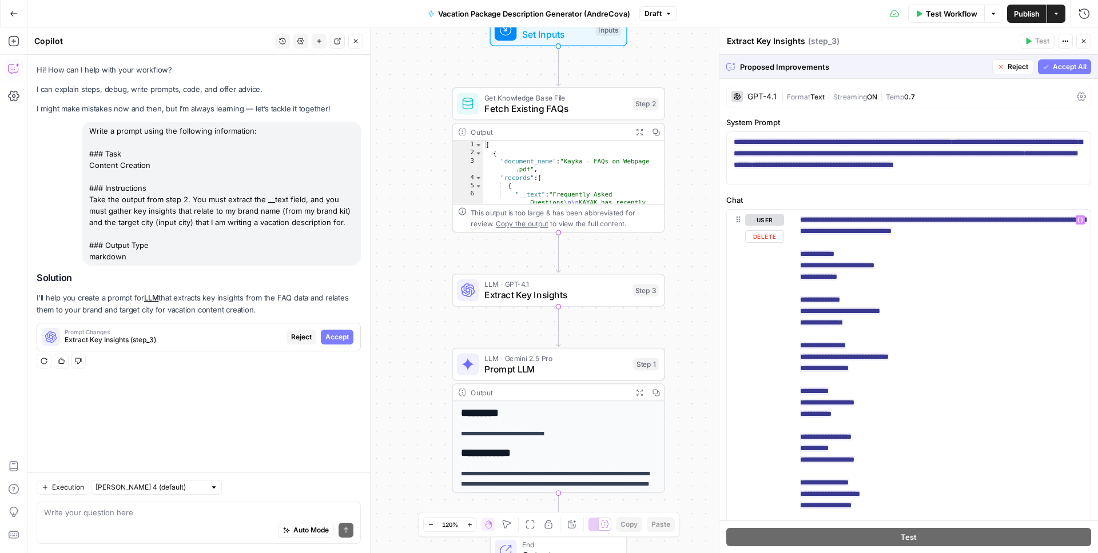
scroll to position [58, 0]
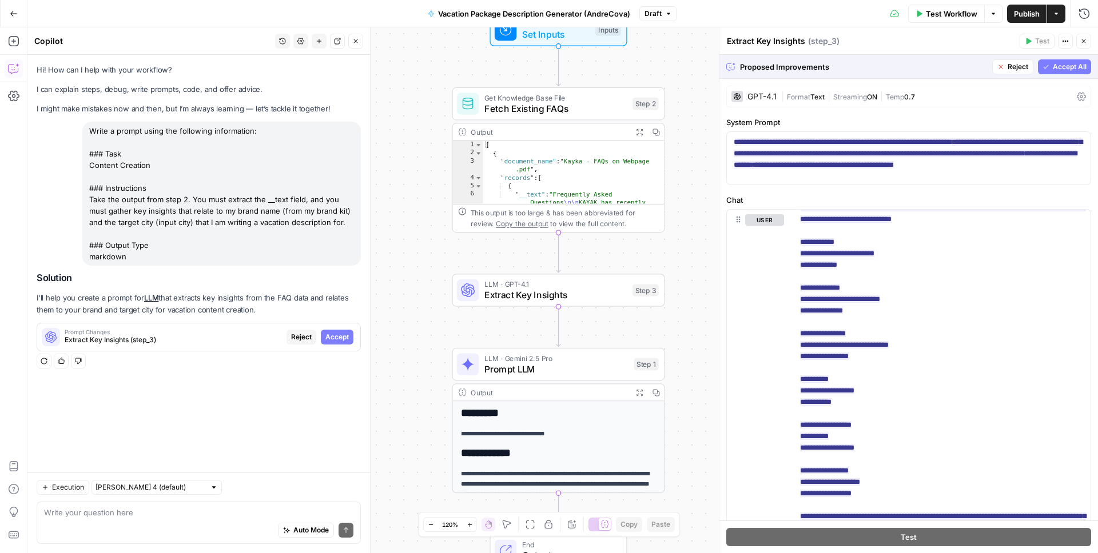
click at [1066, 66] on span "Accept All" at bounding box center [1070, 67] width 34 height 10
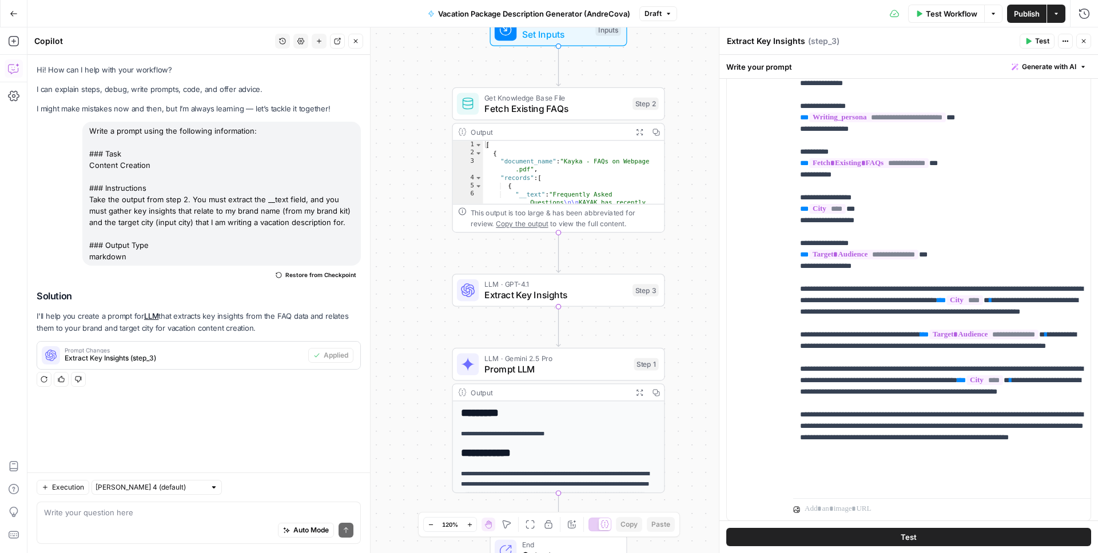
scroll to position [218, 0]
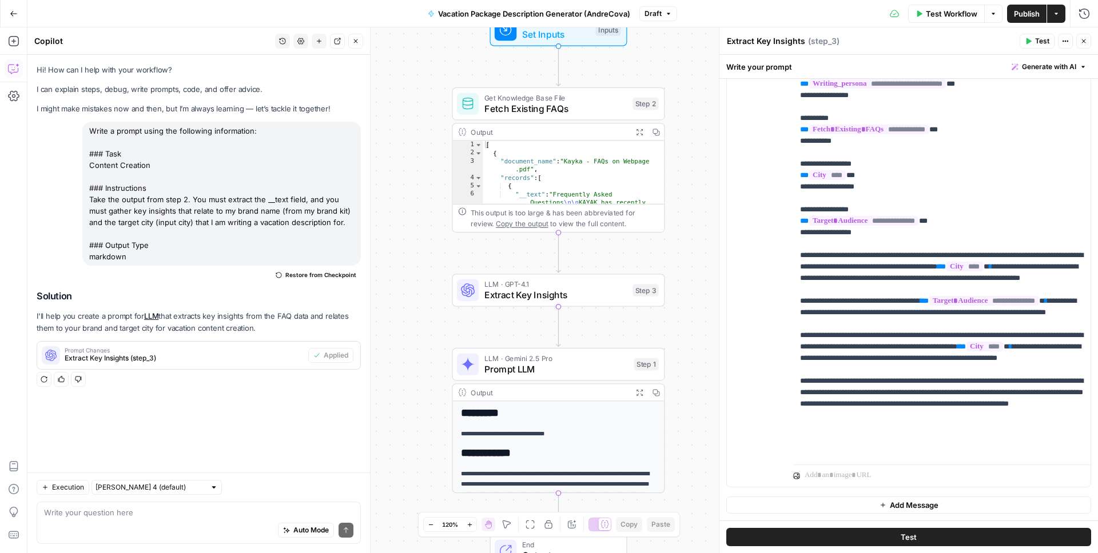
click at [1037, 40] on span "Test" at bounding box center [1042, 41] width 14 height 10
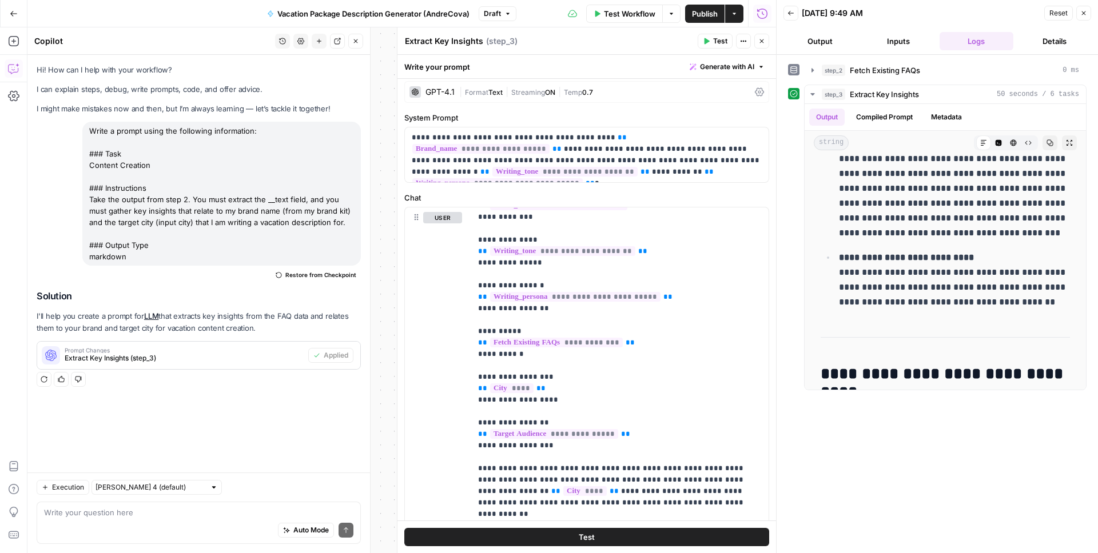
scroll to position [317, 0]
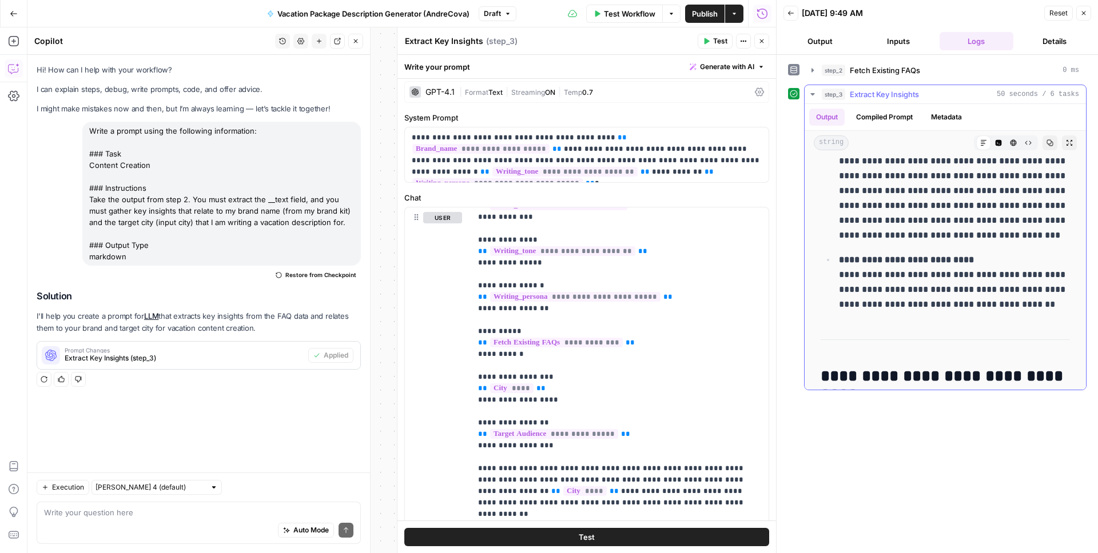
click at [901, 118] on button "Compiled Prompt" at bounding box center [884, 117] width 70 height 17
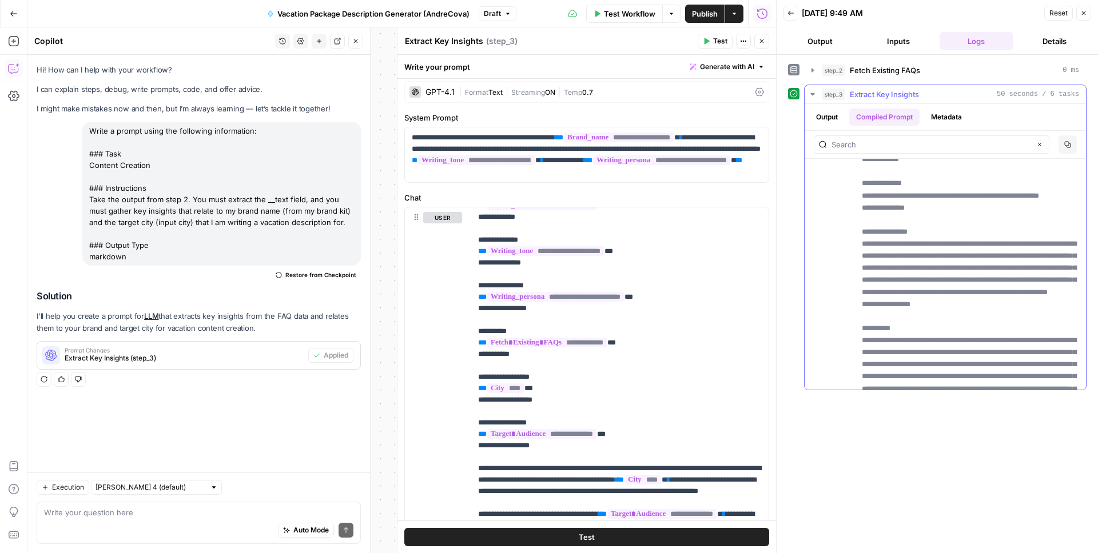
scroll to position [0, 0]
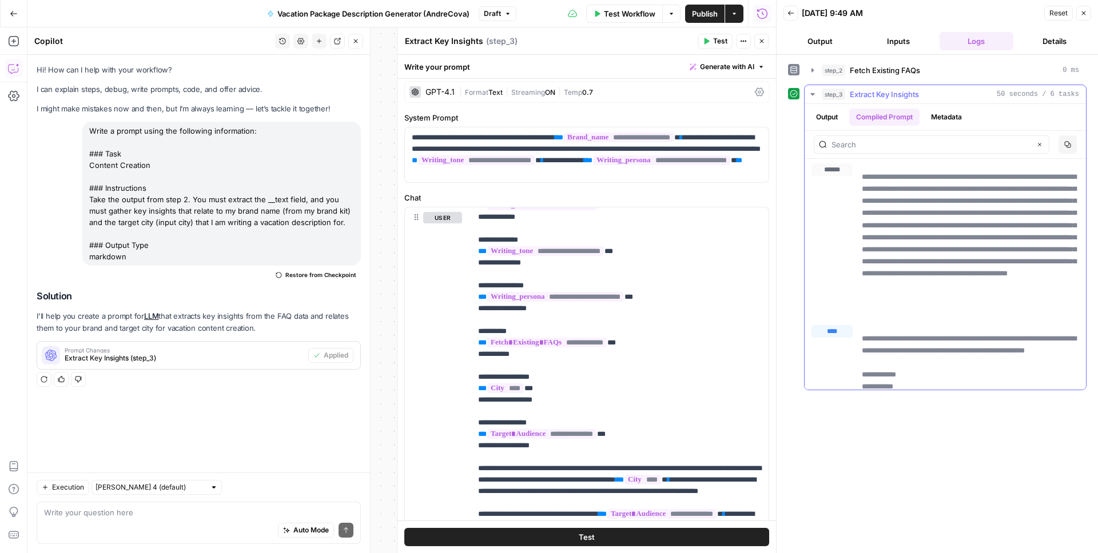
click at [834, 115] on button "Output" at bounding box center [826, 117] width 35 height 17
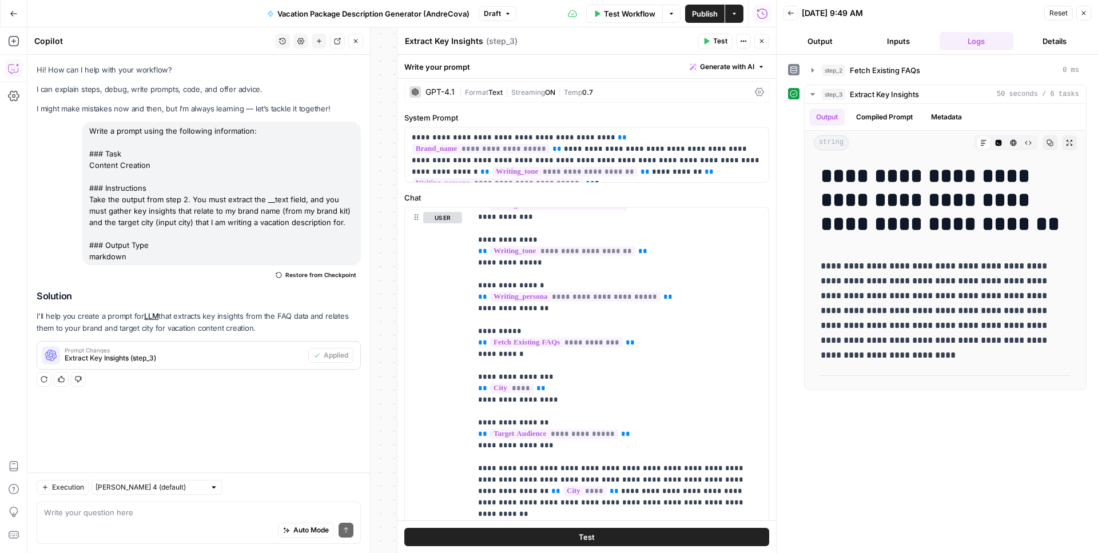
click at [1089, 17] on button "Close" at bounding box center [1083, 13] width 15 height 15
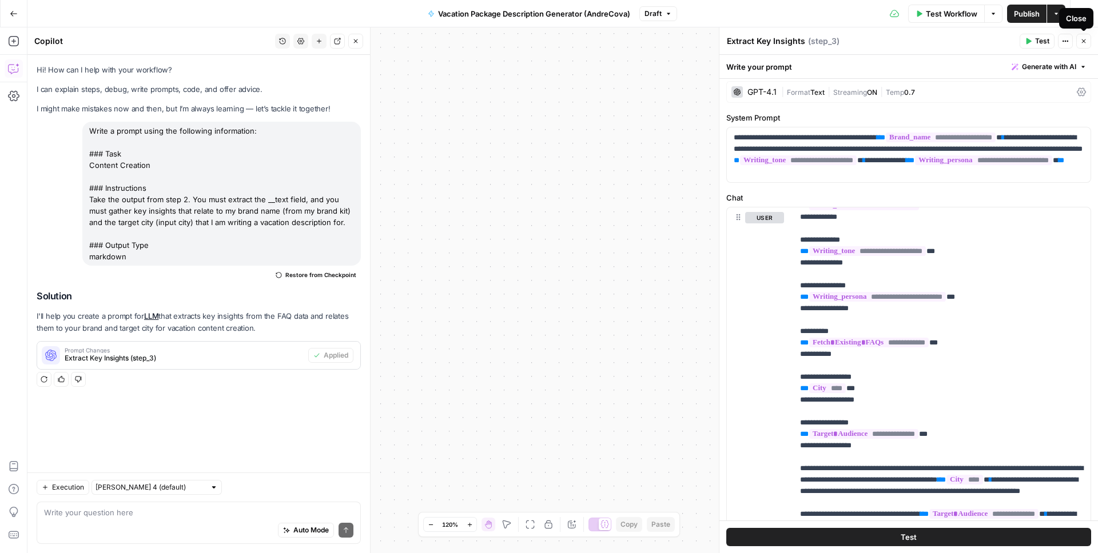
click at [1087, 43] on button "Close" at bounding box center [1083, 41] width 15 height 15
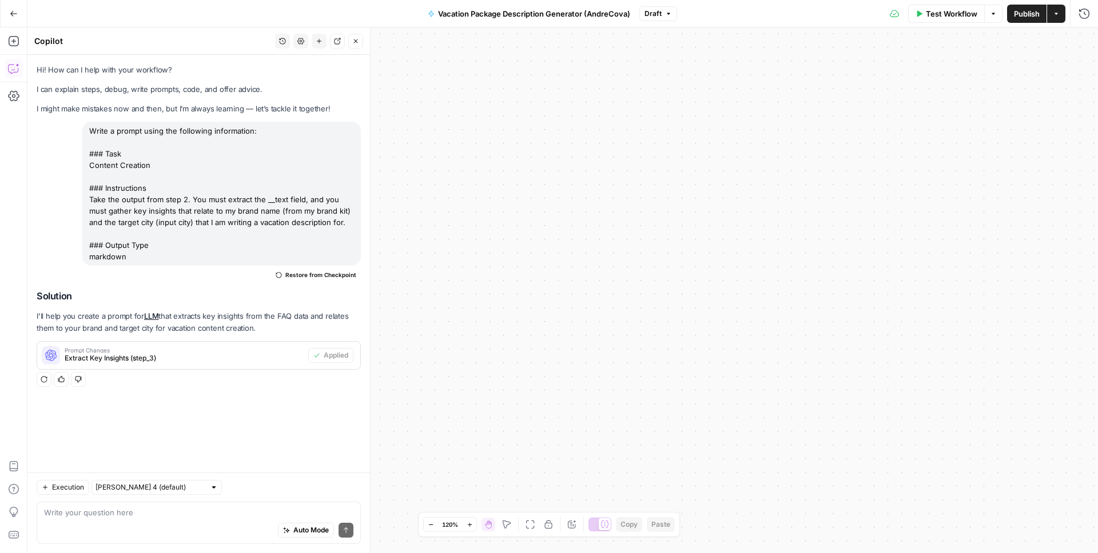
drag, startPoint x: 740, startPoint y: 215, endPoint x: 832, endPoint y: 221, distance: 92.3
click at [832, 221] on div "Workflow Set Inputs Inputs Get Knowledge Base File Fetch Existing FAQs Step 2 O…" at bounding box center [562, 290] width 1070 height 526
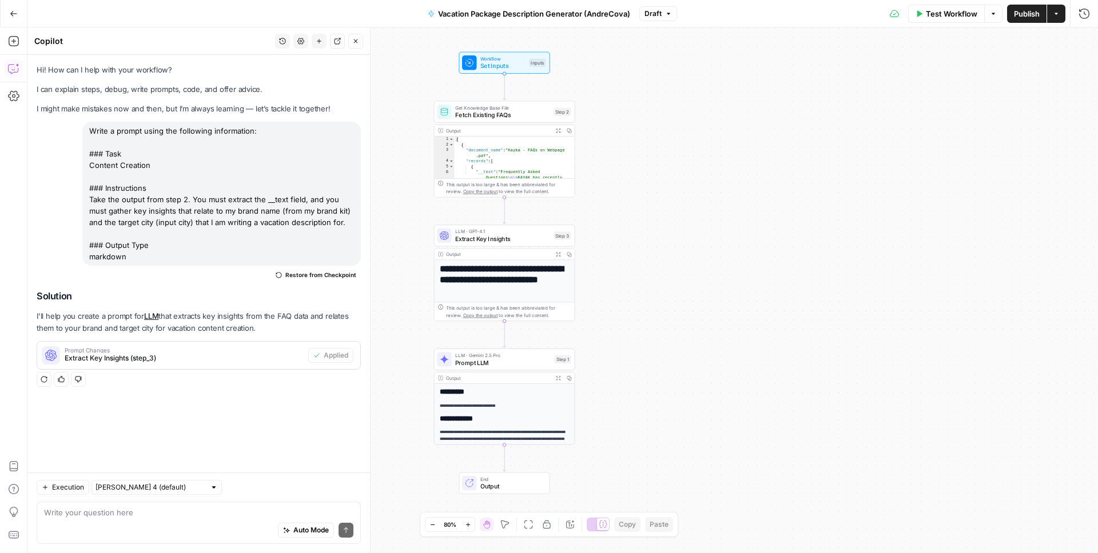
click at [357, 40] on icon "button" at bounding box center [355, 41] width 7 height 7
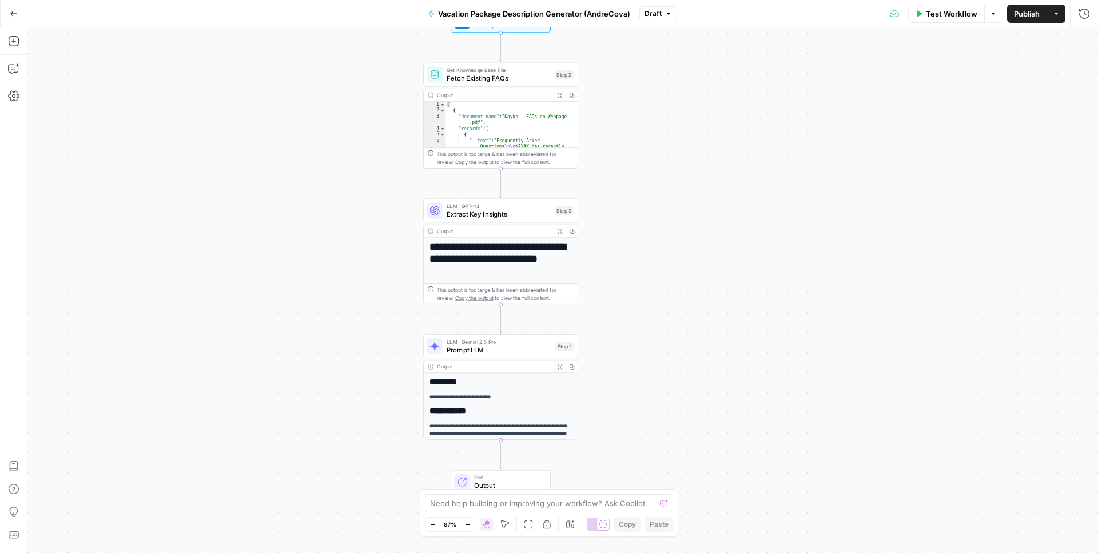
click at [470, 347] on span "Prompt LLM" at bounding box center [499, 350] width 105 height 10
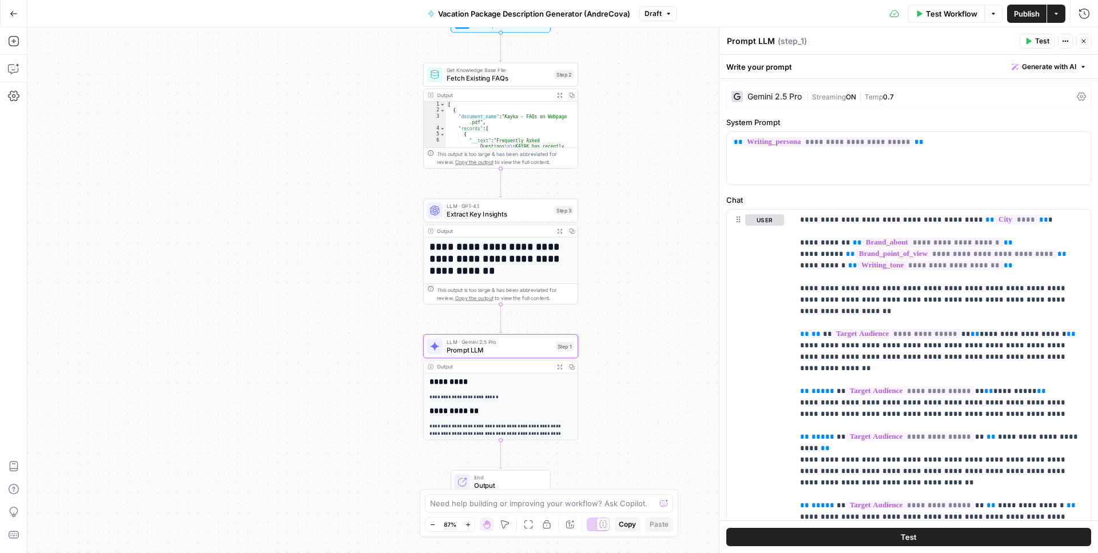
click at [763, 35] on textarea "Prompt LLM" at bounding box center [751, 40] width 48 height 11
click at [766, 41] on textarea "Prompt LLM" at bounding box center [751, 40] width 48 height 11
type textarea "V"
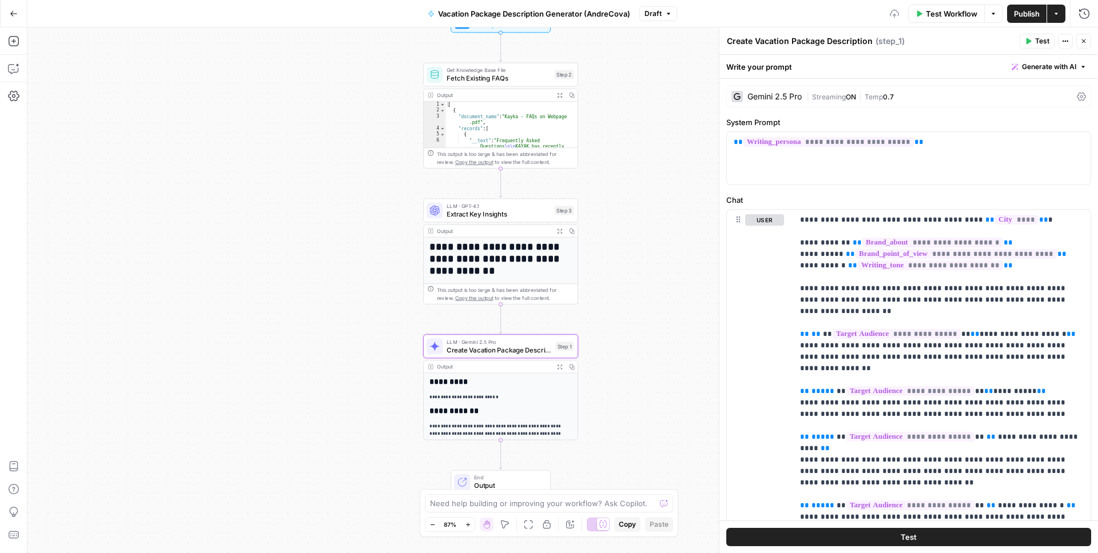
type textarea "Create Vacation Package Description"
click at [1060, 70] on span "Generate with AI" at bounding box center [1049, 67] width 54 height 10
click at [1027, 124] on div "Improve your existing prompt" at bounding box center [1032, 129] width 95 height 10
click at [990, 133] on p at bounding box center [976, 129] width 205 height 11
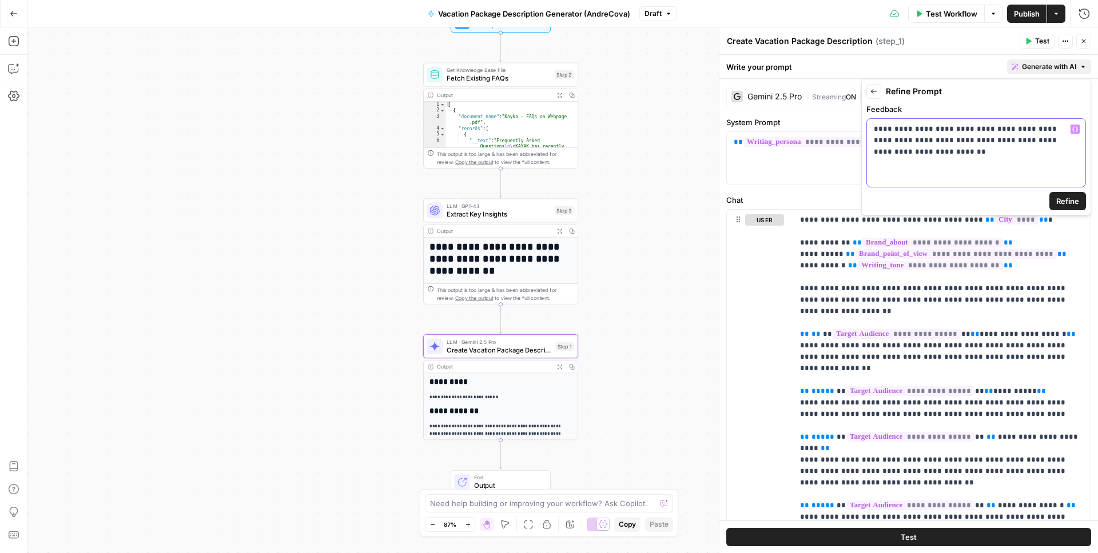
click at [955, 141] on p "**********" at bounding box center [976, 141] width 205 height 34
click at [999, 142] on p "**********" at bounding box center [976, 141] width 205 height 34
click at [1067, 203] on span "Refine" at bounding box center [1067, 201] width 23 height 11
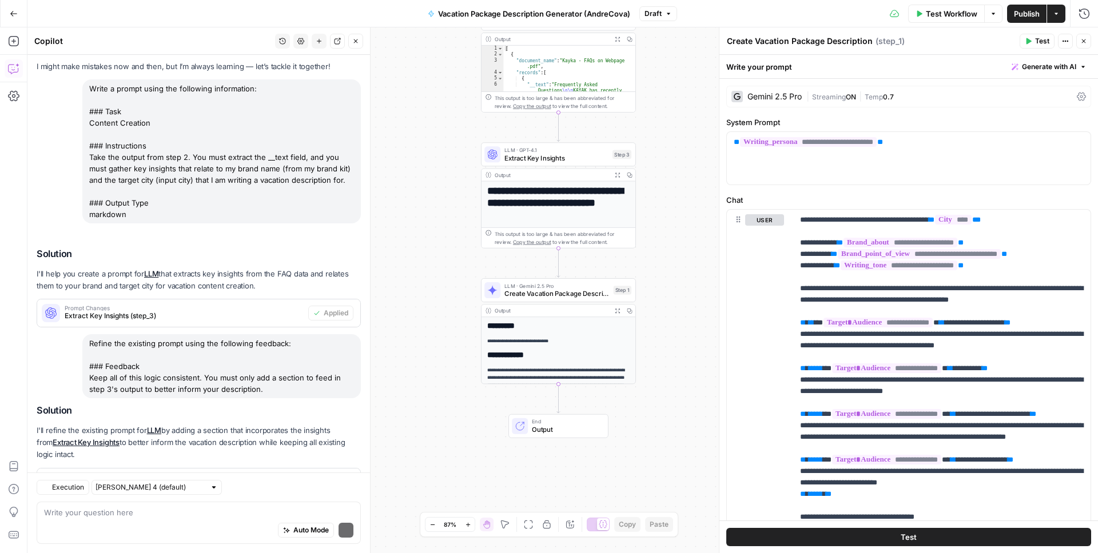
scroll to position [94, 0]
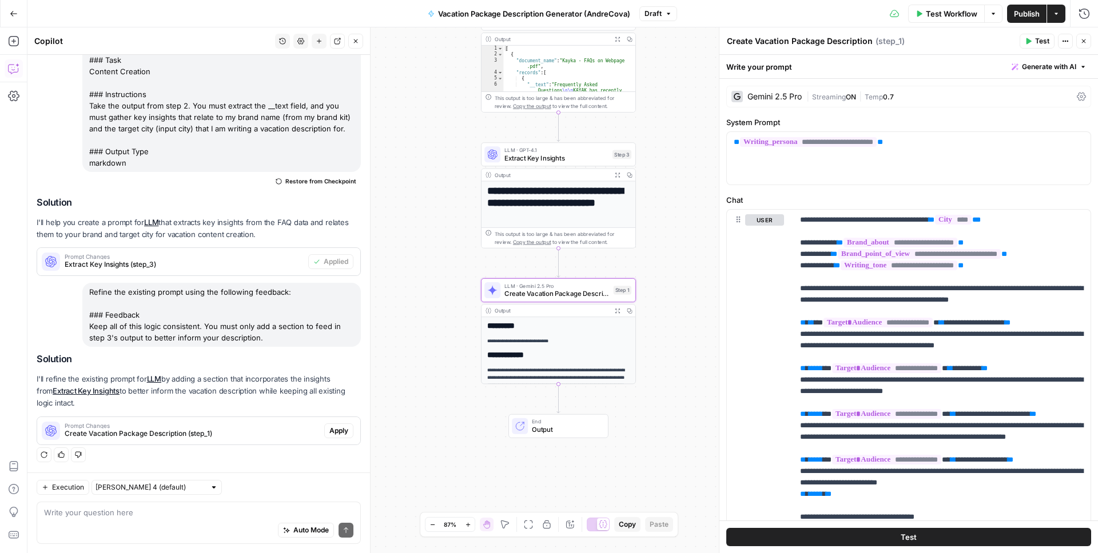
click at [338, 431] on span "Apply" at bounding box center [338, 431] width 19 height 10
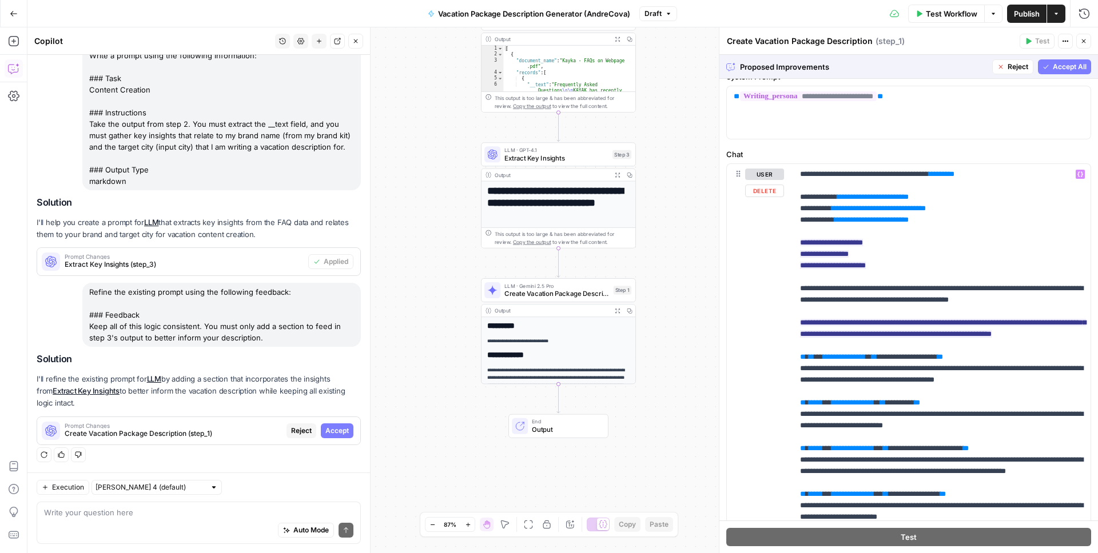
scroll to position [44, 0]
click at [1079, 64] on span "Accept All" at bounding box center [1070, 67] width 34 height 10
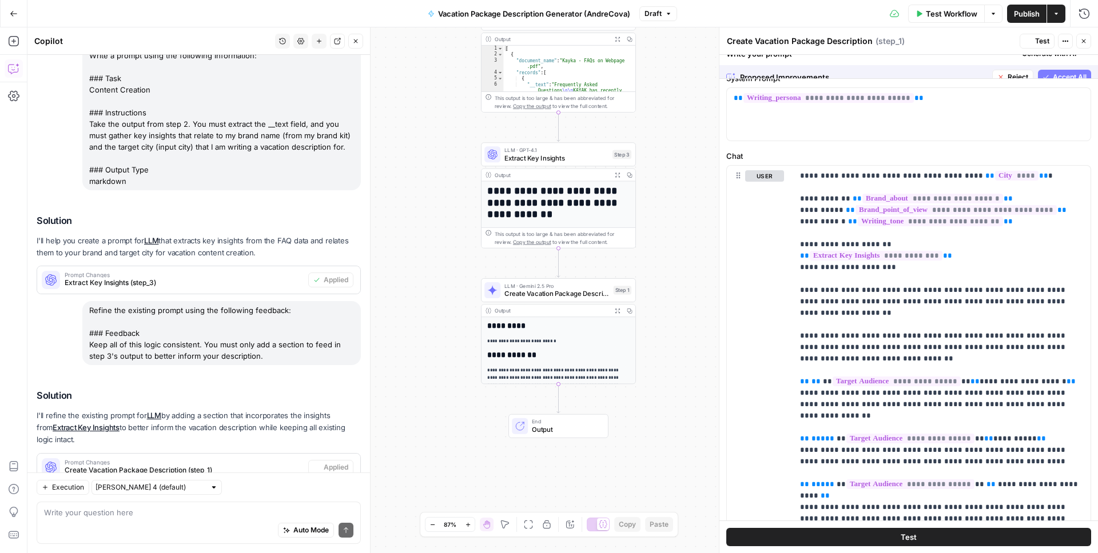
scroll to position [0, 0]
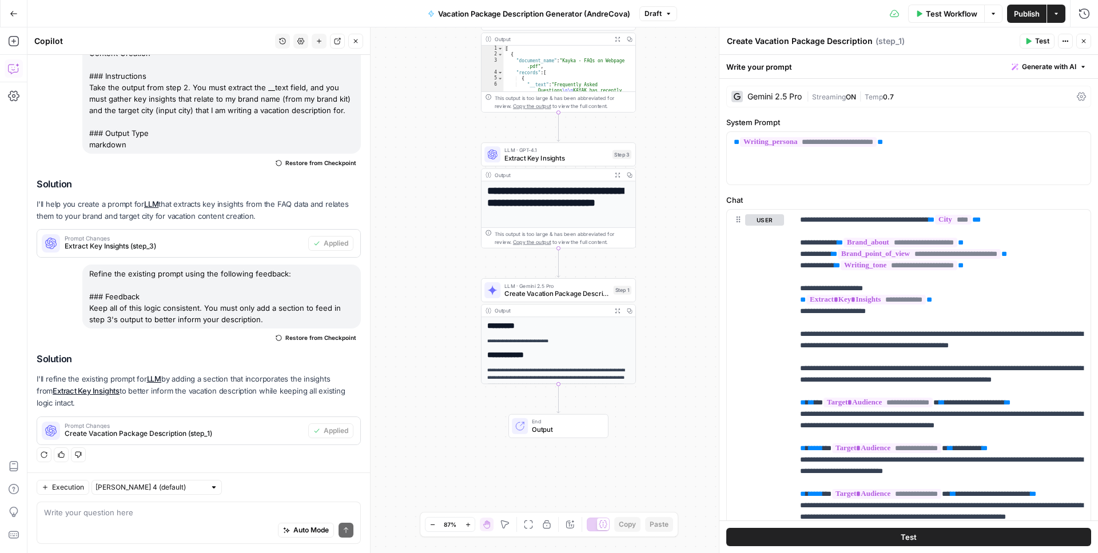
click at [1044, 45] on span "Test" at bounding box center [1042, 41] width 14 height 10
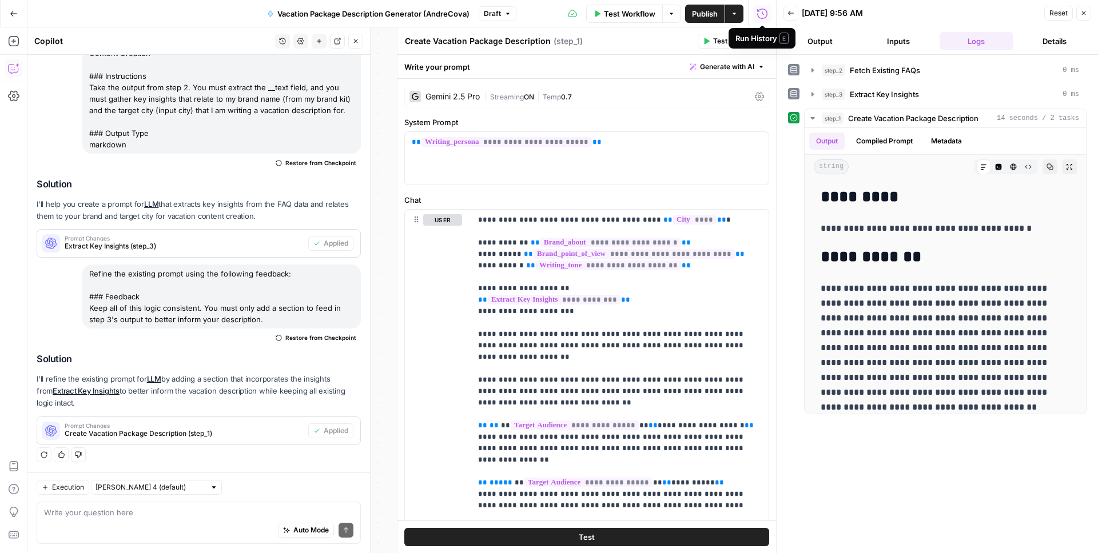
click at [690, 15] on button "Publish" at bounding box center [704, 14] width 39 height 18
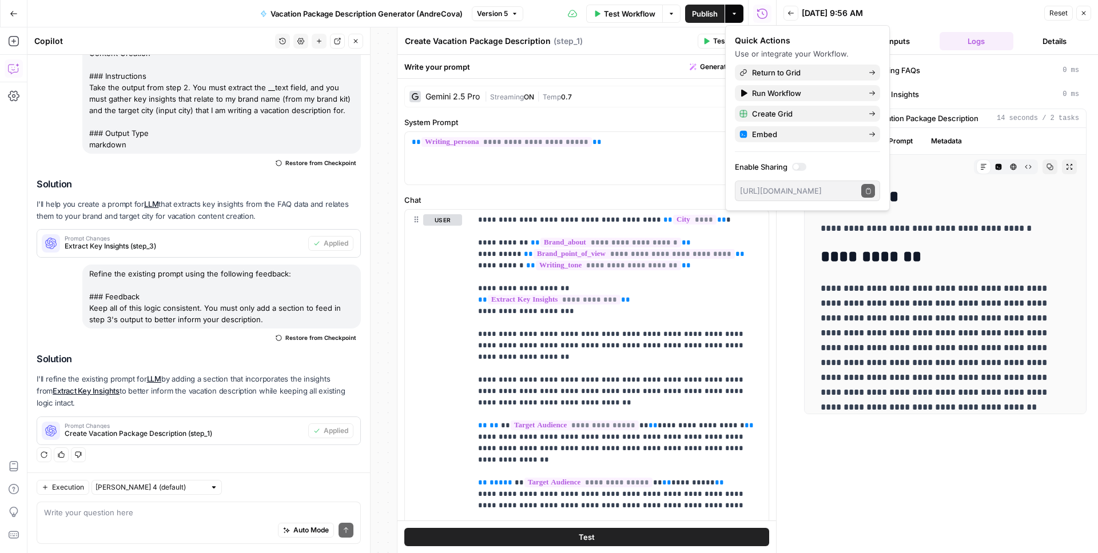
click at [1089, 18] on button "Close" at bounding box center [1083, 13] width 15 height 15
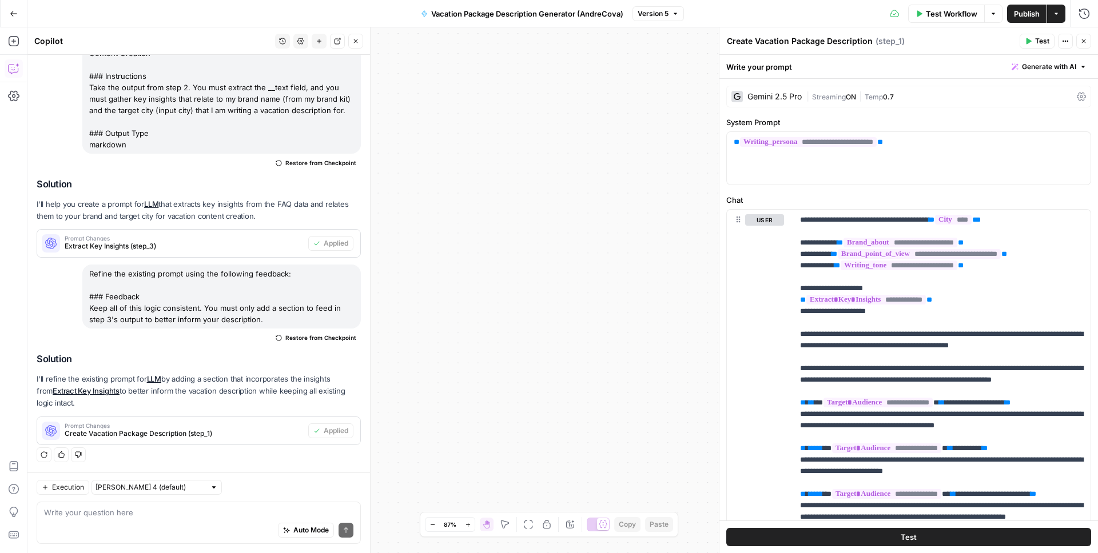
click at [355, 42] on icon "button" at bounding box center [355, 41] width 7 height 7
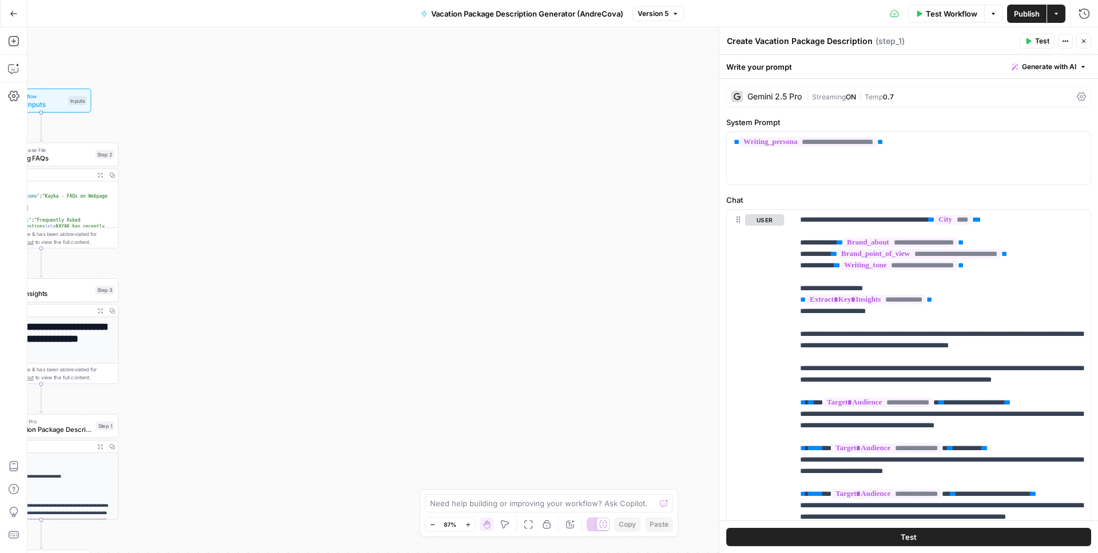
drag, startPoint x: 500, startPoint y: 174, endPoint x: 686, endPoint y: 174, distance: 185.8
click at [686, 174] on div "Workflow Set Inputs Inputs Get Knowledge Base File Fetch Existing FAQs Step 2 O…" at bounding box center [562, 290] width 1070 height 526
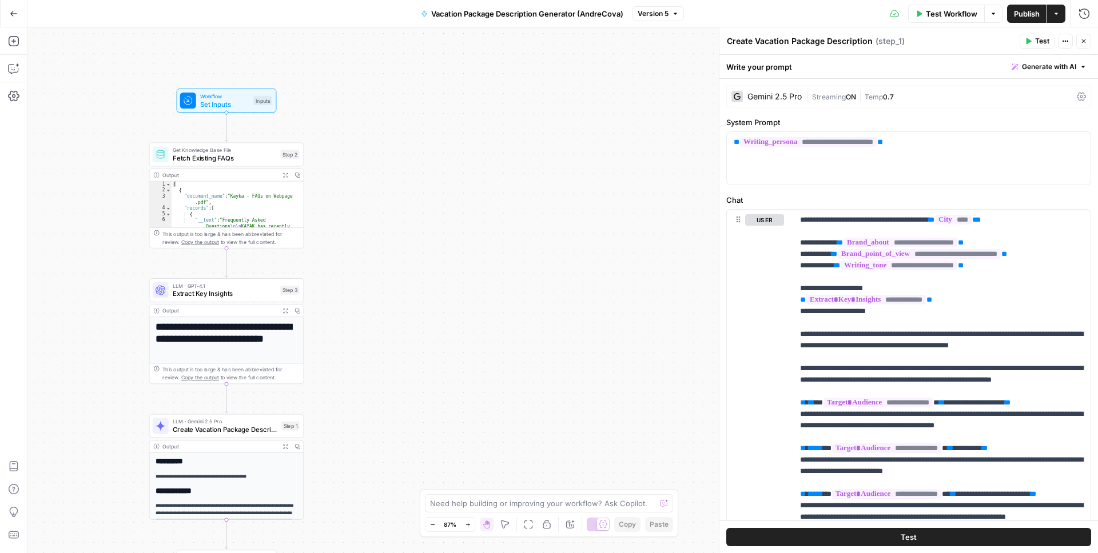
drag, startPoint x: 441, startPoint y: 233, endPoint x: 643, endPoint y: 231, distance: 202.4
click at [646, 232] on div "Workflow Set Inputs Inputs Get Knowledge Base File Fetch Existing FAQs Step 2 O…" at bounding box center [562, 290] width 1070 height 526
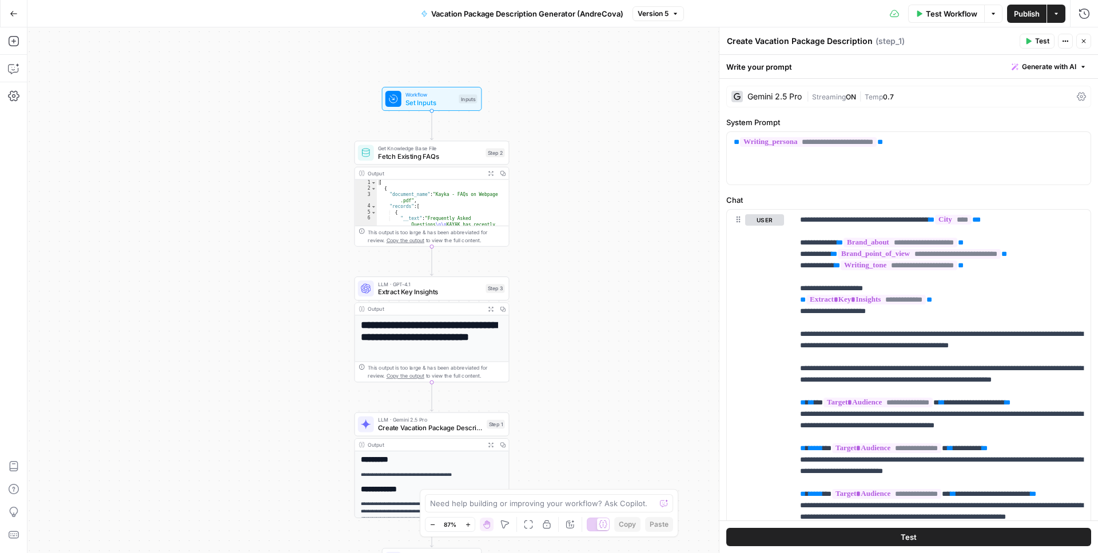
click at [1079, 39] on button "Close" at bounding box center [1083, 41] width 15 height 15
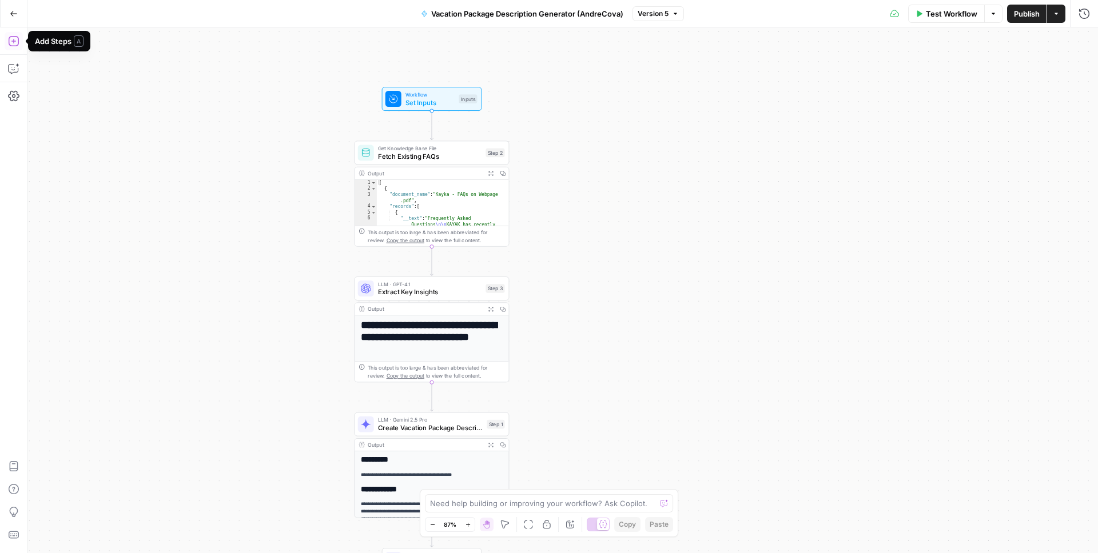
click at [14, 39] on icon "button" at bounding box center [13, 41] width 10 height 10
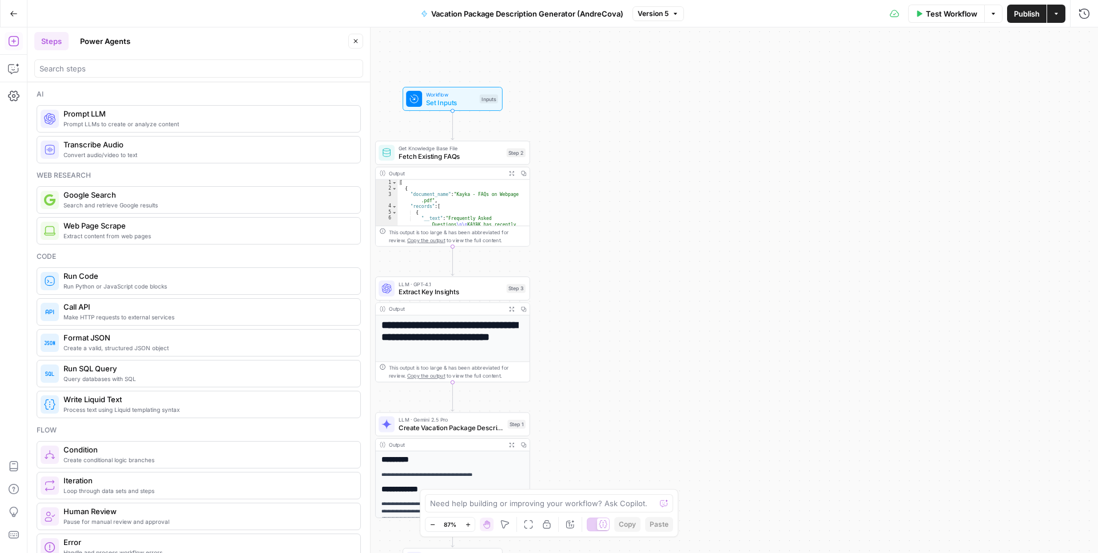
scroll to position [182, 0]
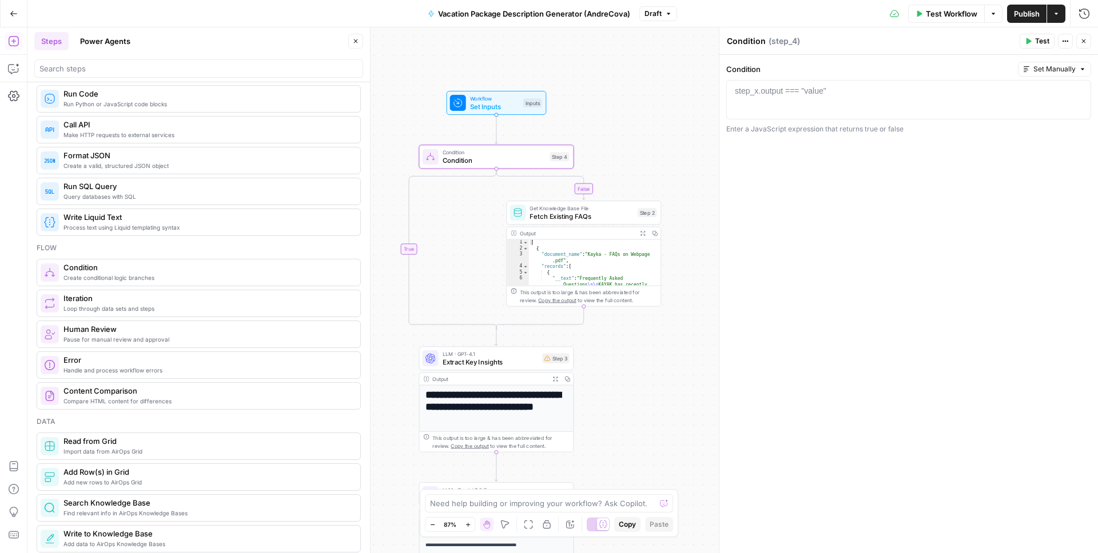
click at [410, 250] on icon "Edge from step_4 to step_4-conditional-end" at bounding box center [452, 249] width 87 height 161
click at [354, 42] on icon "button" at bounding box center [355, 41] width 7 height 7
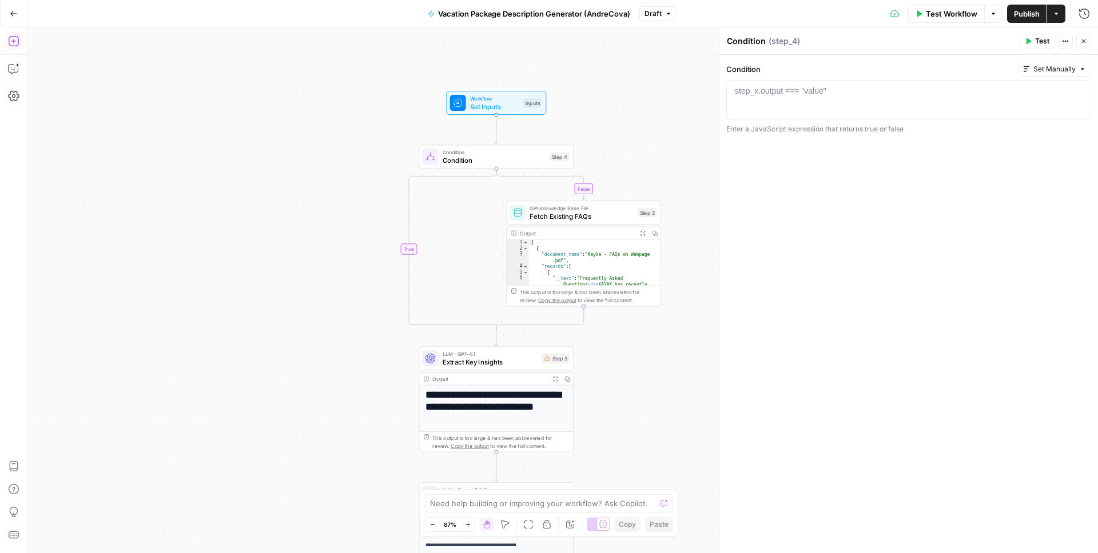
click at [13, 39] on icon "button" at bounding box center [13, 41] width 10 height 10
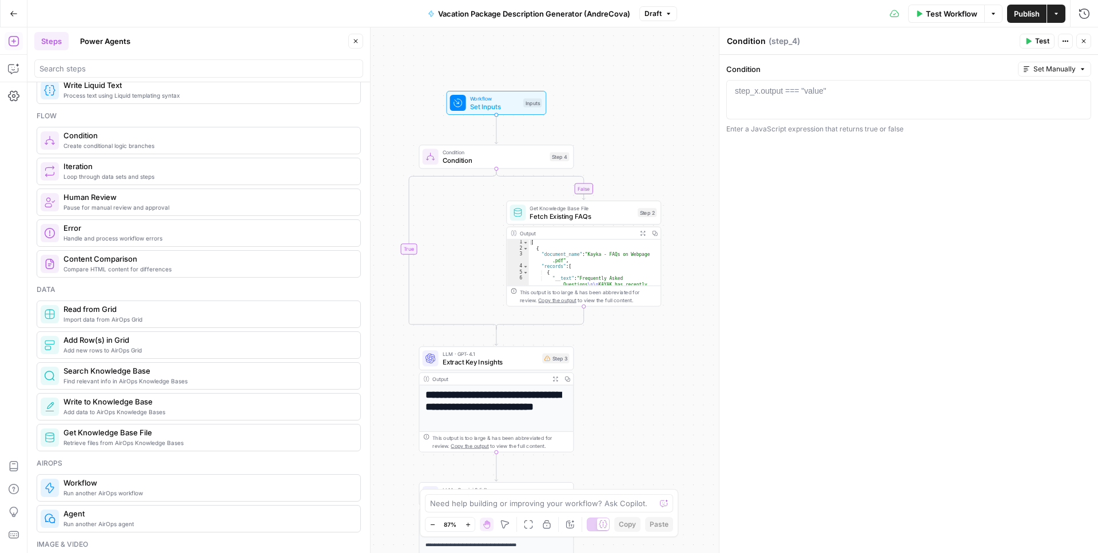
scroll to position [319, 0]
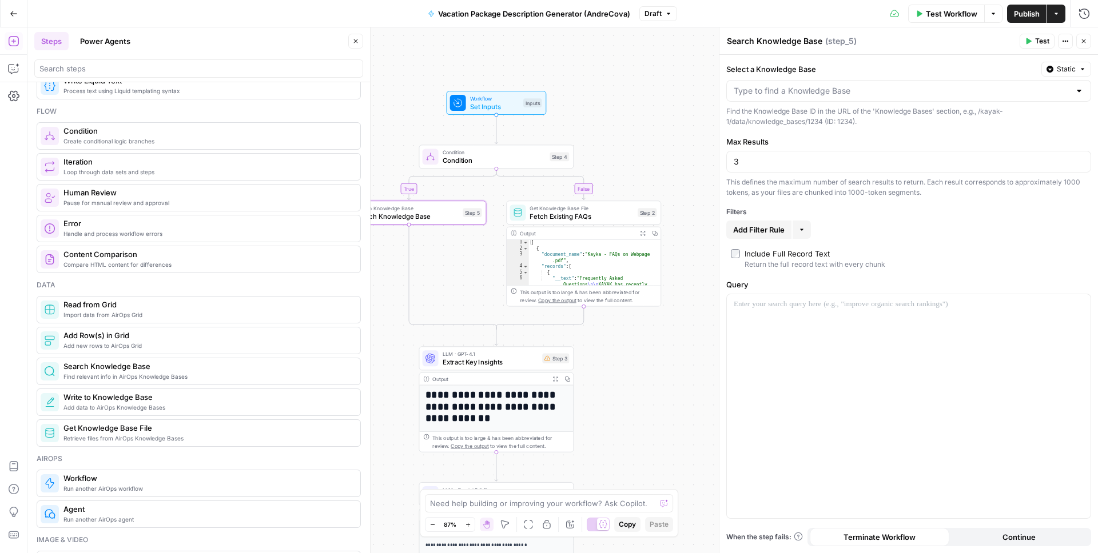
drag, startPoint x: 137, startPoint y: 375, endPoint x: 23, endPoint y: 299, distance: 136.5
